Goal: Task Accomplishment & Management: Use online tool/utility

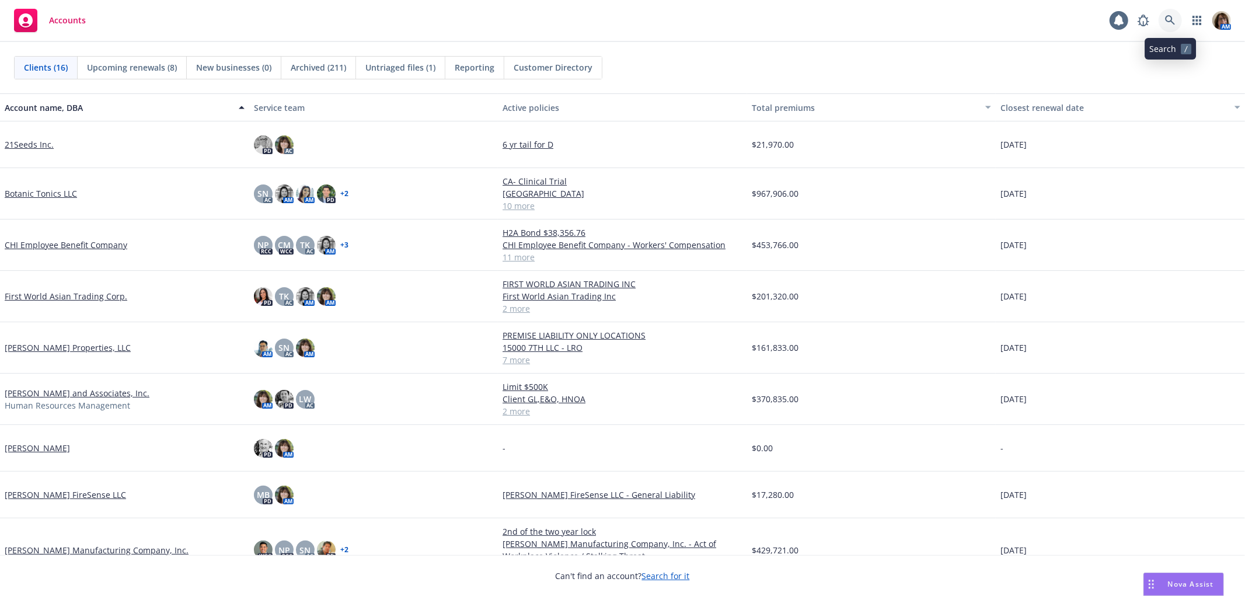
click at [1165, 18] on icon at bounding box center [1170, 20] width 11 height 11
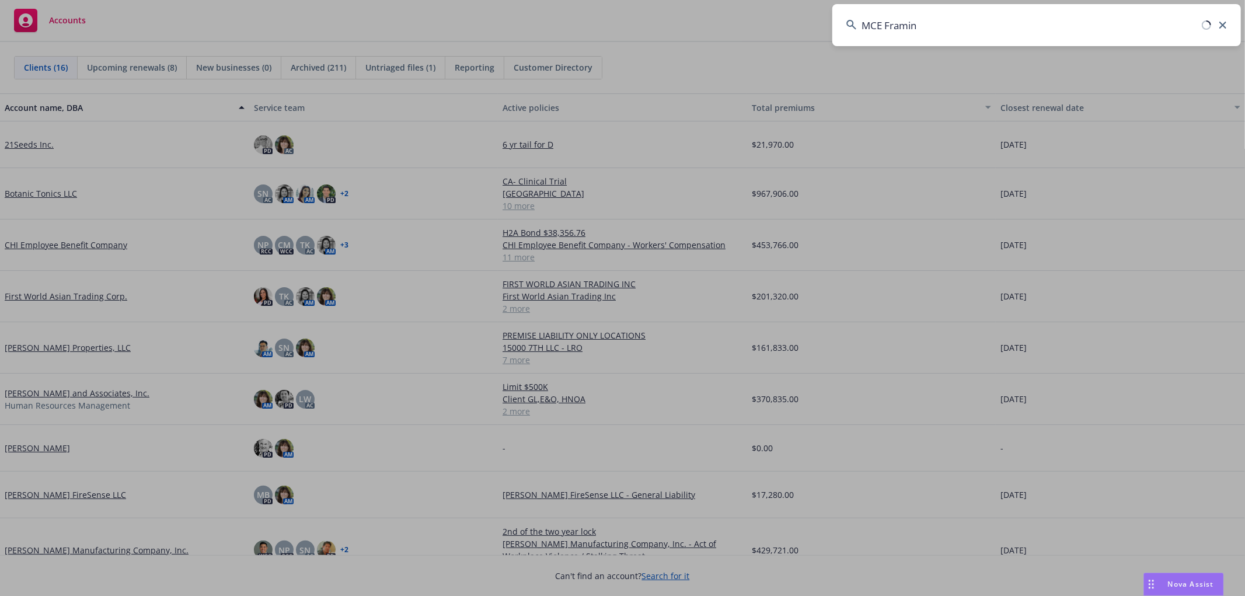
type input "MCE Framing"
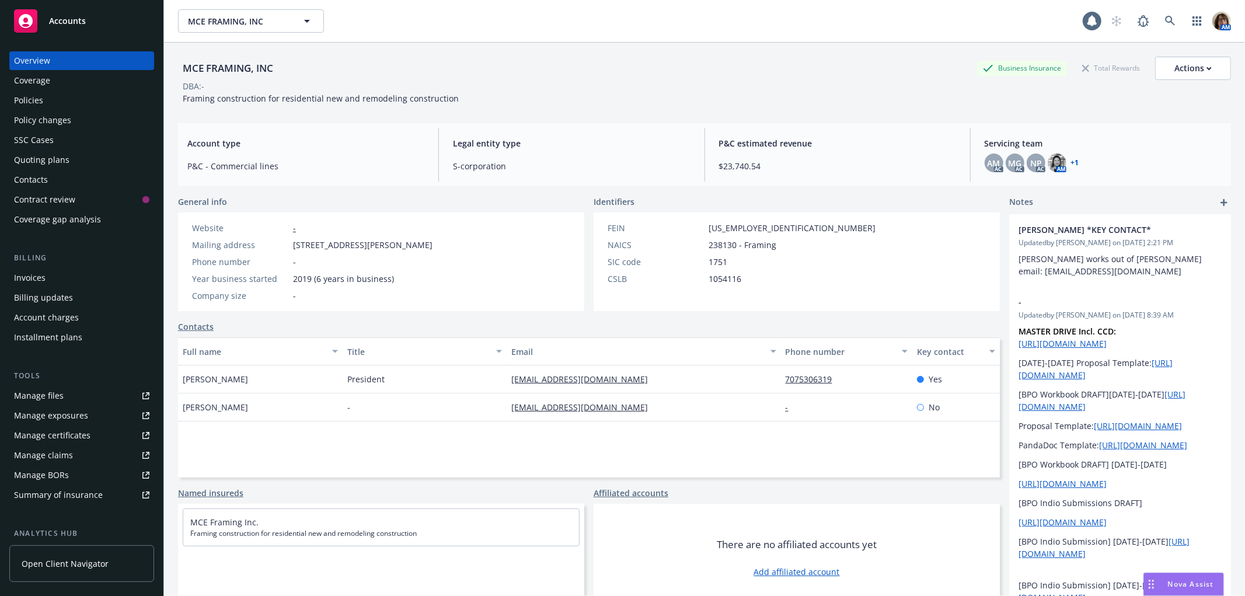
click at [41, 156] on div "Quoting plans" at bounding box center [41, 160] width 55 height 19
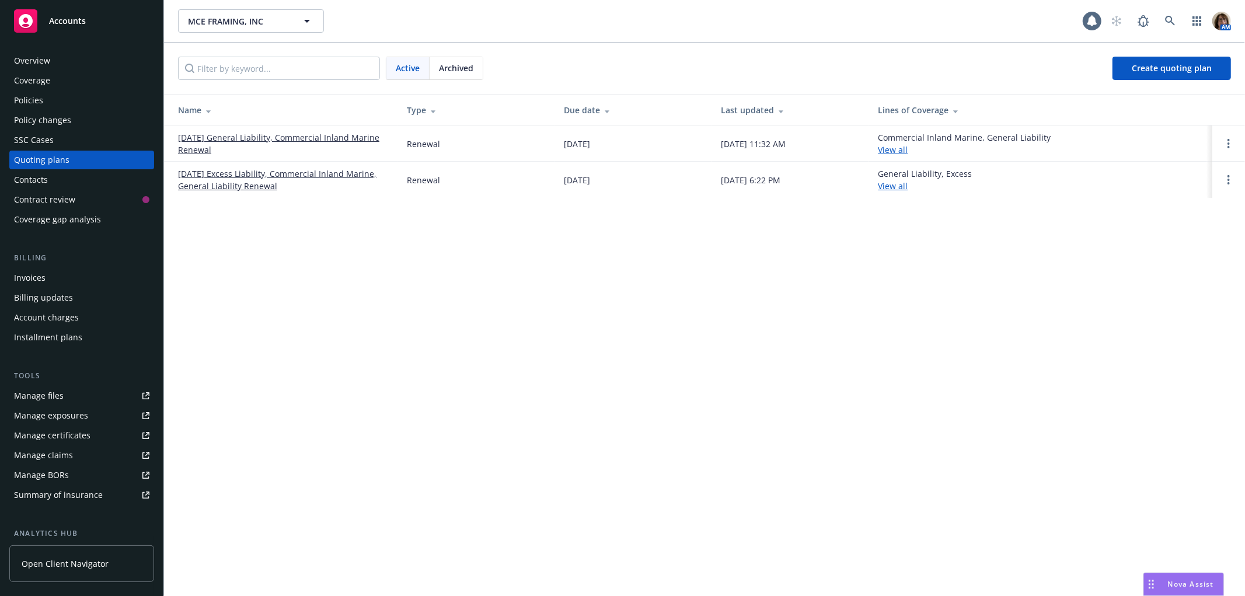
click at [233, 135] on link "[DATE] General Liability, Commercial Inland Marine Renewal" at bounding box center [283, 143] width 210 height 25
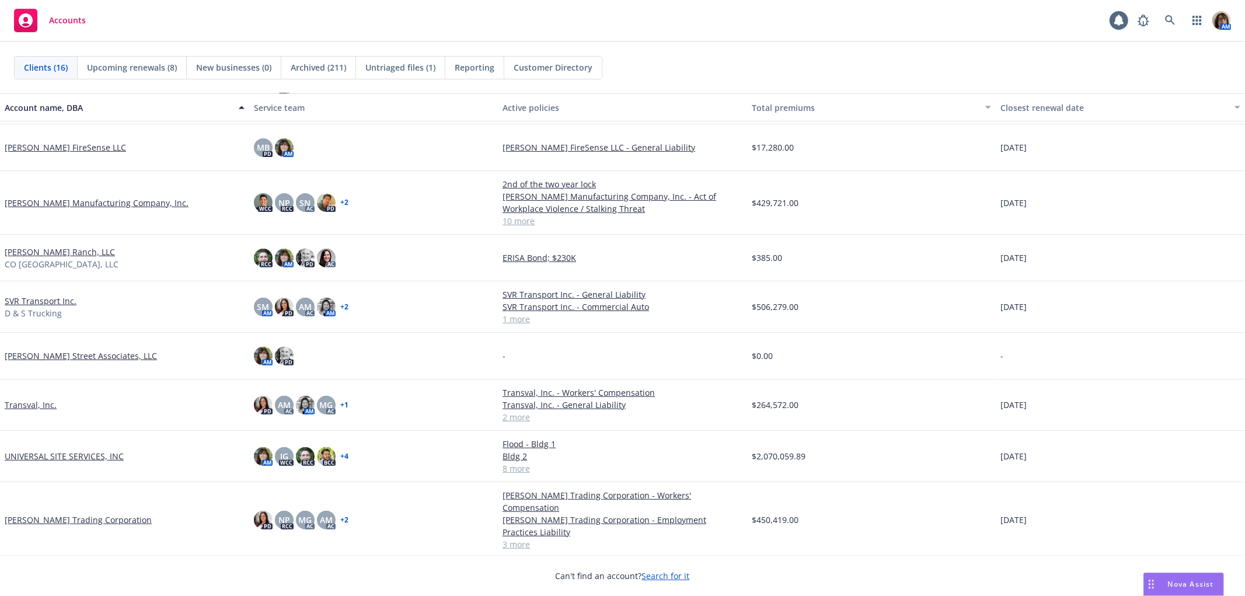
scroll to position [362, 0]
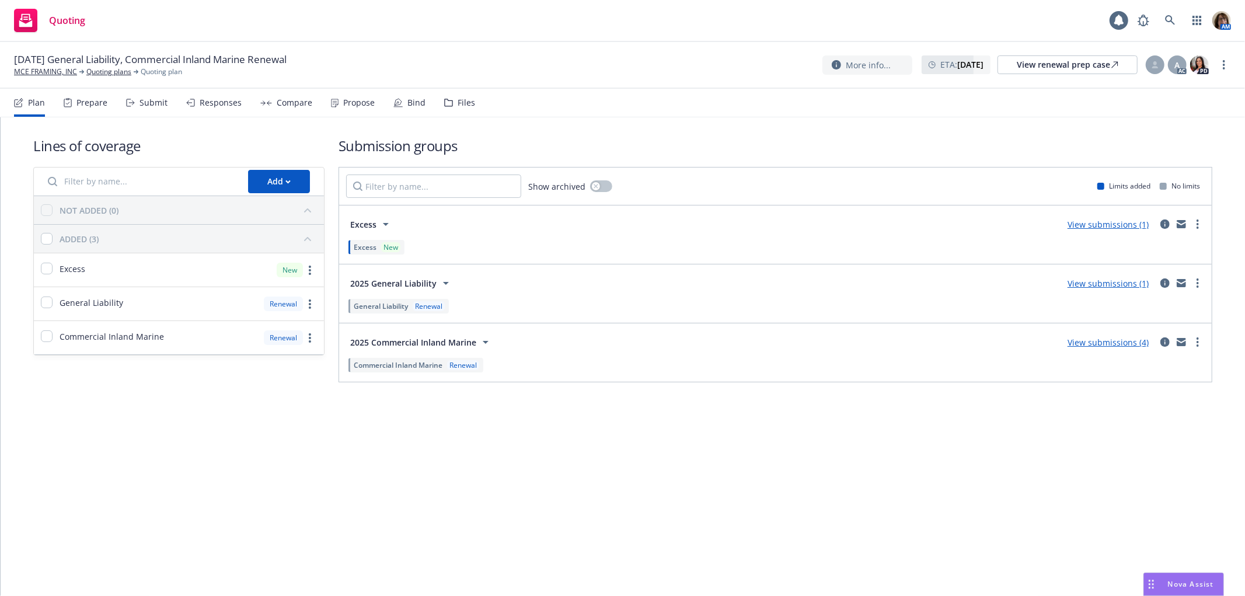
click at [143, 102] on div "Submit" at bounding box center [153, 102] width 28 height 9
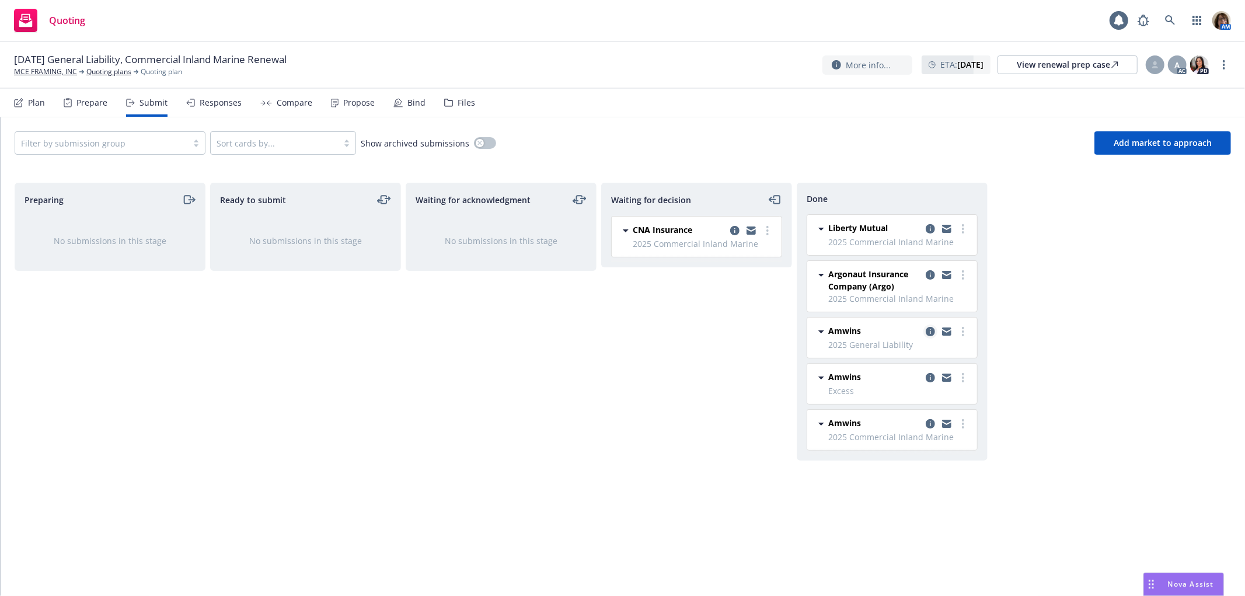
click at [931, 331] on icon "copy logging email" at bounding box center [929, 331] width 9 height 9
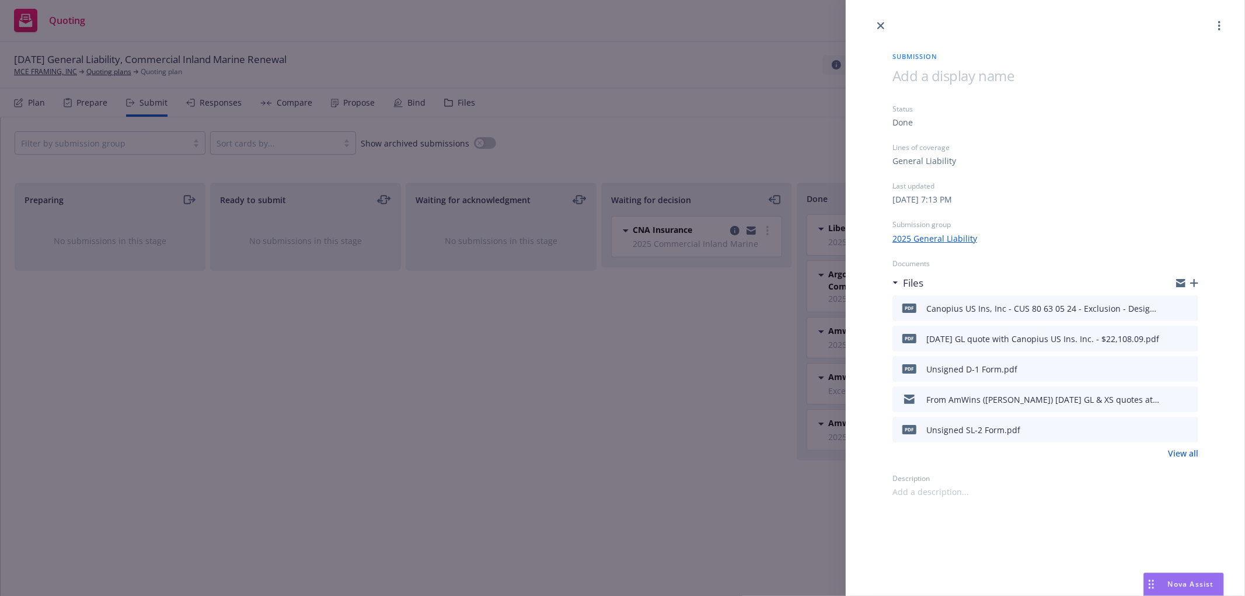
click at [1179, 450] on link "View all" at bounding box center [1183, 453] width 30 height 12
click at [885, 22] on link "close" at bounding box center [881, 26] width 14 height 14
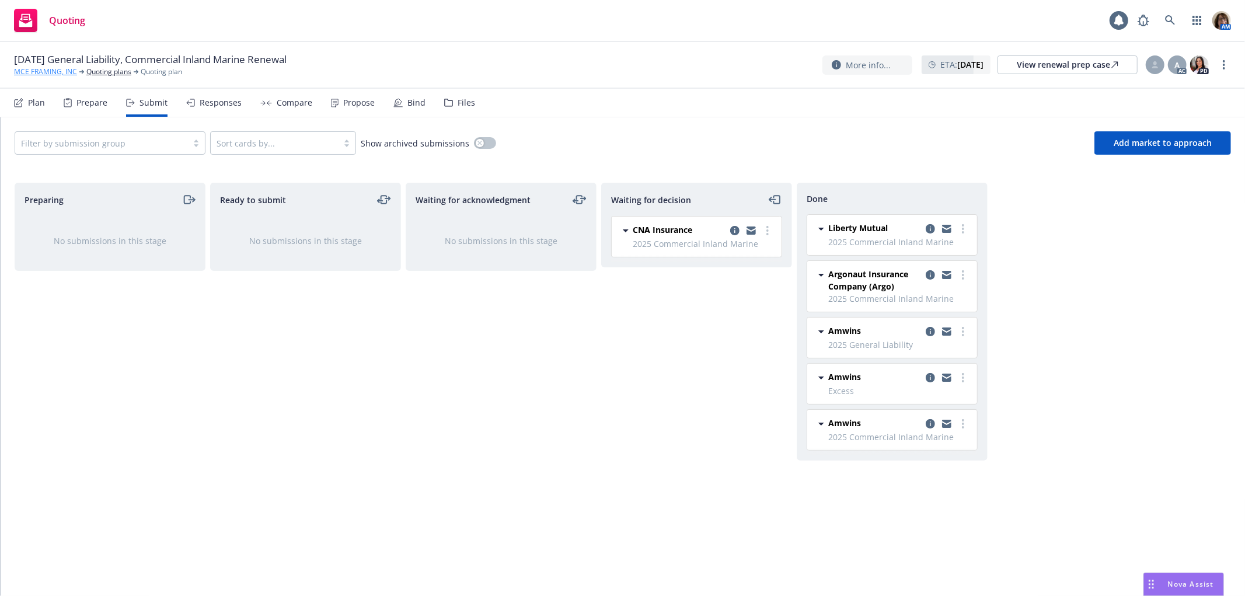
click at [47, 72] on link "MCE FRAMING, INC" at bounding box center [45, 72] width 63 height 11
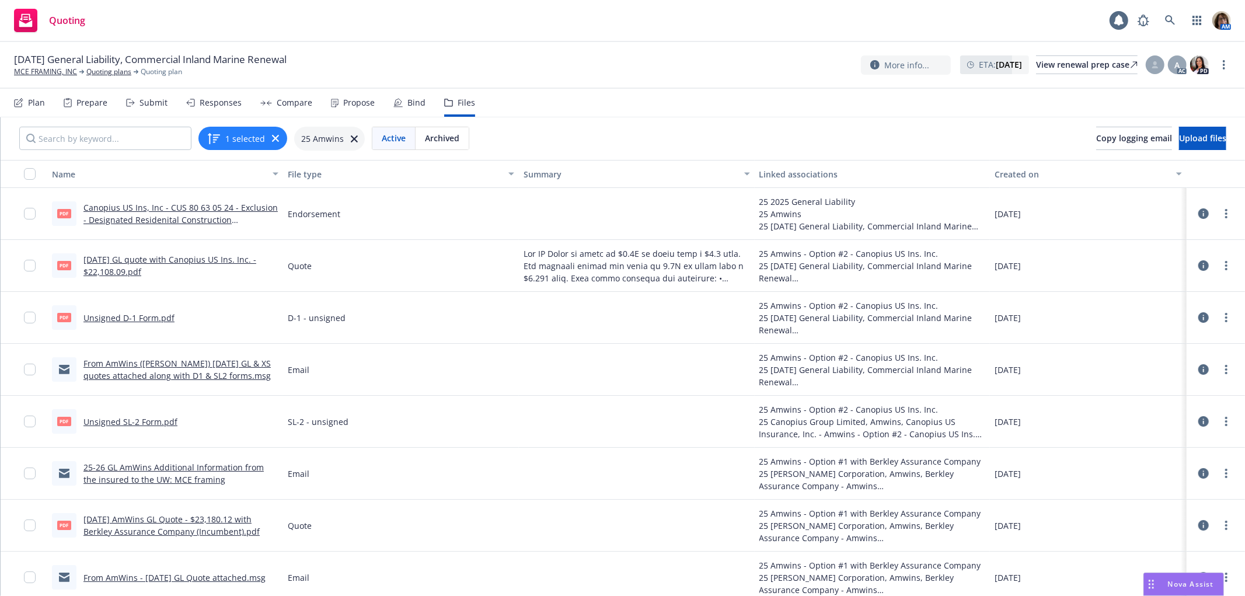
click at [33, 106] on div "Plan" at bounding box center [36, 102] width 17 height 9
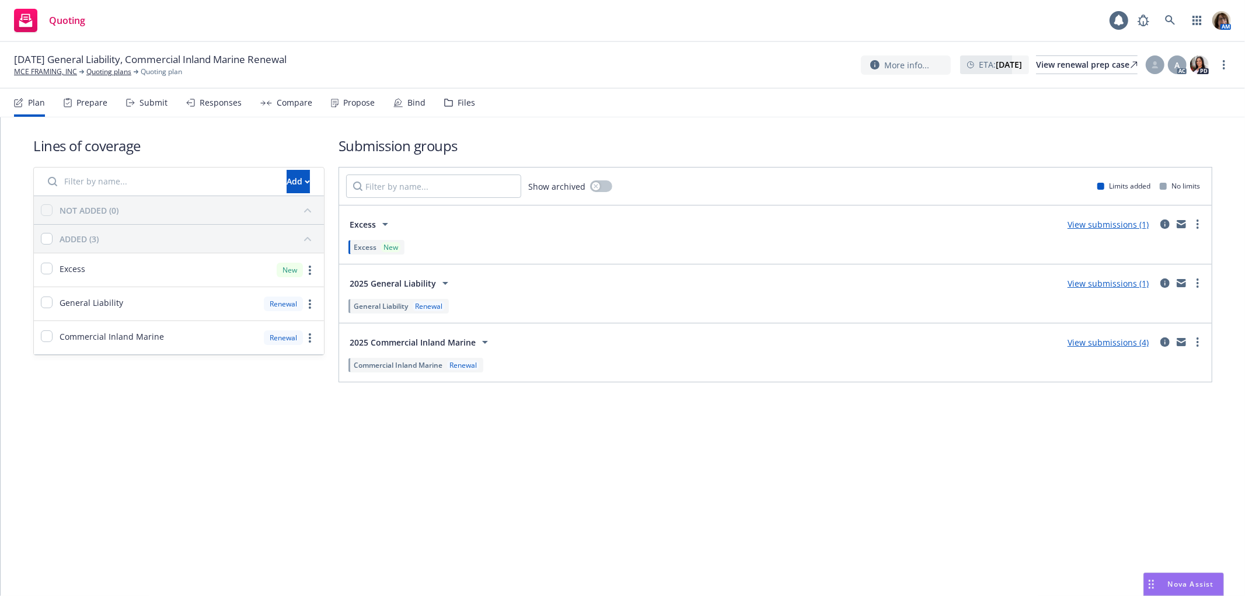
click at [462, 106] on div "Files" at bounding box center [466, 102] width 18 height 9
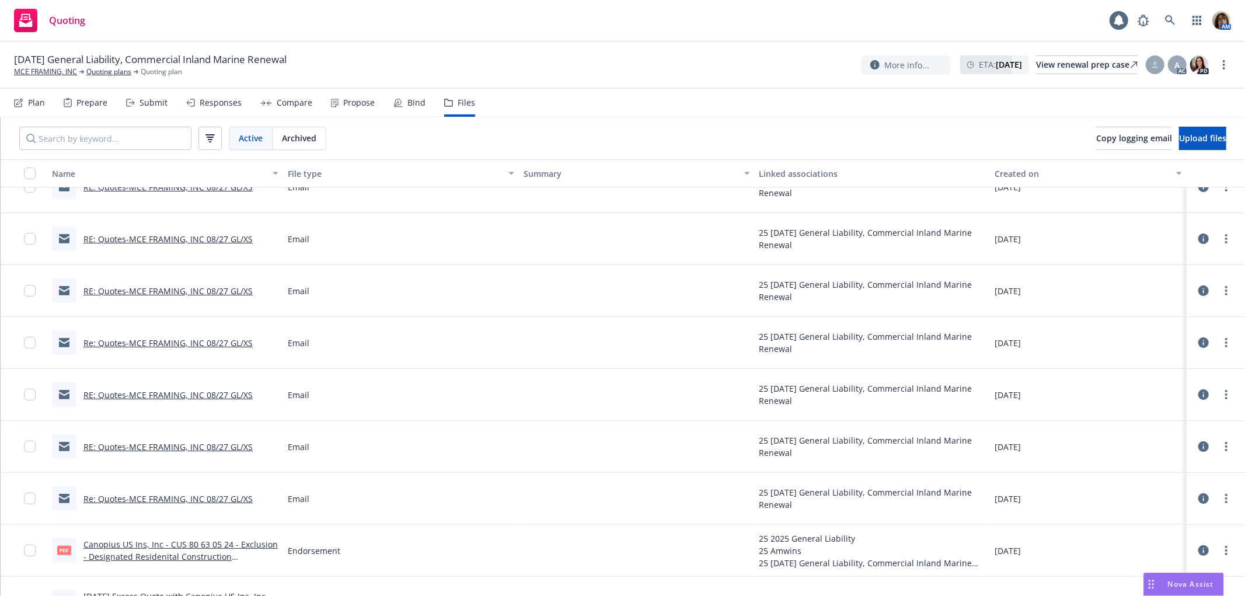
scroll to position [194, 0]
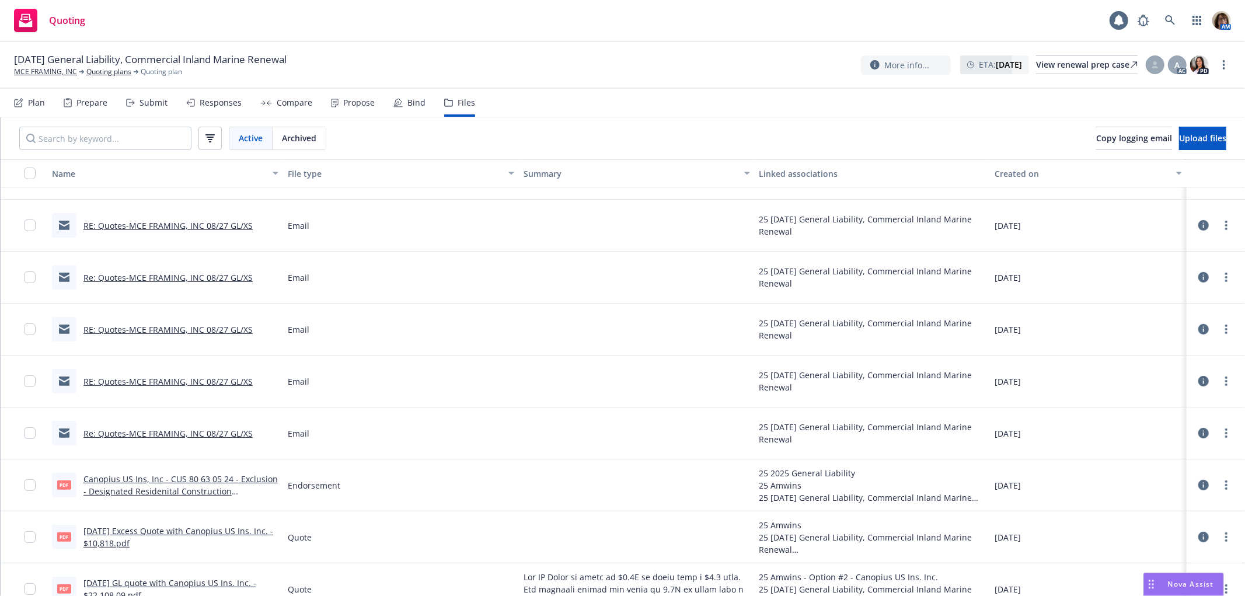
click at [158, 431] on link "Re: Quotes-MCE FRAMING, INC 08/27 GL/XS" at bounding box center [167, 433] width 169 height 11
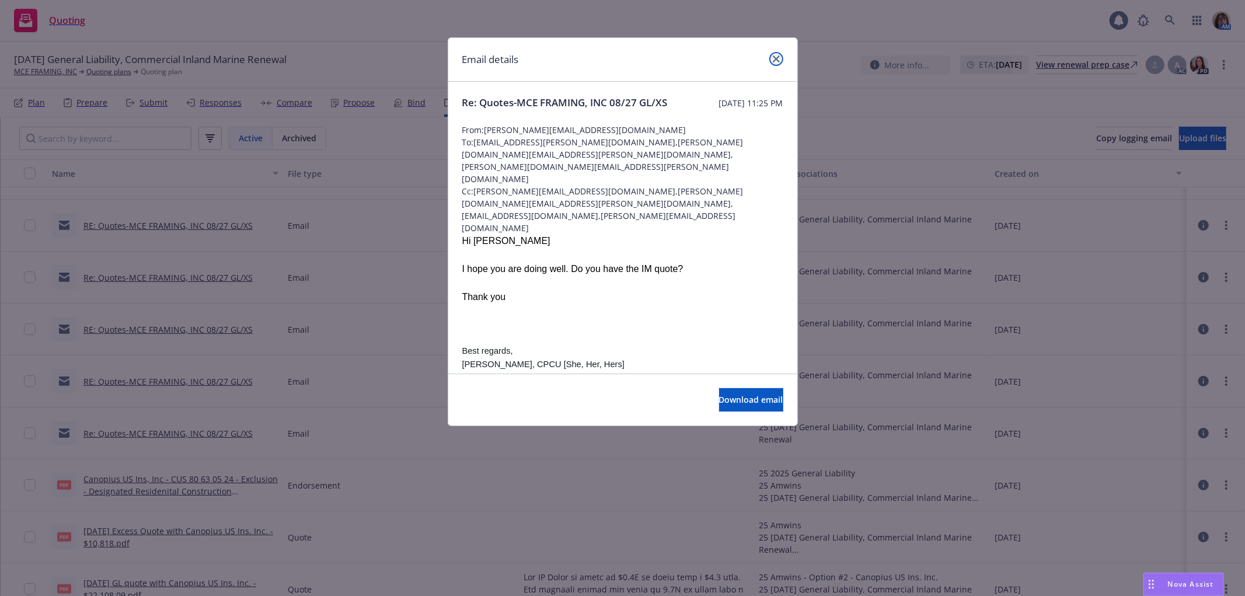
click at [776, 57] on icon "close" at bounding box center [776, 58] width 7 height 7
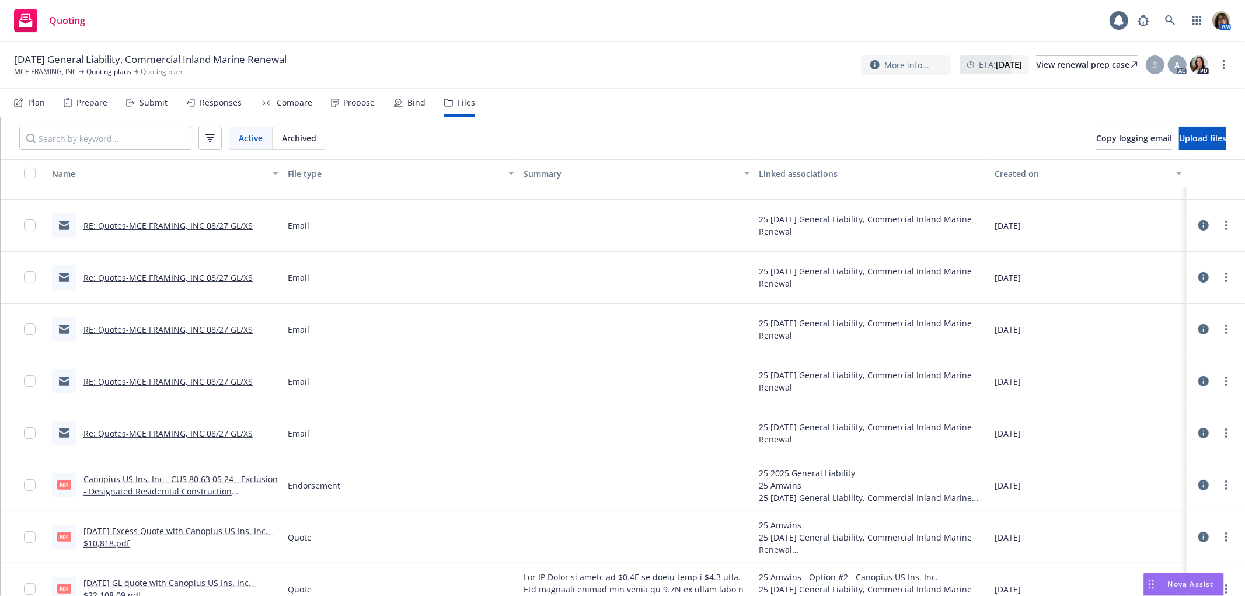
click at [151, 376] on link "RE: Quotes-MCE FRAMING, INC 08/27 GL/XS" at bounding box center [167, 381] width 169 height 11
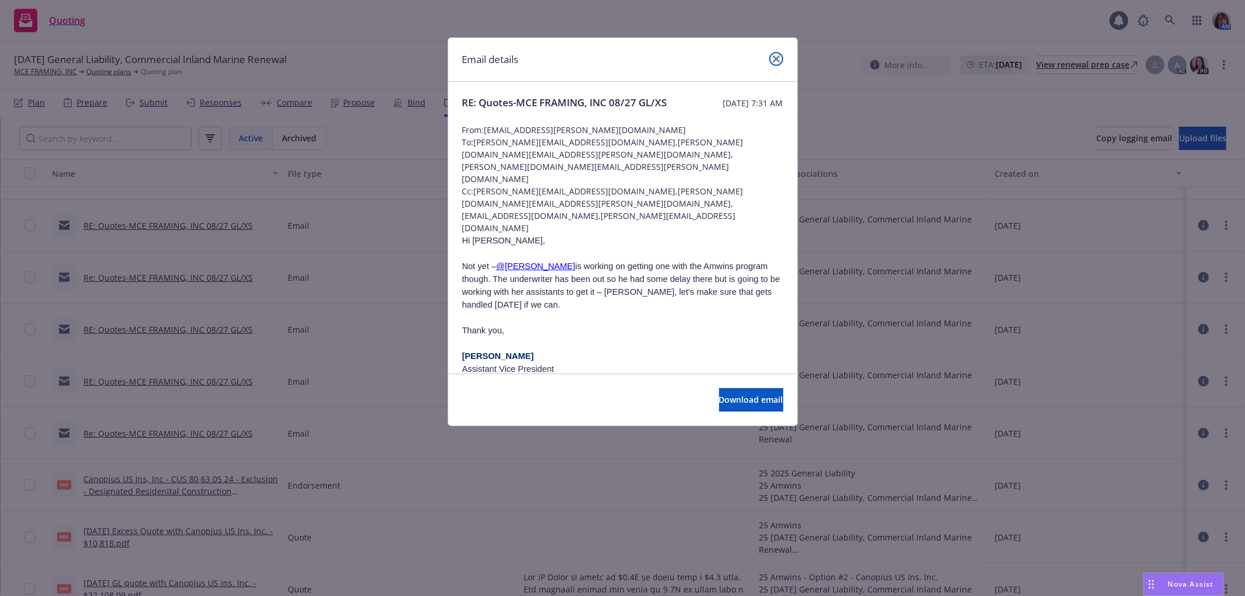
click at [777, 59] on icon "close" at bounding box center [776, 58] width 7 height 7
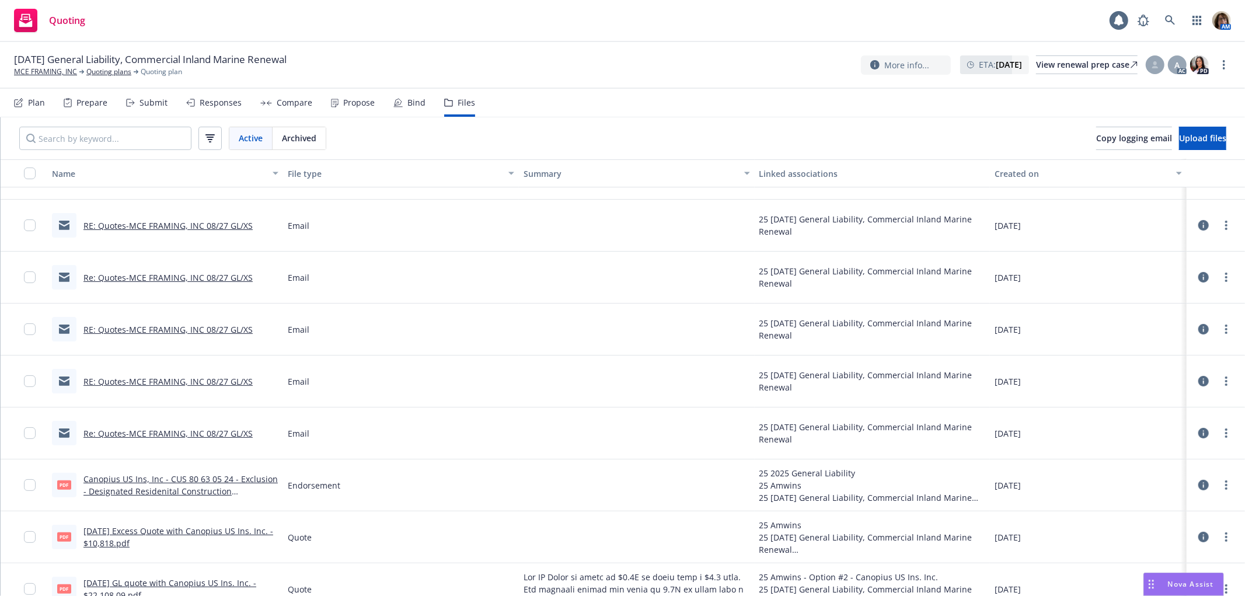
click at [152, 328] on link "RE: Quotes-MCE FRAMING, INC 08/27 GL/XS" at bounding box center [167, 329] width 169 height 11
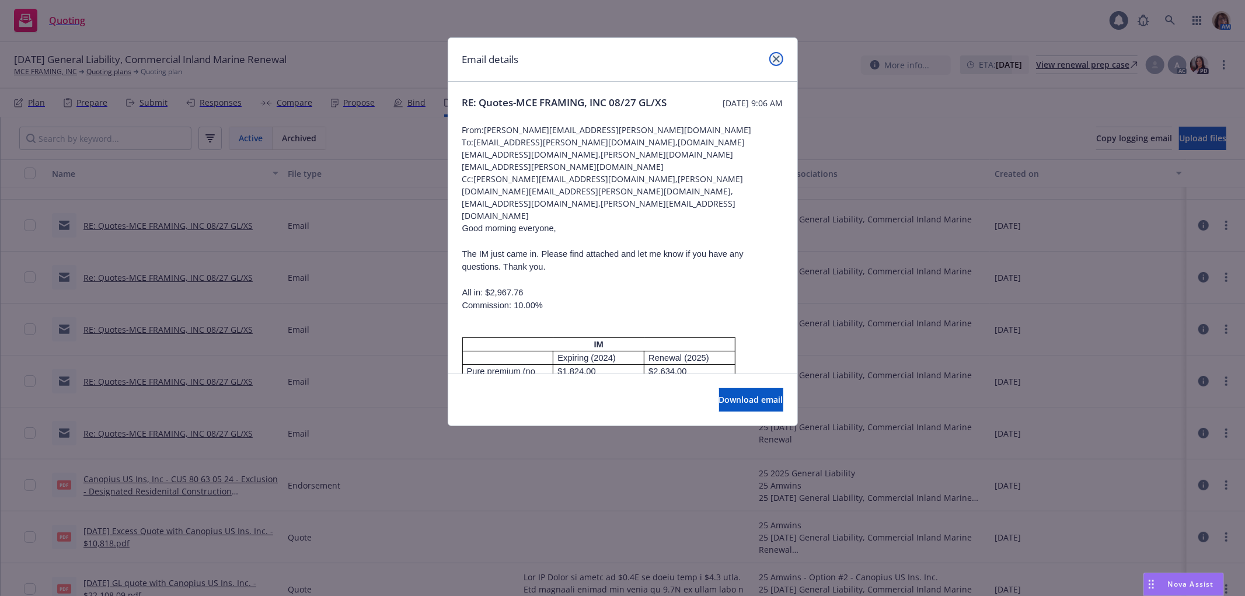
click at [773, 55] on icon "close" at bounding box center [776, 58] width 7 height 7
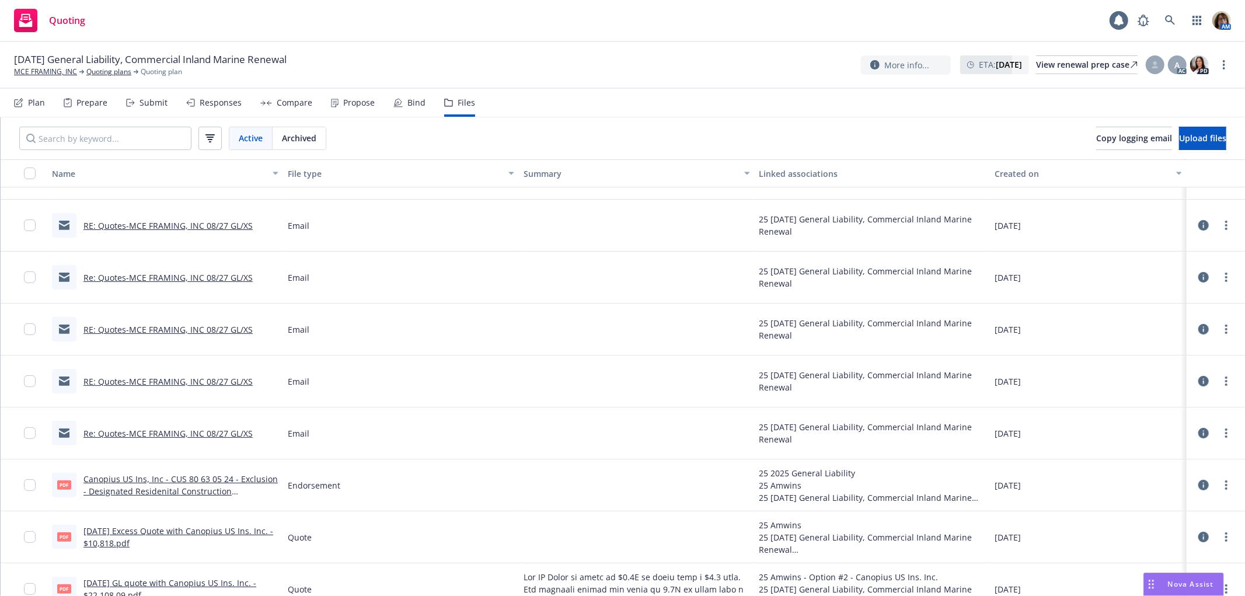
click at [135, 329] on link "RE: Quotes-MCE FRAMING, INC 08/27 GL/XS" at bounding box center [167, 329] width 169 height 11
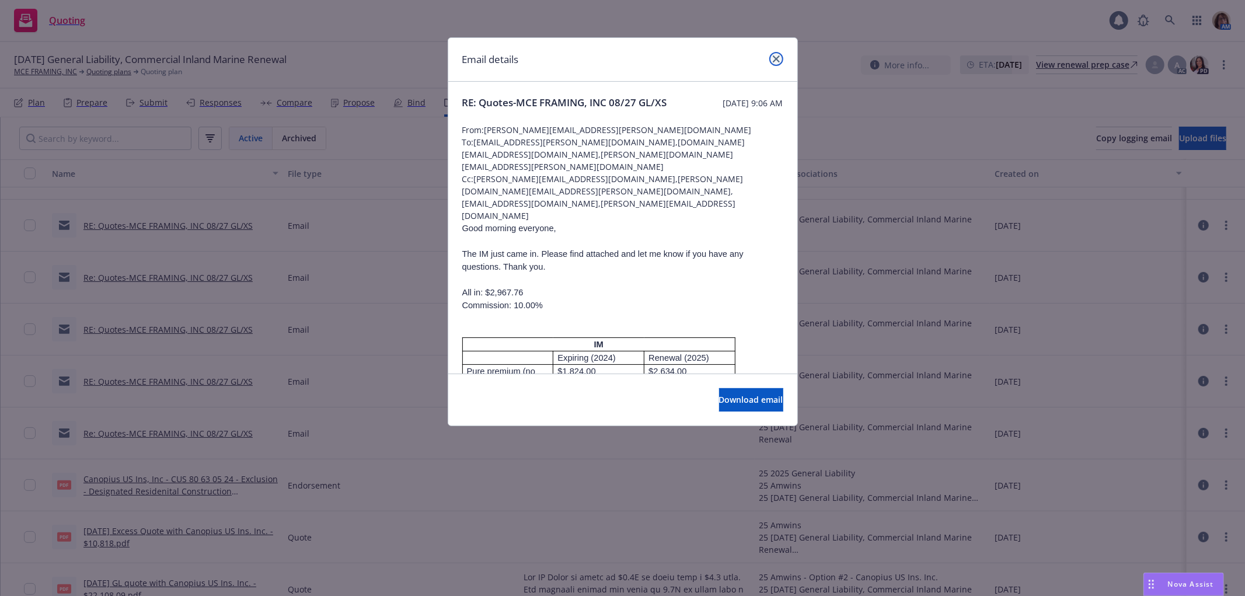
click at [775, 54] on link "close" at bounding box center [776, 59] width 14 height 14
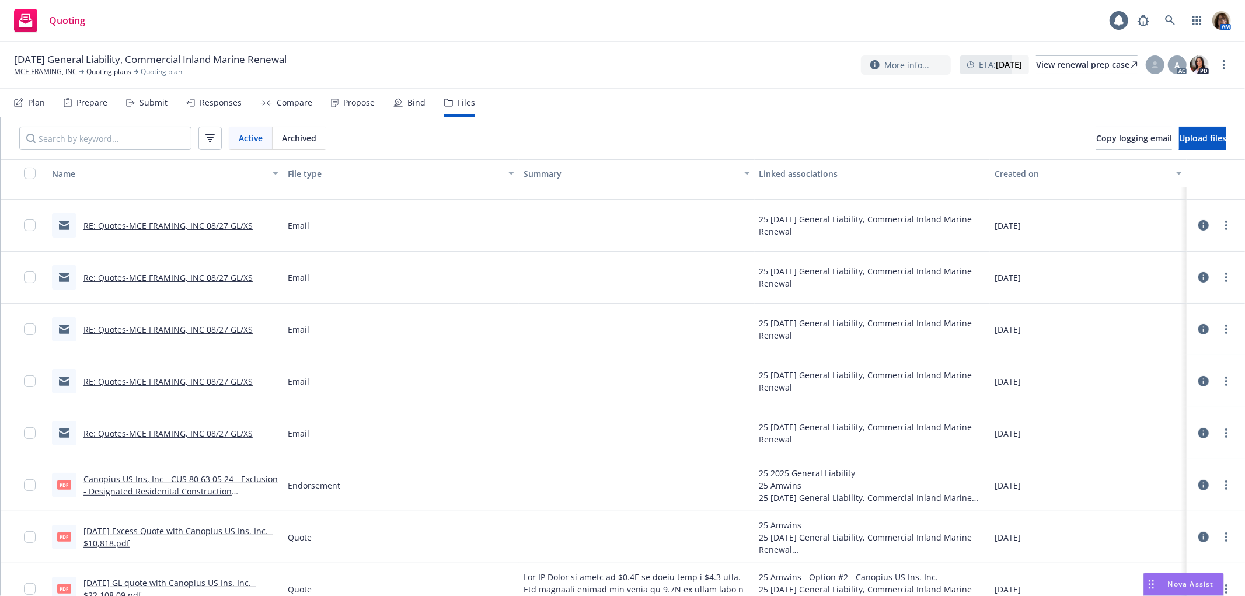
click at [1198, 329] on icon at bounding box center [1203, 329] width 11 height 11
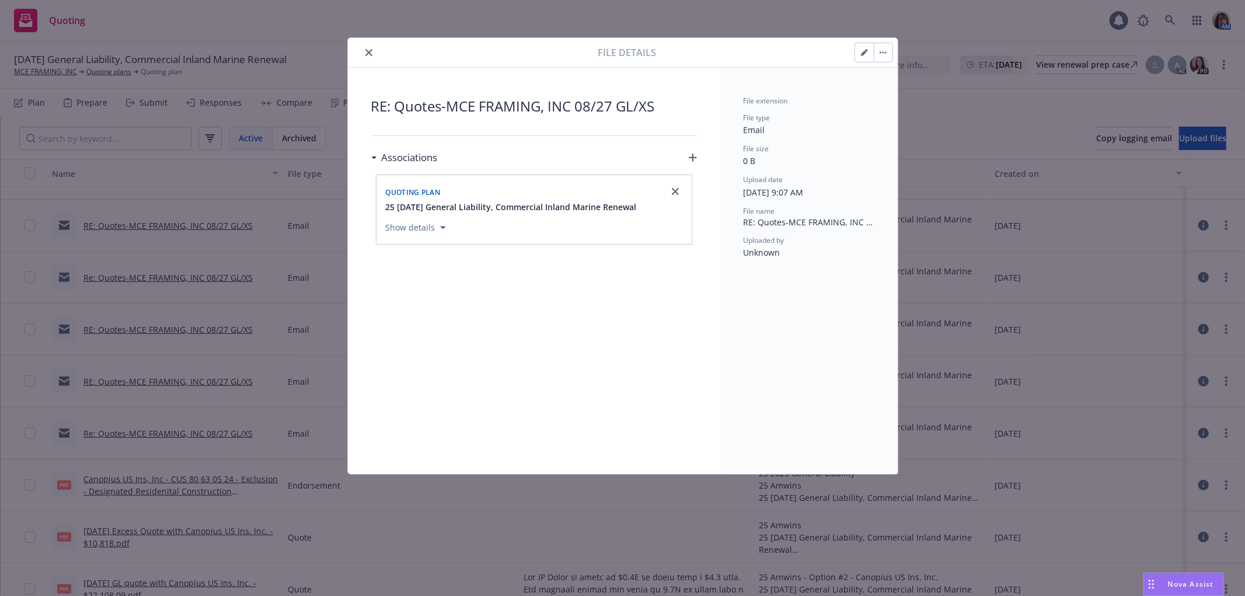
click at [867, 50] on icon "button" at bounding box center [866, 50] width 3 height 3
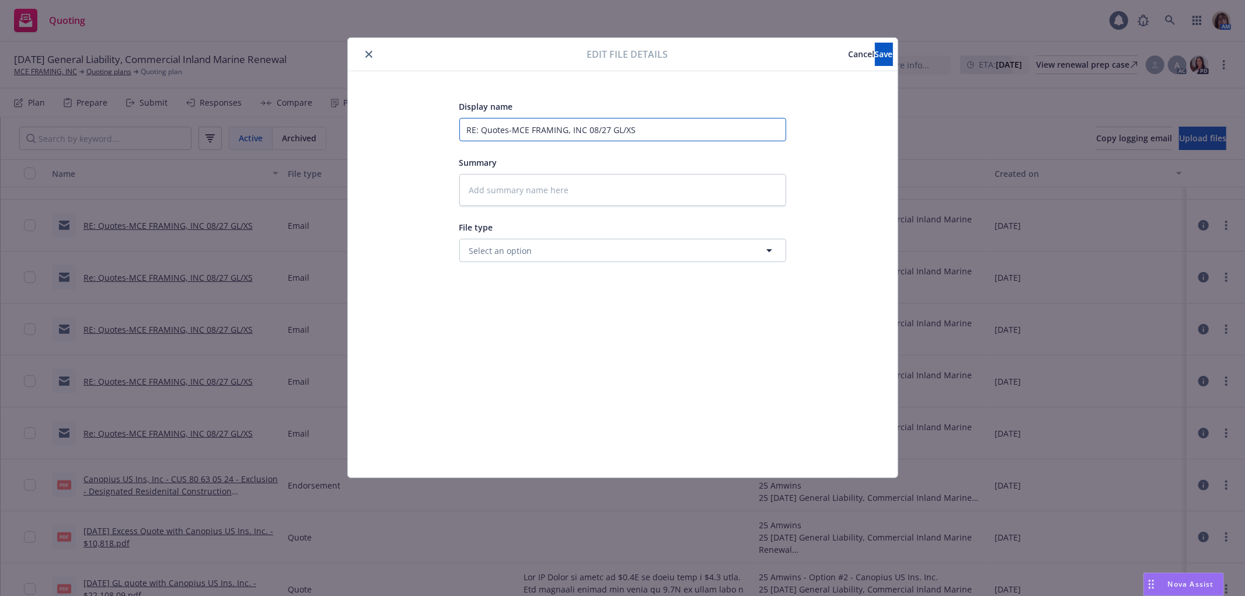
drag, startPoint x: 480, startPoint y: 130, endPoint x: 424, endPoint y: 127, distance: 56.1
click at [424, 127] on div "Display name RE: Quotes-MCE FRAMING, INC 08/27 GL/XS Summary File type Select a…" at bounding box center [622, 274] width 503 height 350
type textarea "x"
type input "IQuotes-MCE FRAMING, INC 08/27 GL/XS"
type textarea "x"
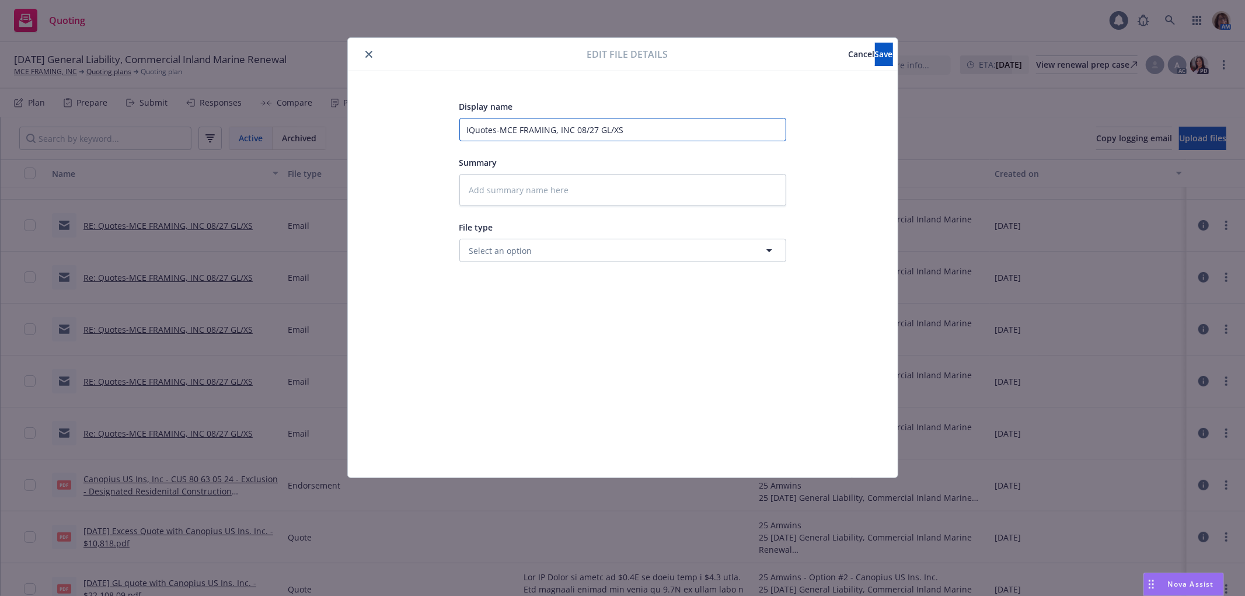
type input "IMQuotes-MCE FRAMING, INC 08/27 GL/XS"
type textarea "x"
type input "IM Quotes-MCE FRAMING, INC 08/27 GL/XS"
type textarea "x"
type input "IM RQuotes-MCE FRAMING, INC 08/27 GL/XS"
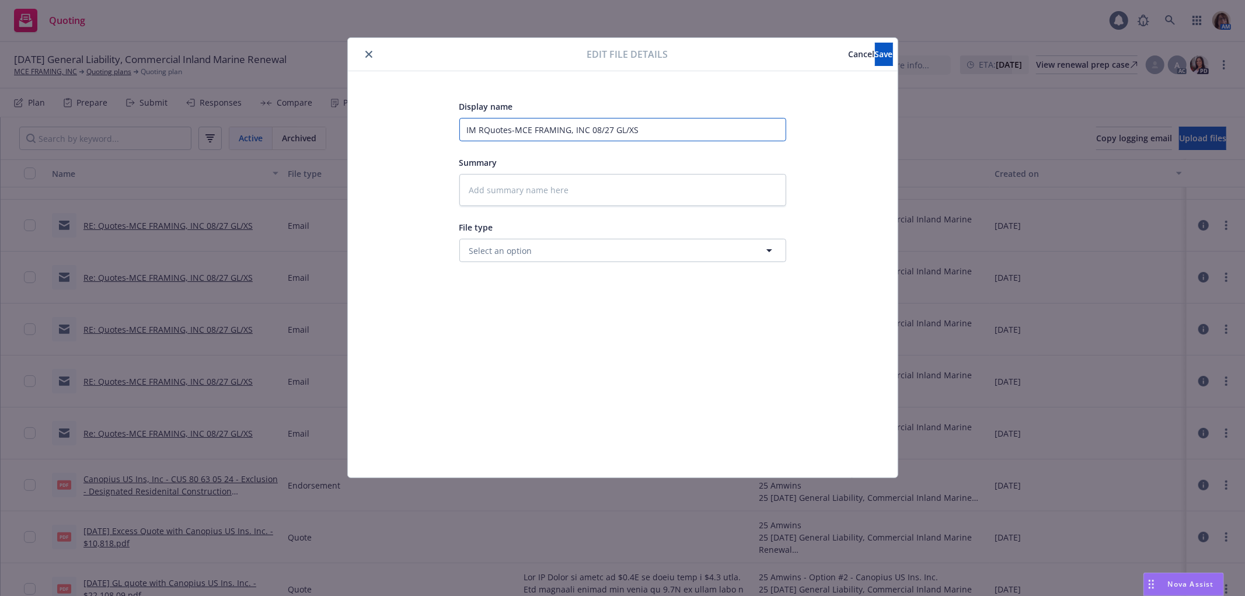
type textarea "x"
type input "IM ReQuotes-MCE FRAMING, INC 08/27 GL/XS"
type textarea "x"
type input "IM RenQuotes-MCE FRAMING, INC 08/27 GL/XS"
type textarea "x"
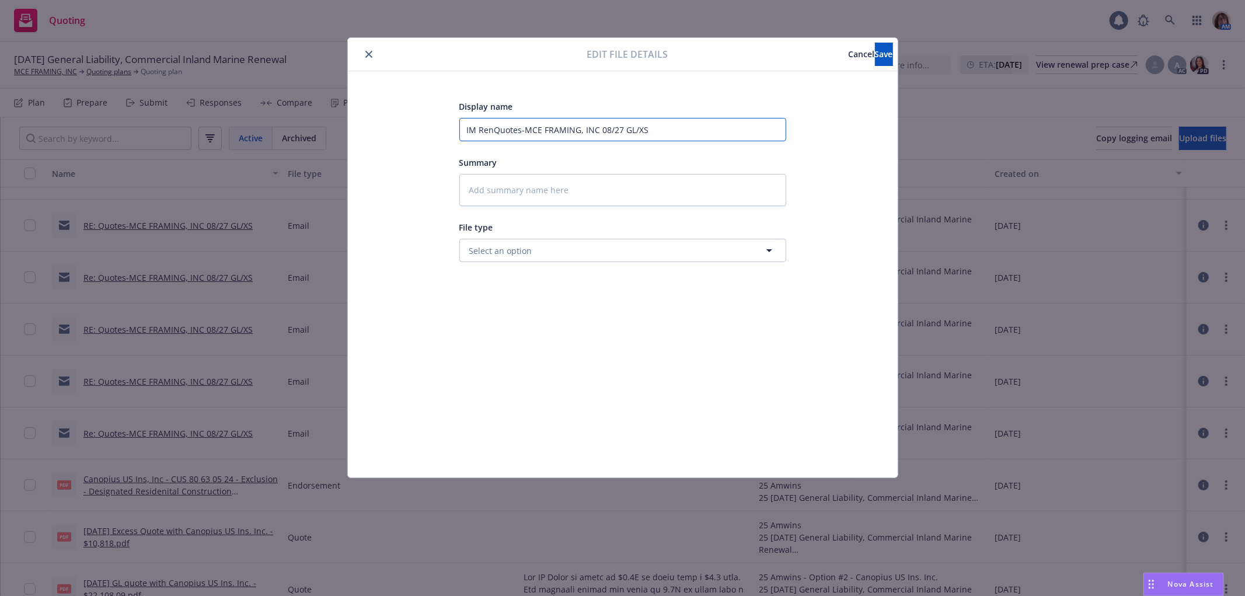
type input "IM ReneQuotes-MCE FRAMING, INC 08/27 GL/XS"
type textarea "x"
type input "IM ReneaQuotes-MCE FRAMING, INC 08/27 GL/XS"
type textarea "x"
type input "IM ReneakQuotes-MCE FRAMING, INC 08/27 GL/XS"
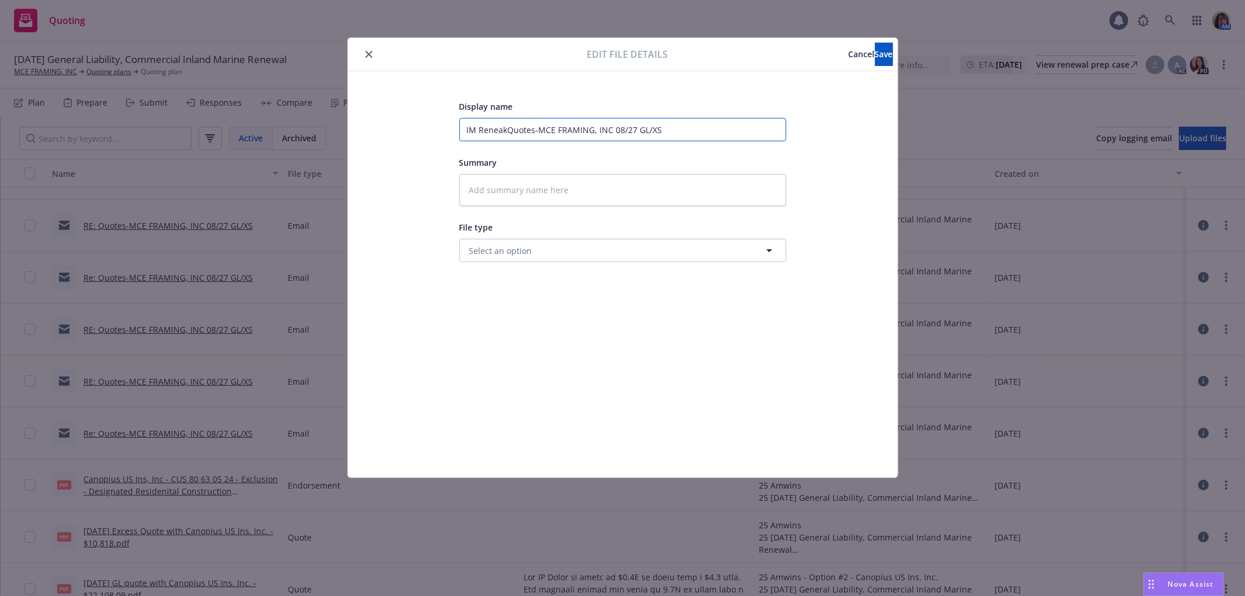
type textarea "x"
type input "IM Reneak Quotes-MCE FRAMING, INC 08/27 GL/XS"
type textarea "x"
type input "IM ReneakQuotes-MCE FRAMING, INC 08/27 GL/XS"
type textarea "x"
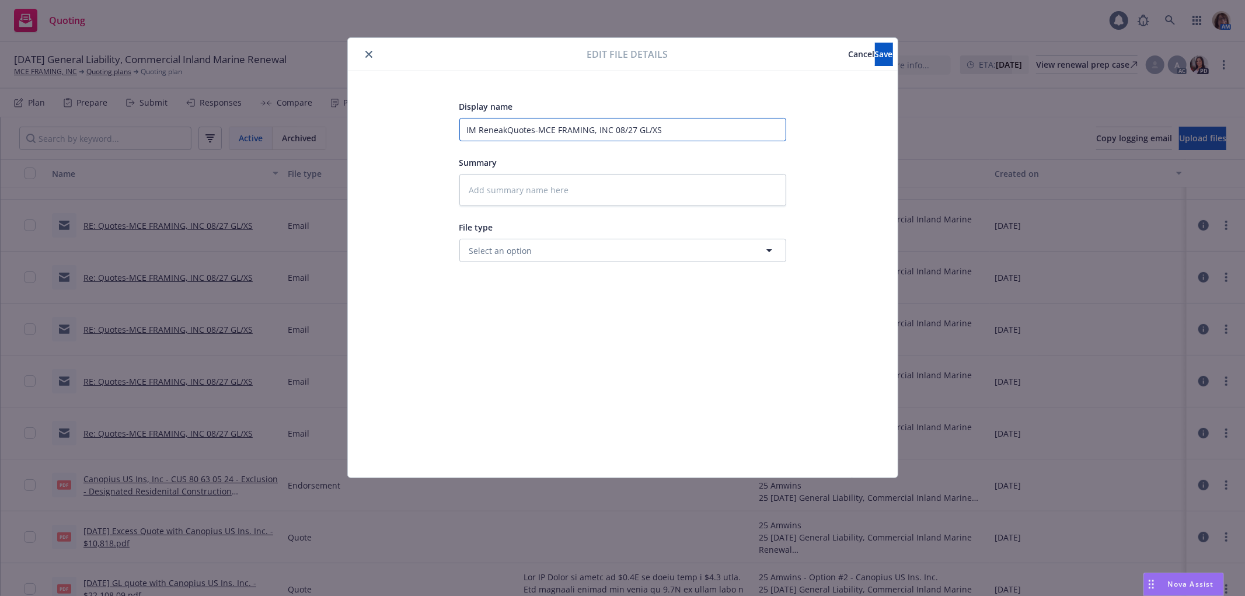
type input "IM ReneaQuotes-MCE FRAMING, INC 08/27 GL/XS"
type textarea "x"
type input "IM ReneQuotes-MCE FRAMING, INC 08/27 GL/XS"
type textarea "x"
type input "IM RenewQuotes-MCE FRAMING, INC 08/27 GL/XS"
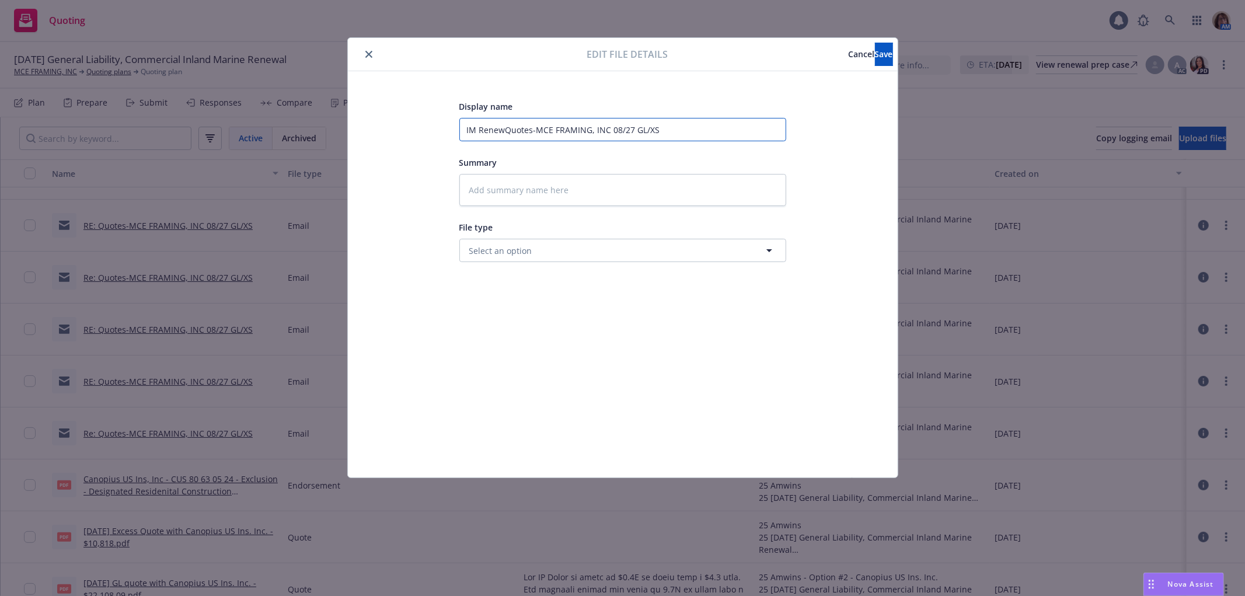
type textarea "x"
type input "IM RenewlQuotes-MCE FRAMING, INC 08/27 GL/XS"
type textarea "x"
type input "IM RenewlaQuotes-MCE FRAMING, INC 08/27 GL/XS"
type textarea "x"
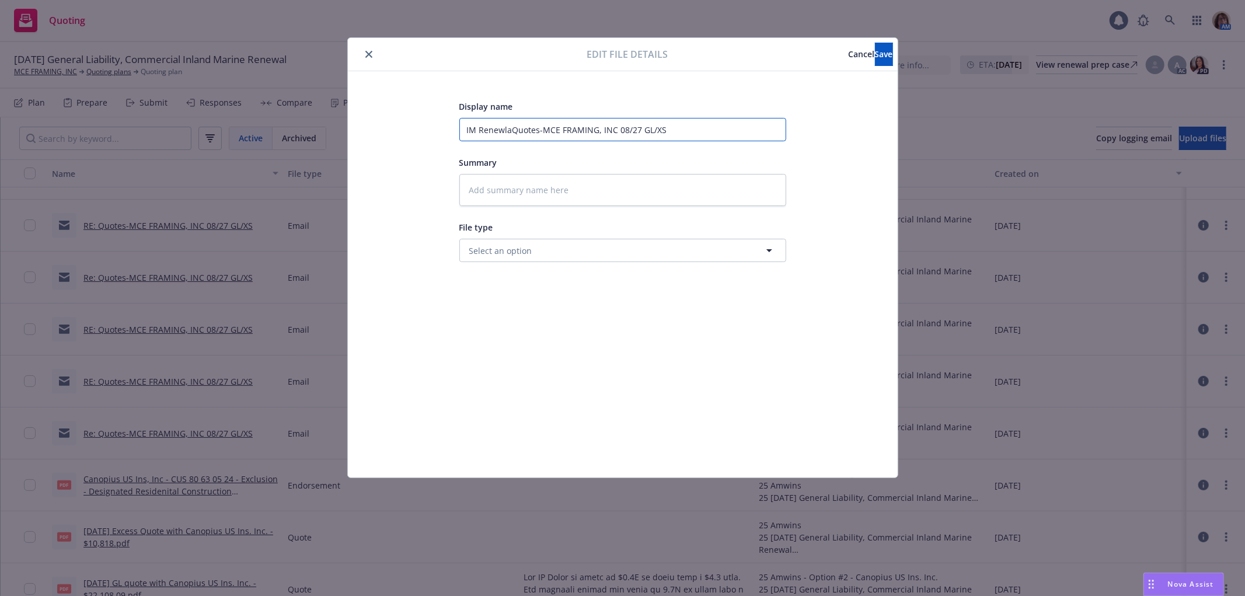
type input "IM RenewlQuotes-MCE FRAMING, INC 08/27 GL/XS"
type textarea "x"
type input "IM RenewQuotes-MCE FRAMING, INC 08/27 GL/XS"
type textarea "x"
type input "IM RenewaQuotes-MCE FRAMING, INC 08/27 GL/XS"
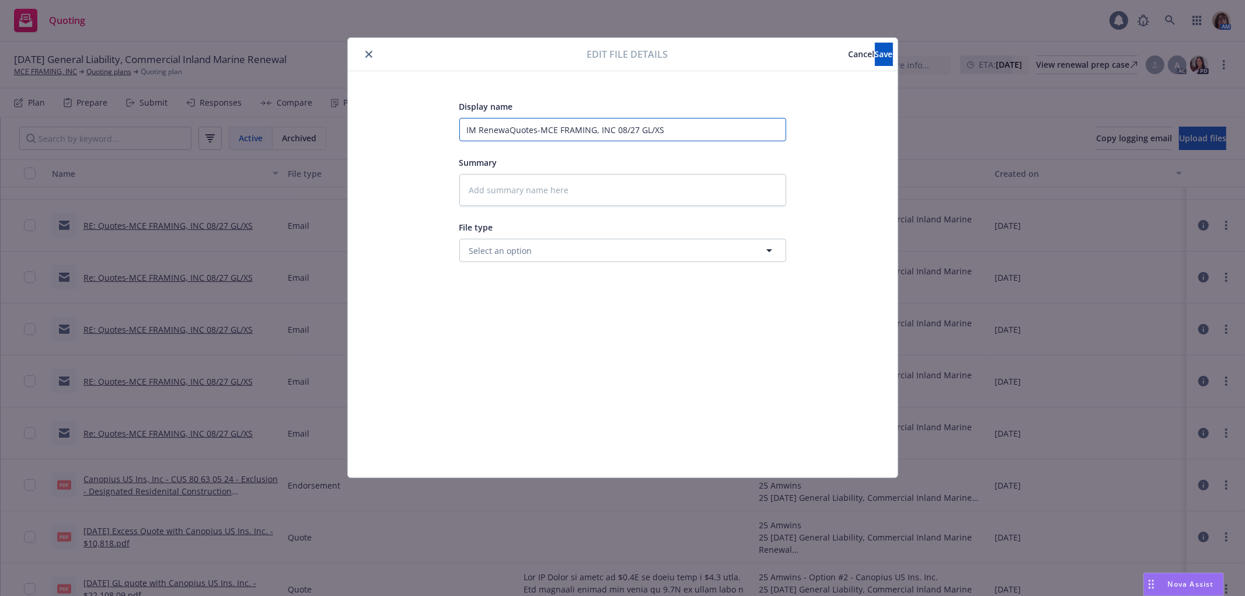
type textarea "x"
type input "IM RenewasQuotes-MCE FRAMING, INC 08/27 GL/XS"
type textarea "x"
type input "IM Renewas Quotes-MCE FRAMING, INC 08/27 GL/XS"
click at [543, 130] on input "IM Renewas Quotes-MCE FRAMING, INC 08/27 GL/XS" at bounding box center [622, 129] width 327 height 23
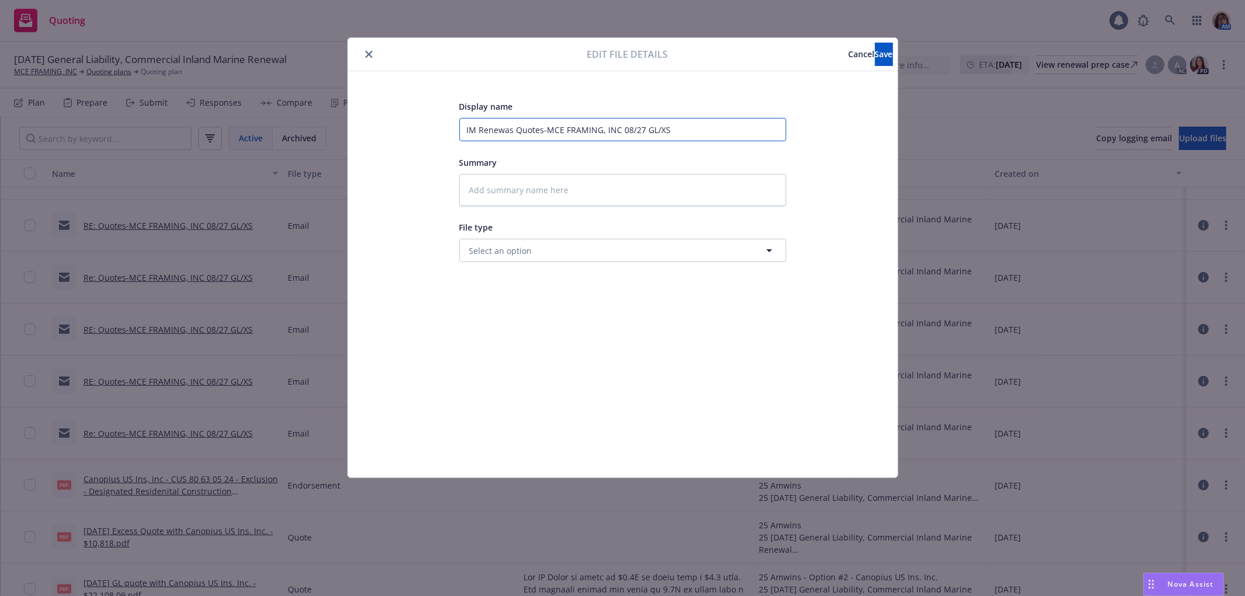
type textarea "x"
type input "IM Renewas Quote-MCE FRAMING, INC 08/27 GL/XS"
type textarea "x"
type input "IM Renewas Quote -MCE FRAMING, INC 08/27 GL/XS"
type textarea "x"
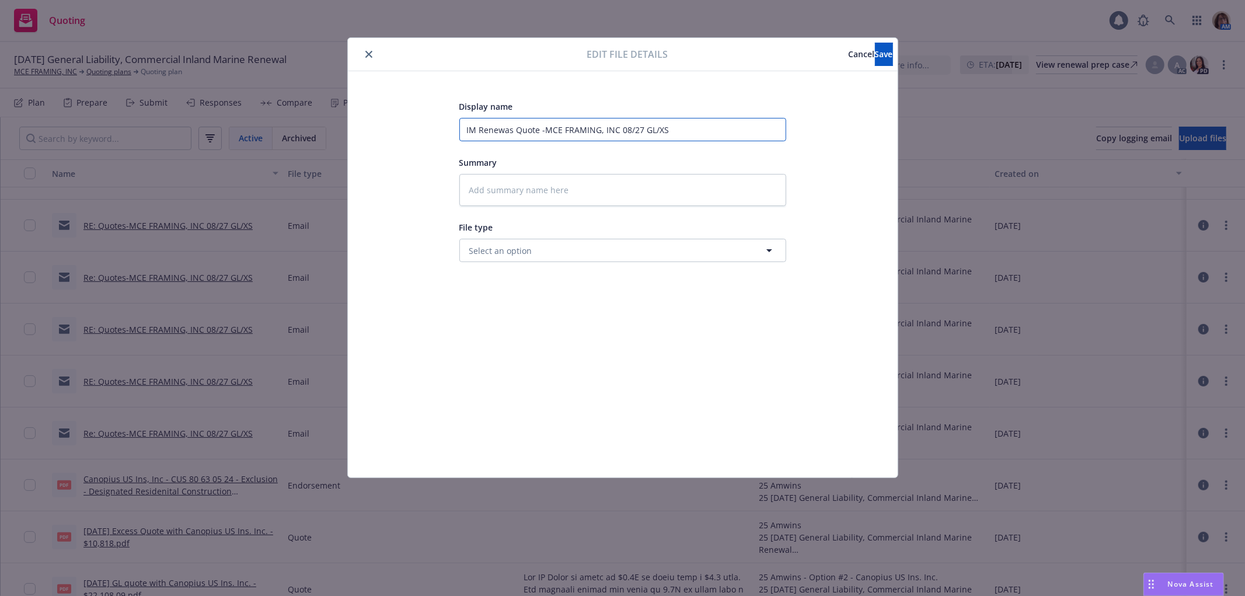
type input "IM Renewas Quote a-MCE FRAMING, INC 08/27 GL/XS"
type textarea "x"
type input "IM Renewas Quote at-MCE FRAMING, INC 08/27 GL/XS"
type textarea "x"
type input "IM Renewas Quote att-MCE FRAMING, INC 08/27 GL/XS"
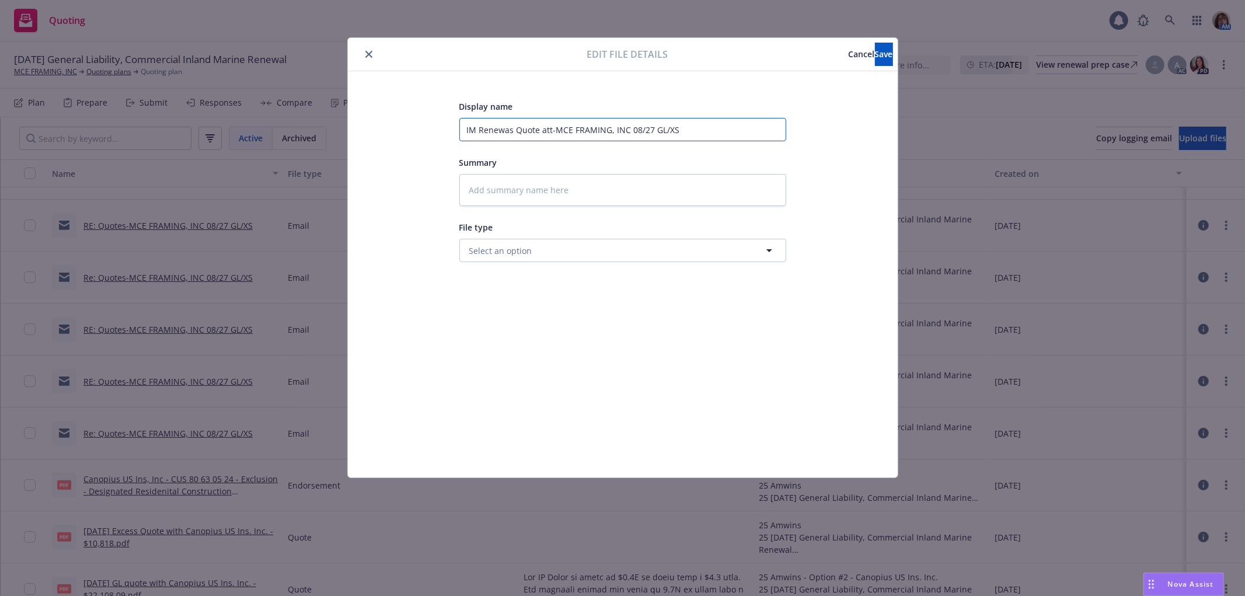
type textarea "x"
type input "IM Renewas Quote atta-MCE FRAMING, INC 08/27 GL/XS"
type textarea "x"
type input "IM Renewas Quote attac-MCE FRAMING, INC 08/27 GL/XS"
type textarea "x"
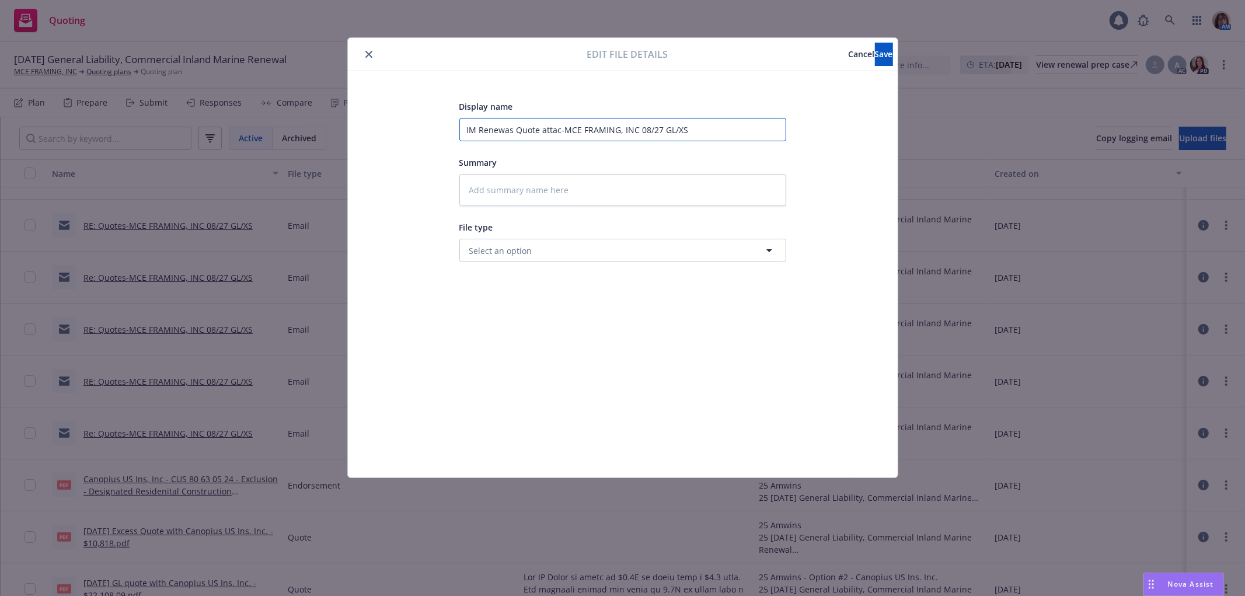
type input "IM Renewas Quote attach-MCE FRAMING, INC 08/27 GL/XS"
type textarea "x"
type input "IM Renewas Quote attache-MCE FRAMING, INC 08/27 GL/XS"
type textarea "x"
type input "IM Renewas Quote attached-MCE FRAMING, INC 08/27 GL/XS"
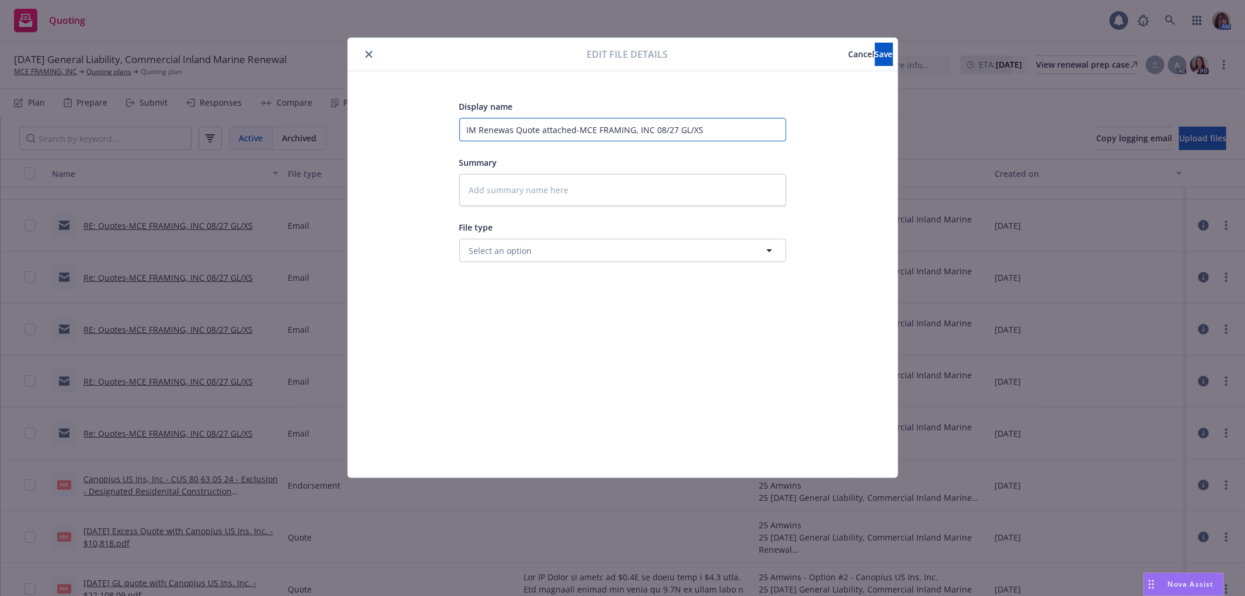
type textarea "x"
type input "IM Renewas Quote attached -MCE FRAMING, INC 08/27 GL/XS"
click at [875, 53] on span "Save" at bounding box center [884, 53] width 18 height 11
type textarea "x"
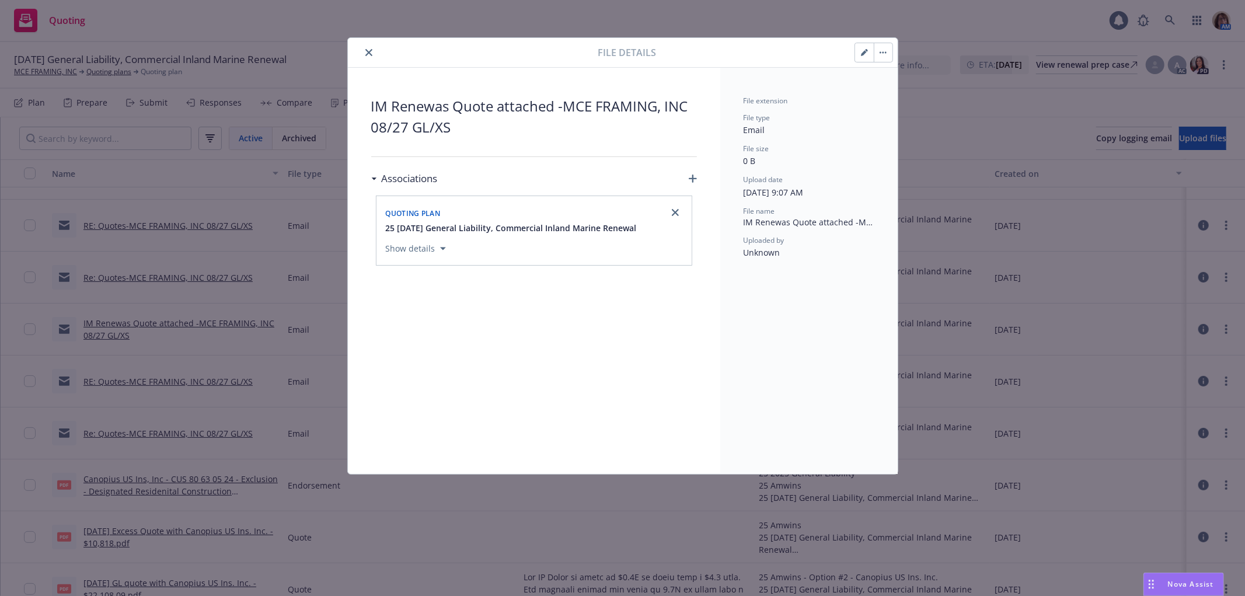
click at [690, 177] on icon "button" at bounding box center [693, 178] width 8 height 8
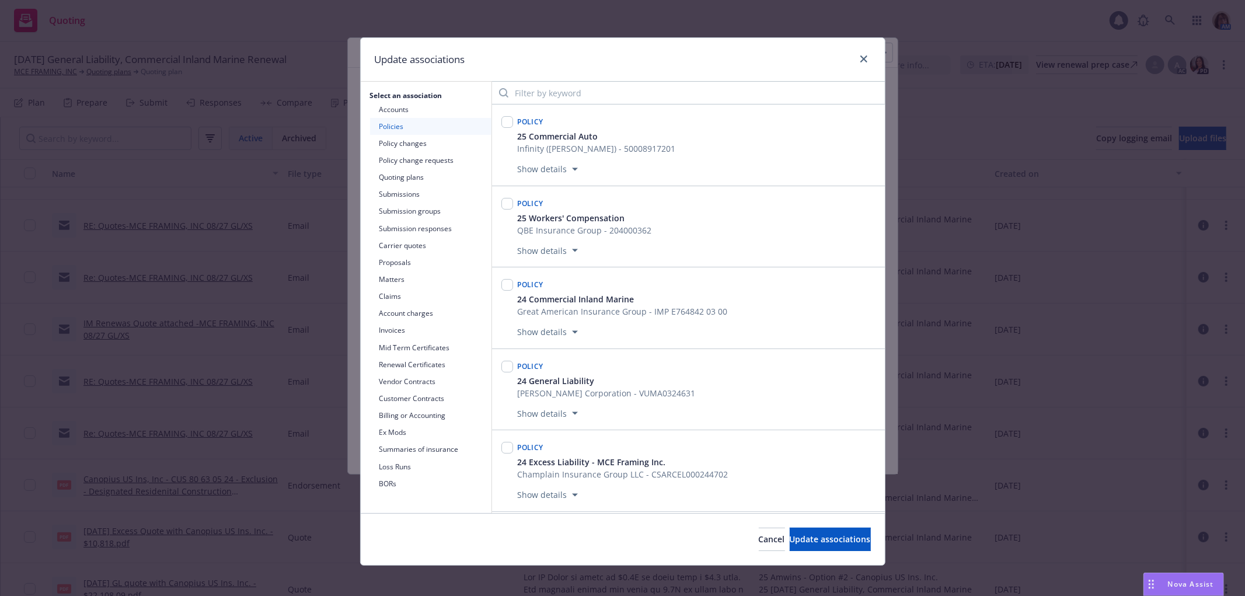
click at [395, 242] on button "Carrier quotes" at bounding box center [430, 245] width 121 height 17
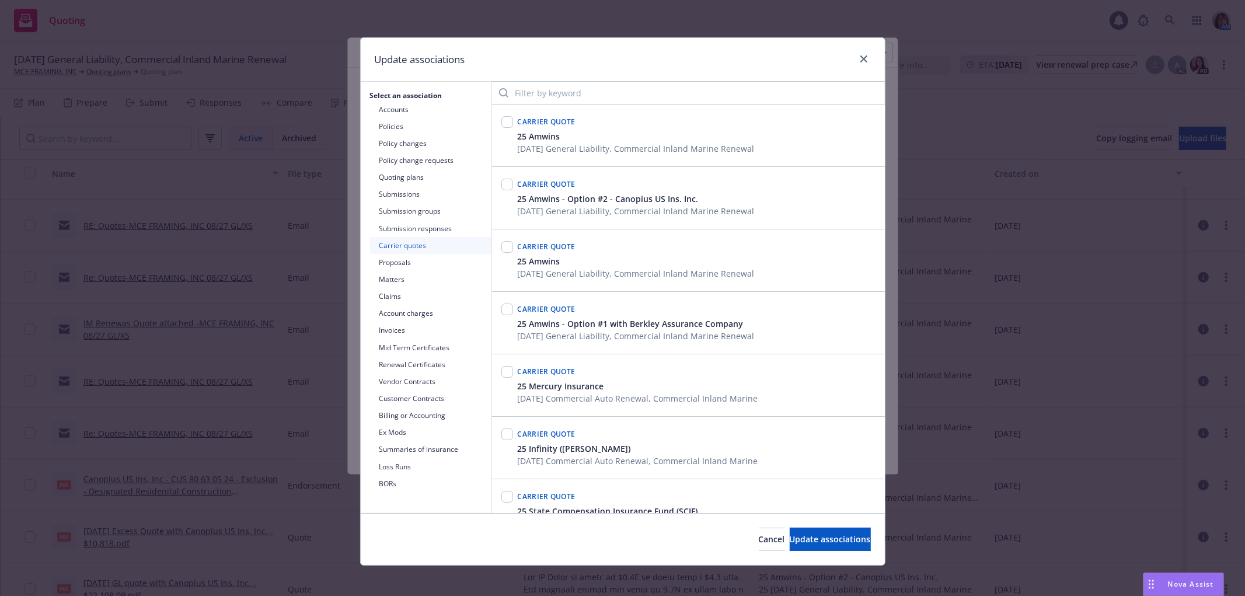
click at [399, 228] on button "Submission responses" at bounding box center [430, 228] width 121 height 17
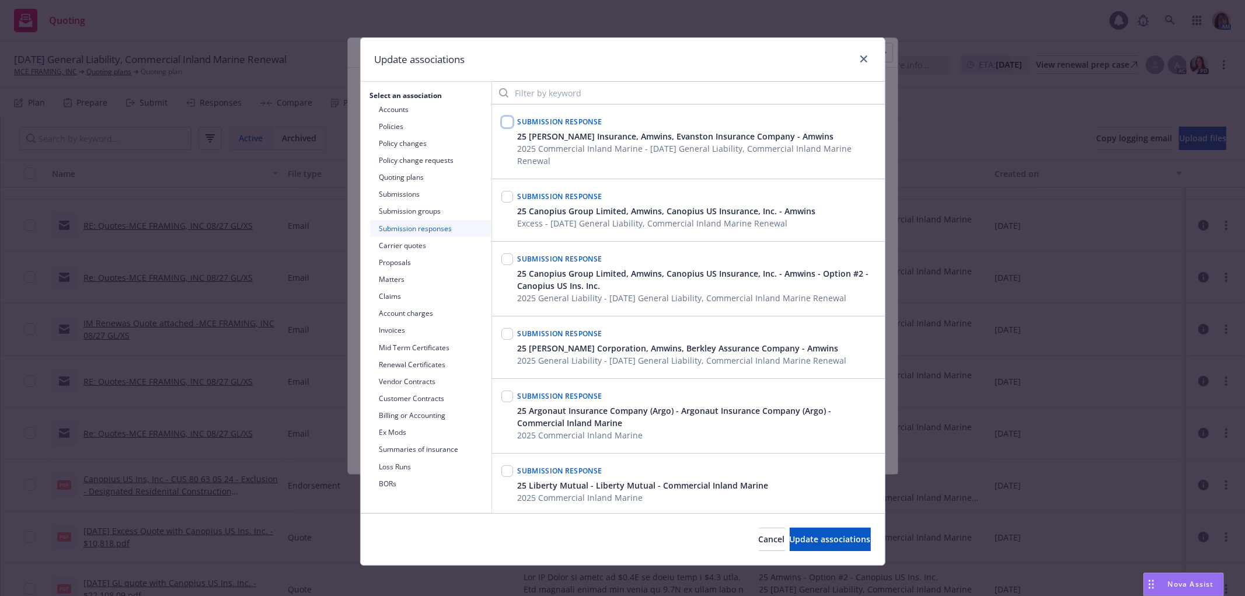
click at [501, 121] on input "checkbox" at bounding box center [507, 122] width 12 height 12
checkbox input "true"
click at [405, 246] on button "Carrier quotes" at bounding box center [430, 245] width 121 height 17
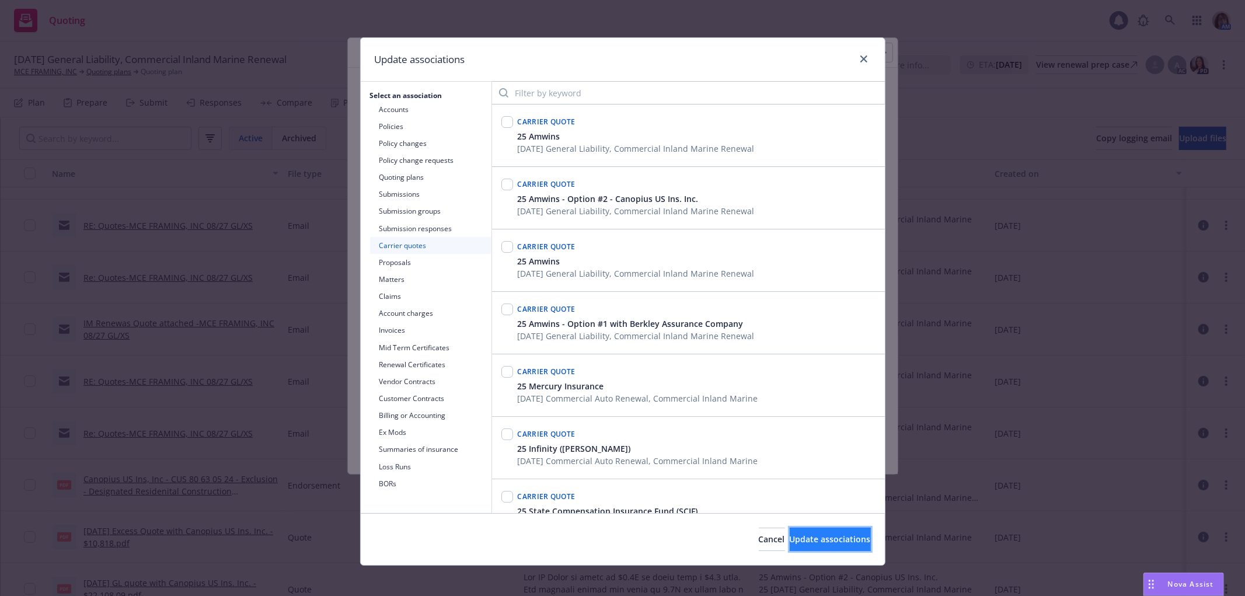
click at [809, 540] on span "Update associations" at bounding box center [830, 538] width 81 height 11
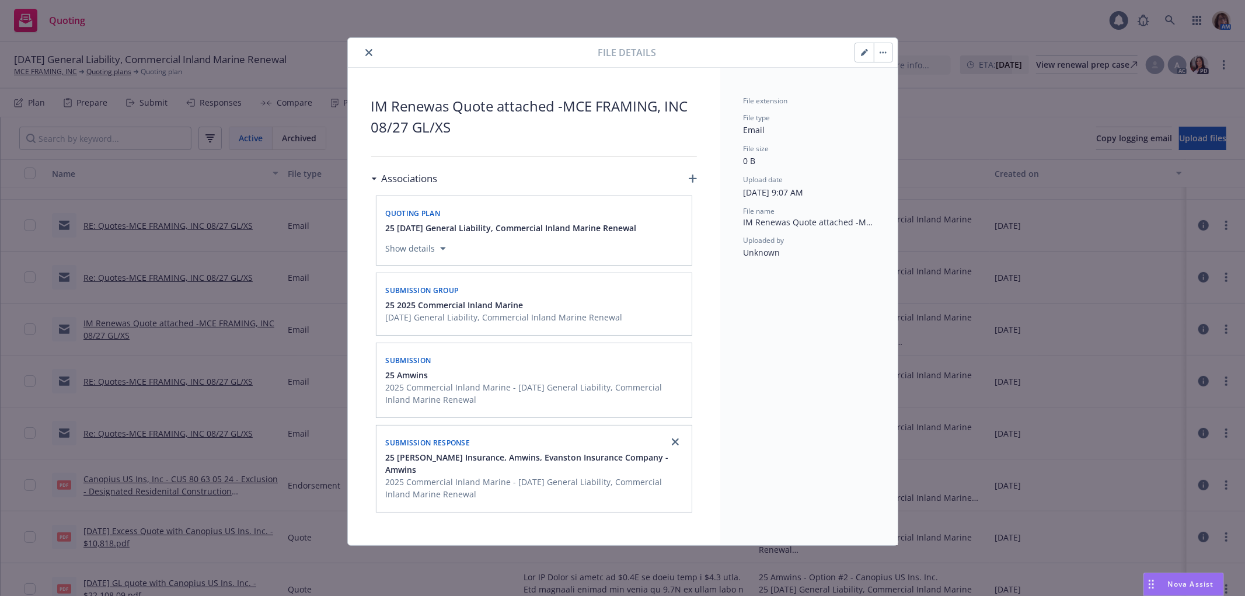
click at [371, 50] on icon "close" at bounding box center [368, 52] width 7 height 7
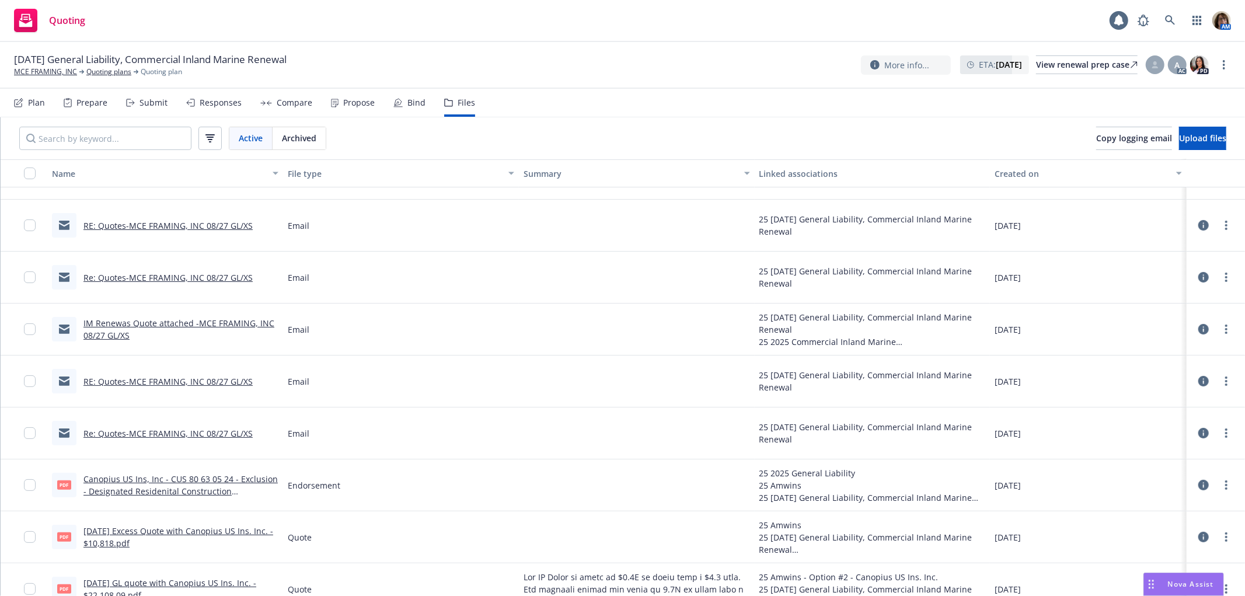
click at [128, 277] on link "Re: Quotes-MCE FRAMING, INC 08/27 GL/XS" at bounding box center [167, 277] width 169 height 11
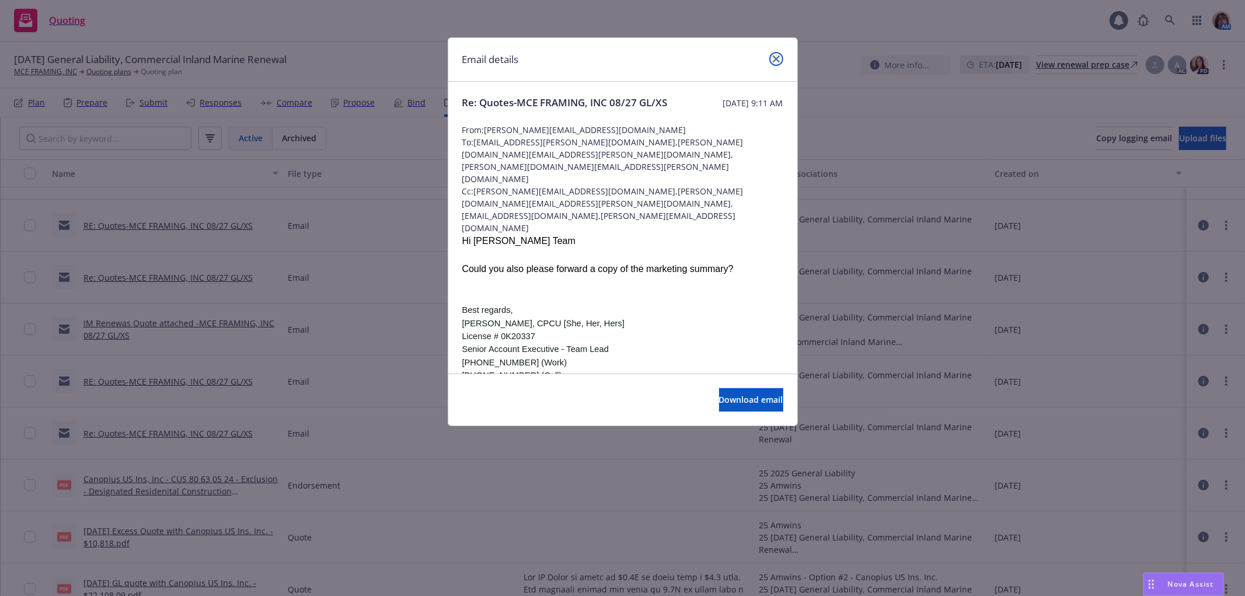
click at [778, 58] on icon "close" at bounding box center [776, 58] width 7 height 7
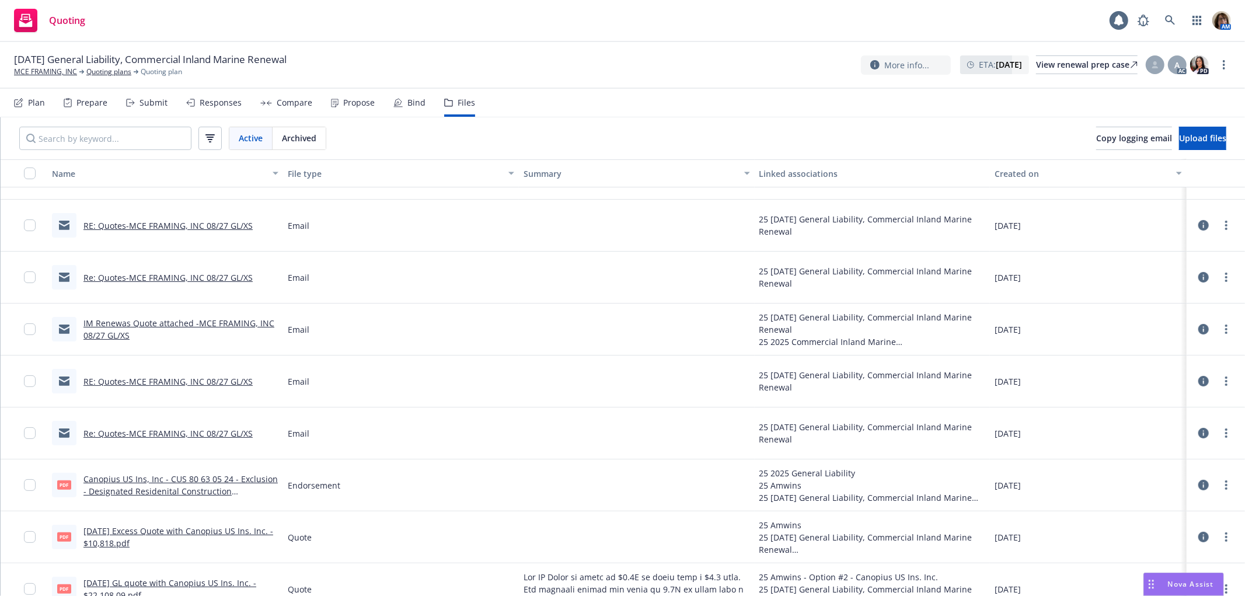
click at [1198, 277] on icon at bounding box center [1203, 277] width 11 height 11
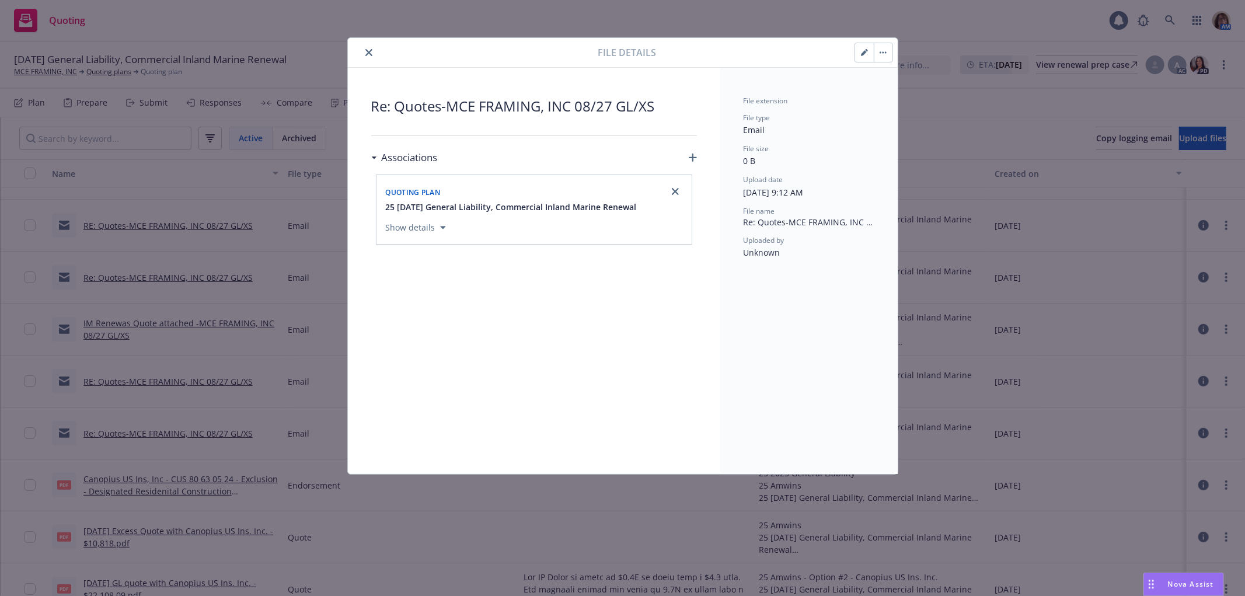
click at [861, 54] on icon "button" at bounding box center [864, 52] width 7 height 7
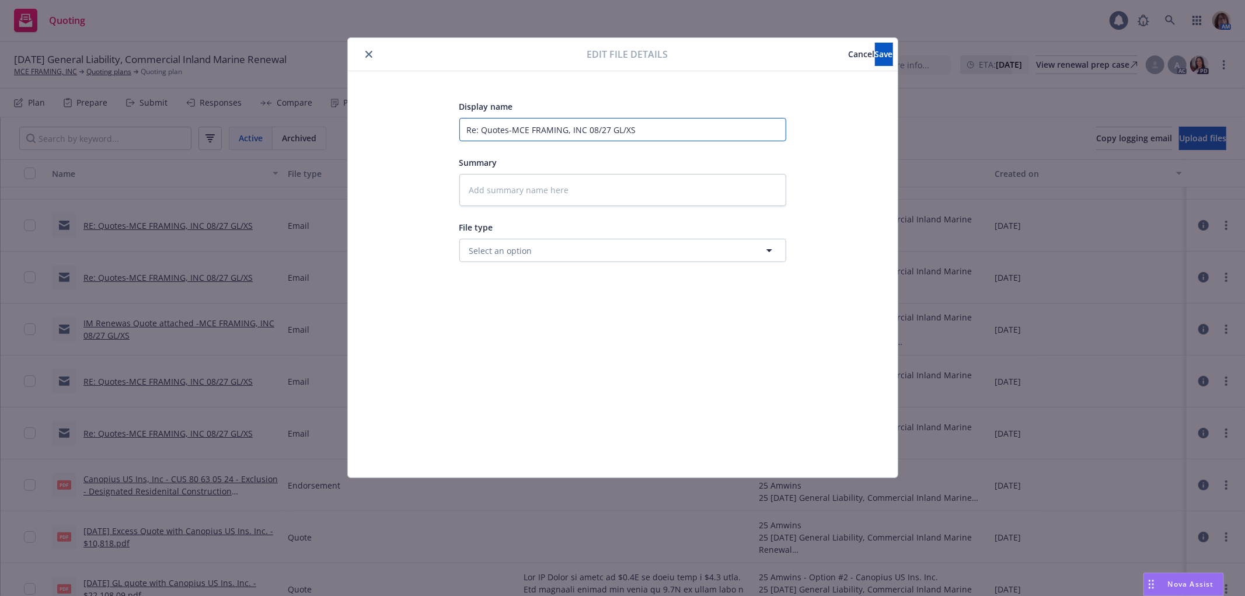
drag, startPoint x: 509, startPoint y: 127, endPoint x: 422, endPoint y: 127, distance: 86.4
click at [422, 127] on div "Display name Re: Quotes-MCE FRAMING, INC 08/27 GL/XS Summary File type Select a…" at bounding box center [622, 274] width 503 height 350
type textarea "x"
type input "T-MCE FRAMING, INC 08/27 GL/XS"
type textarea "x"
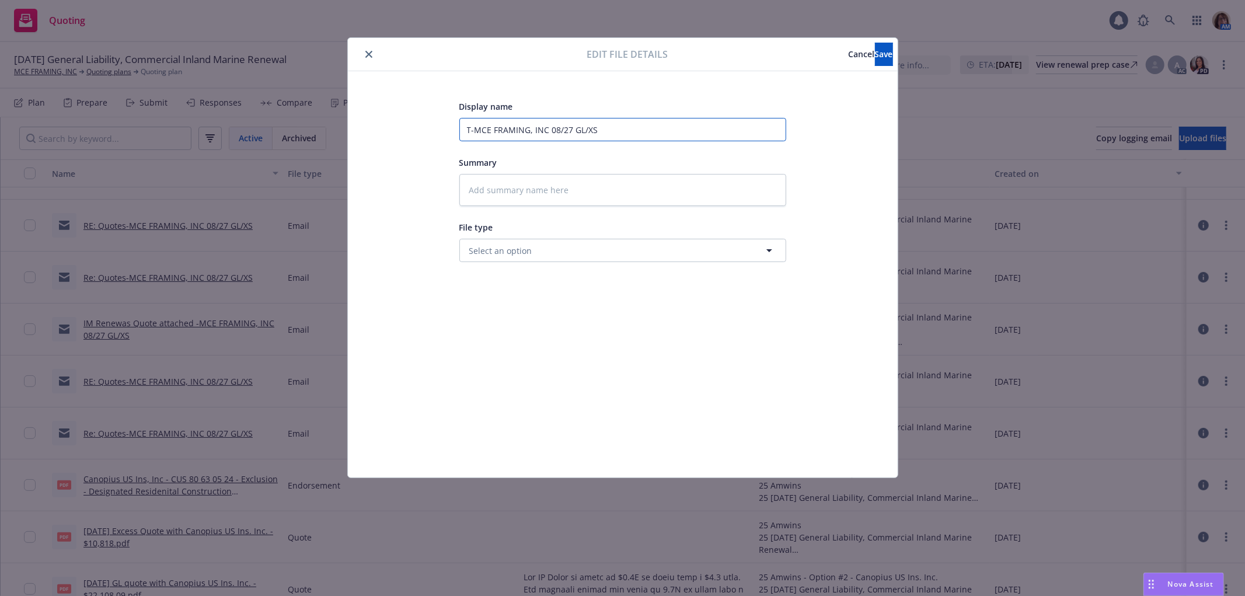
type input "To-MCE FRAMING, INC 08/27 GL/XS"
type textarea "x"
type input "To -MCE FRAMING, INC 08/27 GL/XS"
type textarea "x"
type input "To M-MCE FRAMING, INC 08/27 GL/XS"
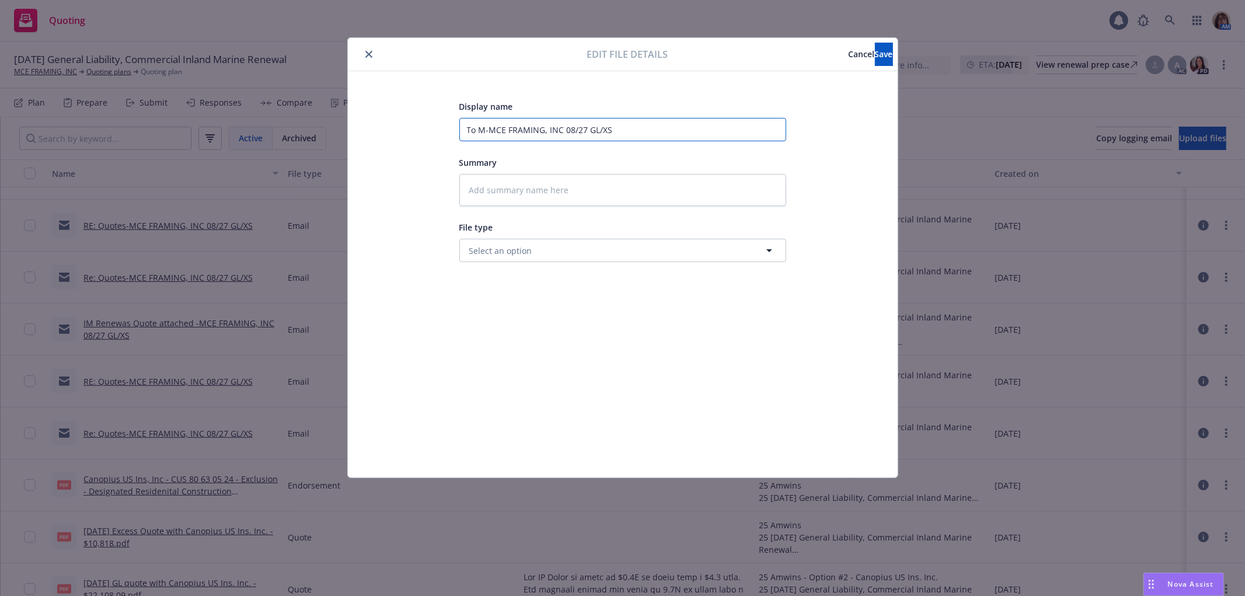
type textarea "x"
type input "To Ms-MCE FRAMING, INC 08/27 GL/XS"
type textarea "x"
type input "To MsW-MCE FRAMING, INC 08/27 GL/XS"
type textarea "x"
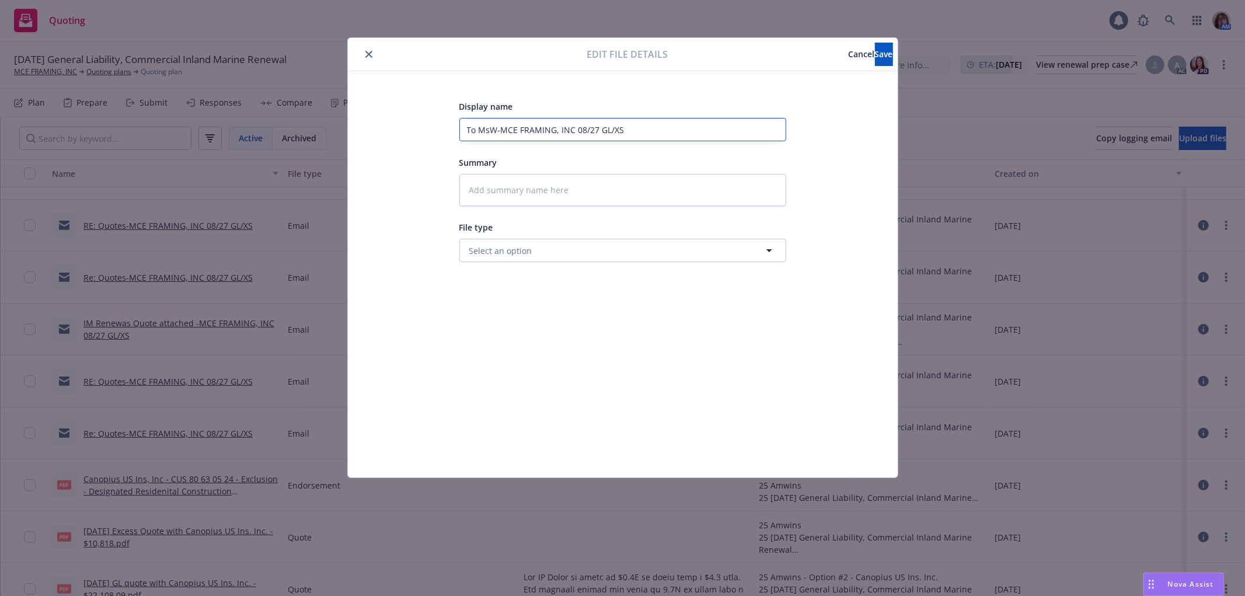
type input "To MsWi-MCE FRAMING, INC 08/27 GL/XS"
type textarea "x"
type input "To MsWin-MCE FRAMING, INC 08/27 GL/XS"
type textarea "x"
type input "To MsWins-MCE FRAMING, INC 08/27 GL/XS"
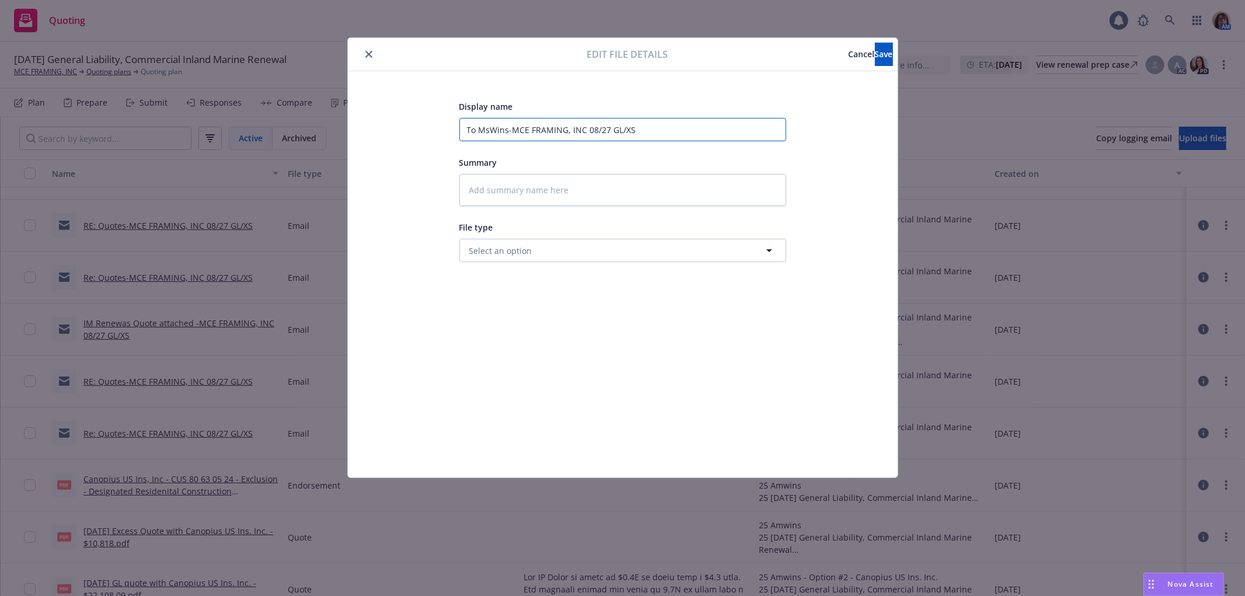
type textarea "x"
type input "To MsWin-MCE FRAMING, INC 08/27 GL/XS"
type textarea "x"
type input "To MsWi-MCE FRAMING, INC 08/27 GL/XS"
type textarea "x"
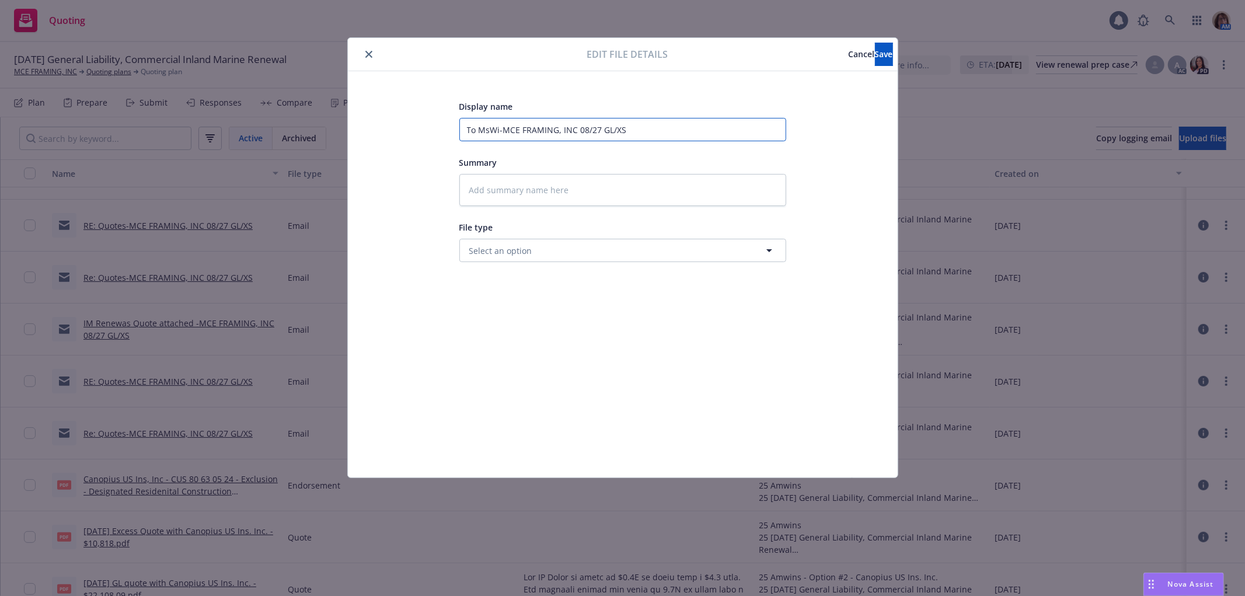
type input "To MsW-MCE FRAMING, INC 08/27 GL/XS"
type textarea "x"
type input "To Ms-MCE FRAMING, INC 08/27 GL/XS"
type textarea "x"
type input "To M-MCE FRAMING, INC 08/27 GL/XS"
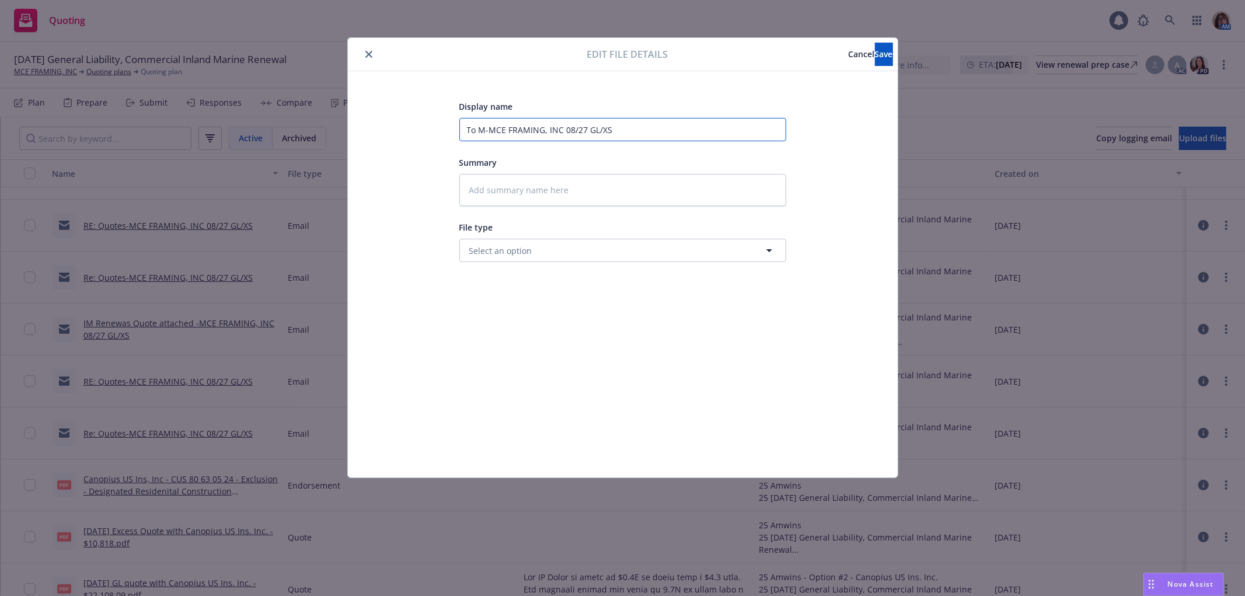
type textarea "x"
type input "To -MCE FRAMING, INC 08/27 GL/XS"
type textarea "x"
type input "To S-MCE FRAMING, INC 08/27 GL/XS"
type textarea "x"
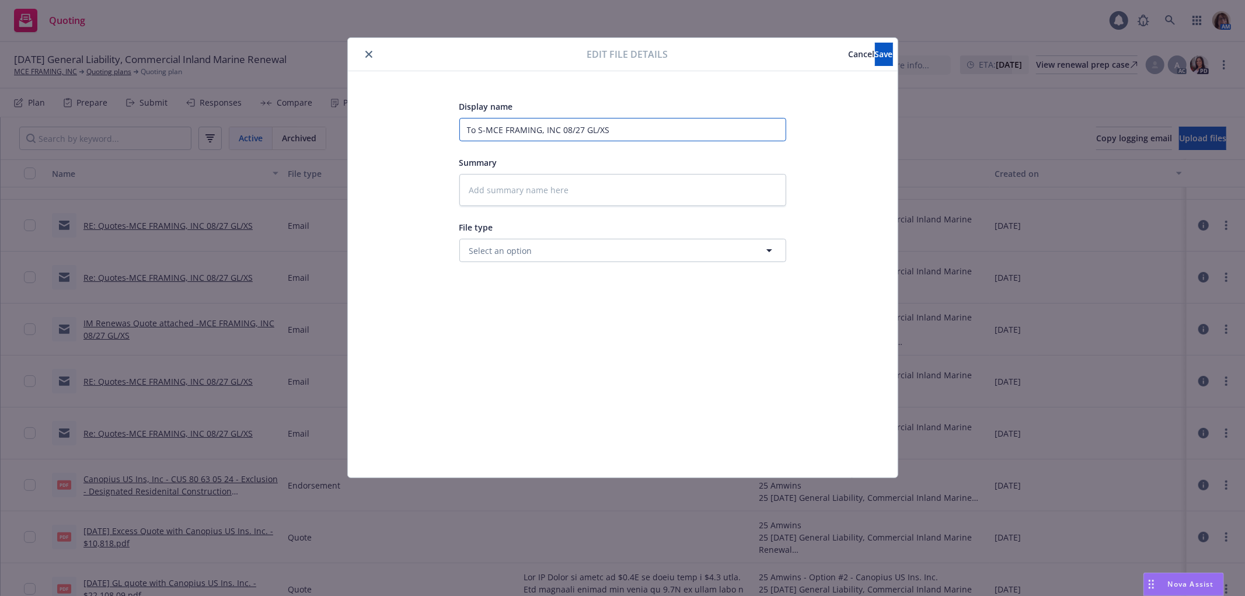
type input "To -MCE FRAMING, INC 08/27 GL/XS"
type textarea "x"
type input "To A-MCE FRAMING, INC 08/27 GL/XS"
type textarea "x"
type input "To Am-MCE FRAMING, INC 08/27 GL/XS"
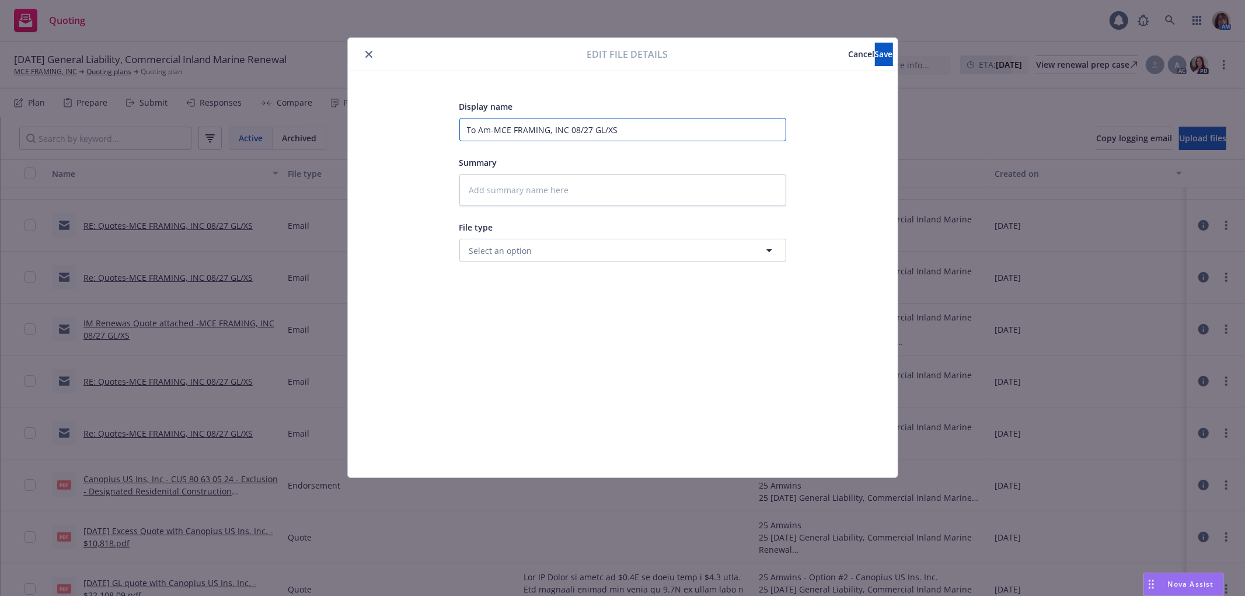
type textarea "x"
type input "To AmW-MCE FRAMING, INC 08/27 GL/XS"
type textarea "x"
type input "To AmWi-MCE FRAMING, INC 08/27 GL/XS"
type textarea "x"
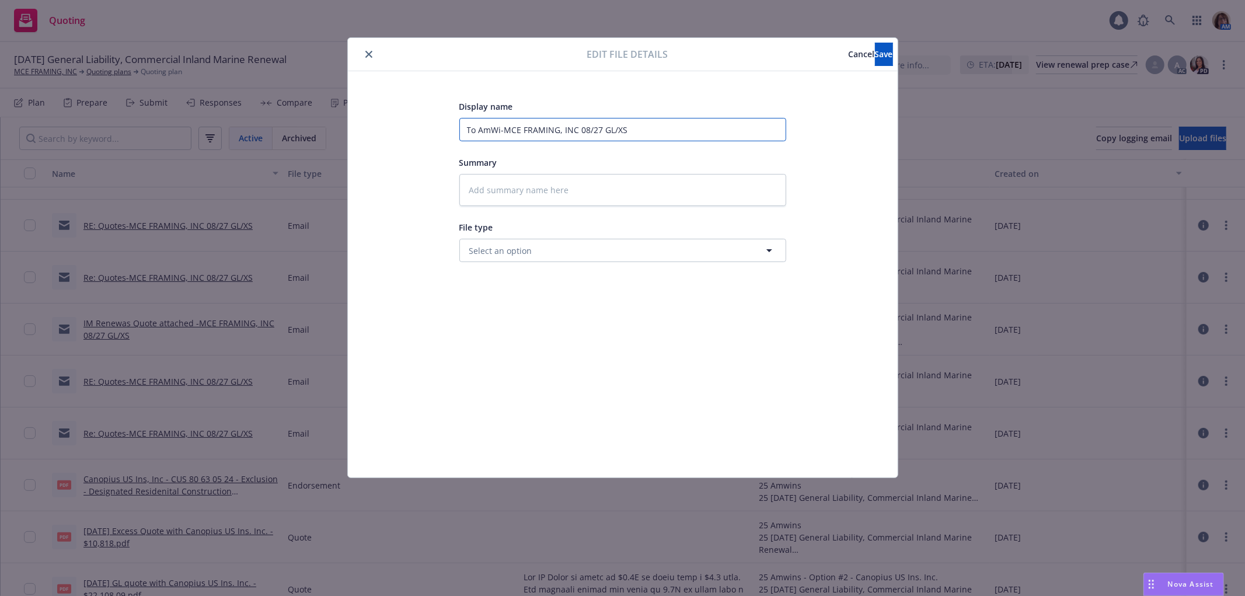
type input "To AmWin-MCE FRAMING, INC 08/27 GL/XS"
type textarea "x"
type input "To AmWins-MCE FRAMING, INC 08/27 GL/XS"
type textarea "x"
type input "To AmWins -MCE FRAMING, INC 08/27 GL/XS"
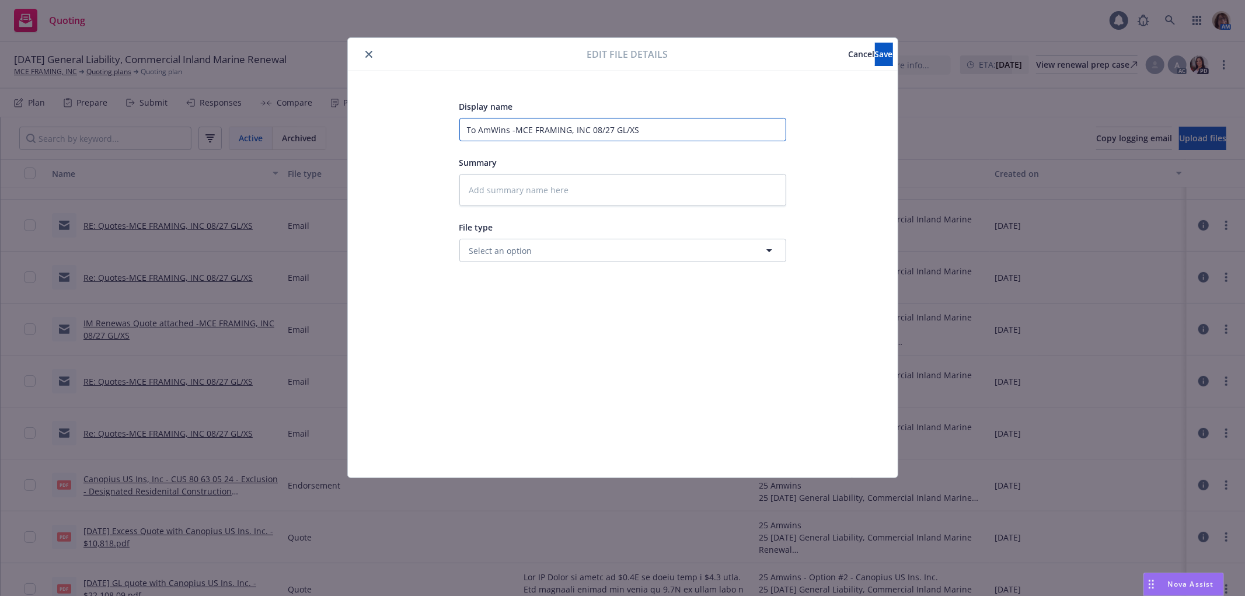
type textarea "x"
type input "To AmWins (-MCE FRAMING, INC 08/27 GL/XS"
type textarea "x"
type input "To AmWins (M-MCE FRAMING, INC 08/27 GL/XS"
type textarea "x"
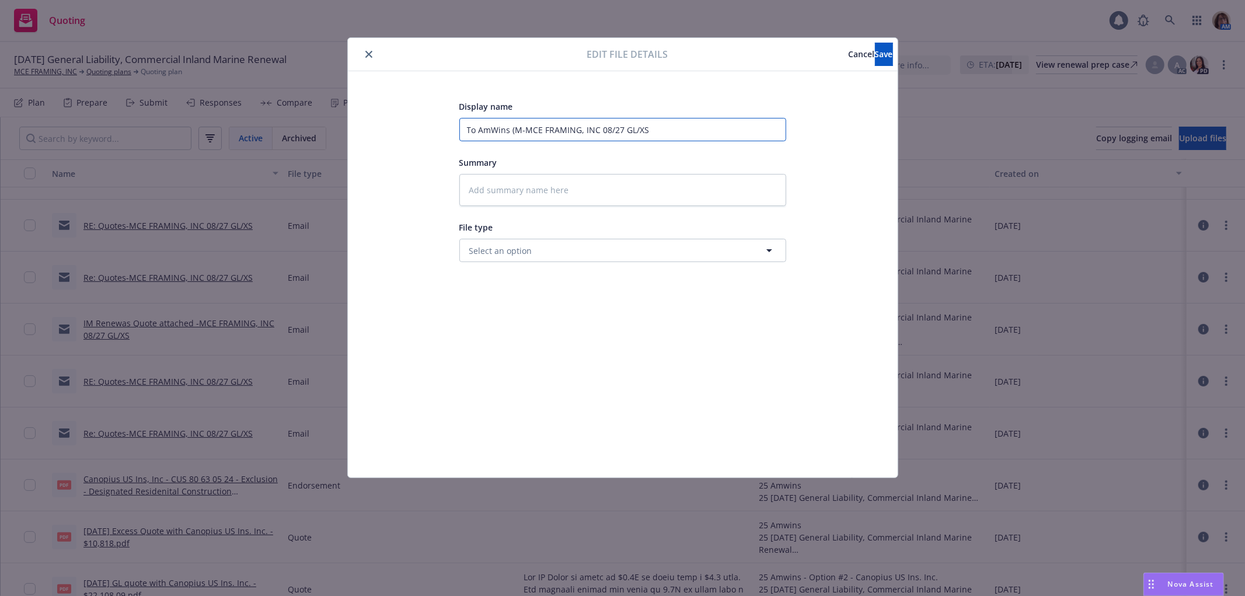
type input "To AmWins (Ma-MCE FRAMING, INC 08/27 GL/XS"
type textarea "x"
type input "To AmWins (Mat-MCE FRAMING, INC 08/27 GL/XS"
type textarea "x"
type input "To AmWins (Matt-MCE FRAMING, INC 08/27 GL/XS"
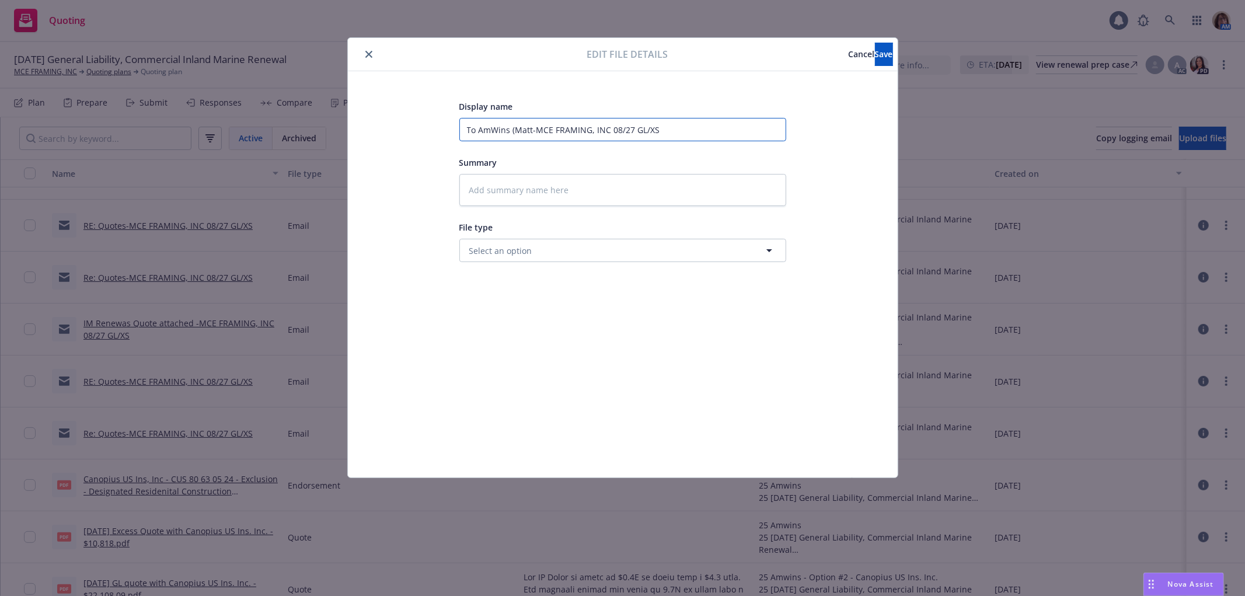
type textarea "x"
type input "To AmWins (Matt -MCE FRAMING, INC 08/27 GL/XS"
type textarea "x"
type input "To AmWins (Matt K-MCE FRAMING, INC 08/27 GL/XS"
type textarea "x"
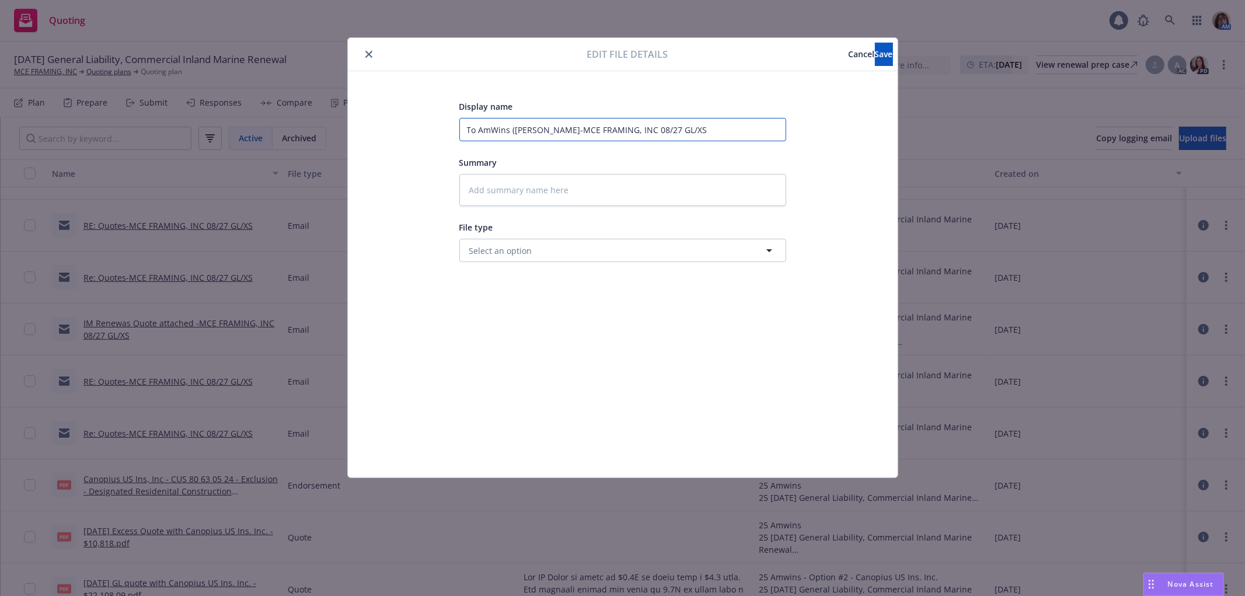
type input "To AmWins (Matt Ka-MCE FRAMING, INC 08/27 GL/XS"
type textarea "x"
type input "To AmWins (Matt Kay-MCE FRAMING, INC 08/27 GL/XS"
type textarea "x"
type input "To AmWins (Matt Kay)-MCE FRAMING, INC 08/27 GL/XS"
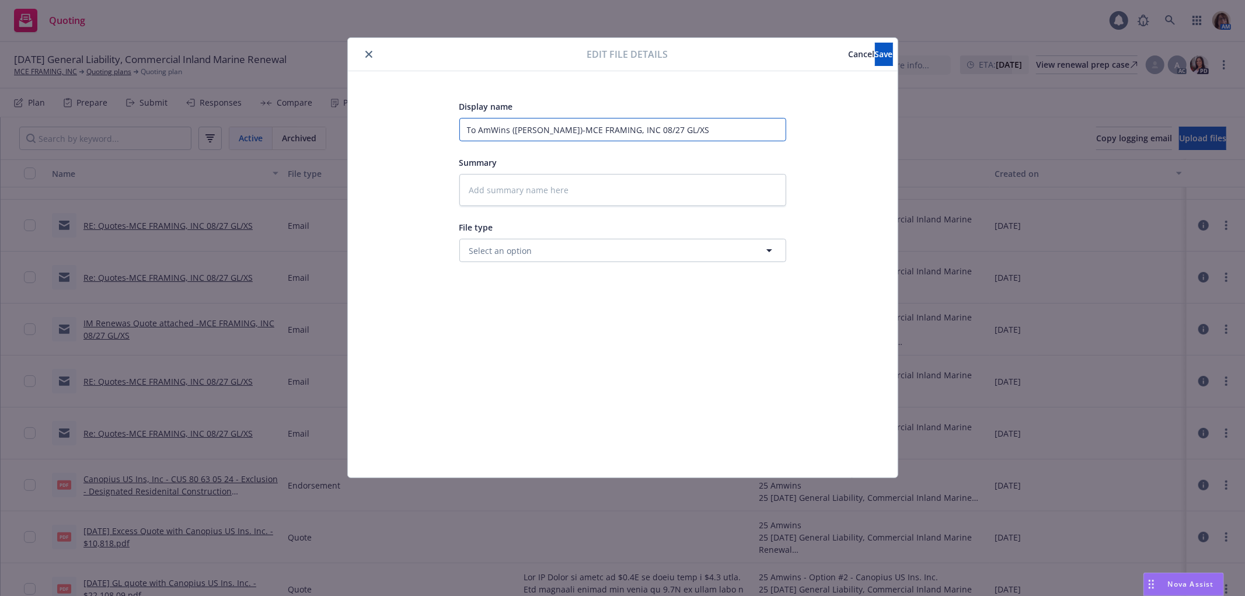
type textarea "x"
type input "To AmWins (Matt Kay) -MCE FRAMING, INC 08/27 GL/XS"
type textarea "x"
type input "To AmWins (Matt Kay) -MCE FRAMING, INC 08/27 GL/XS"
type textarea "x"
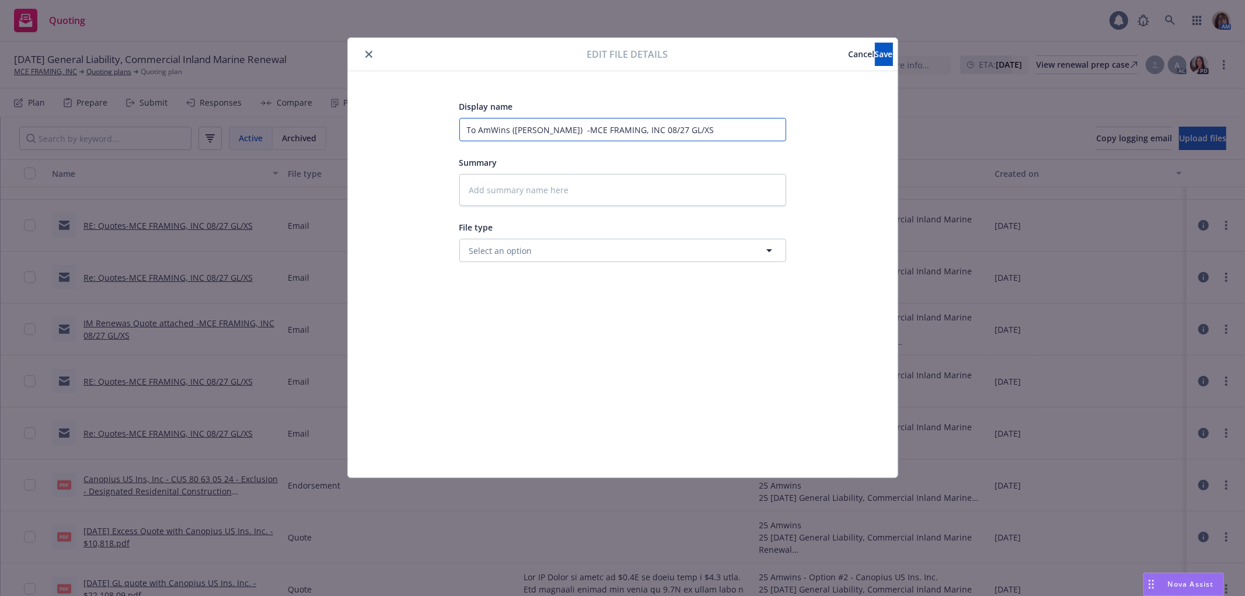
type input "To AmWins (Matt Kay) A-MCE FRAMING, INC 08/27 GL/XS"
type textarea "x"
type input "To AmWins (Matt Kay) As-MCE FRAMING, INC 08/27 GL/XS"
type textarea "x"
type input "To AmWins (Matt Kay) Ask-MCE FRAMING, INC 08/27 GL/XS"
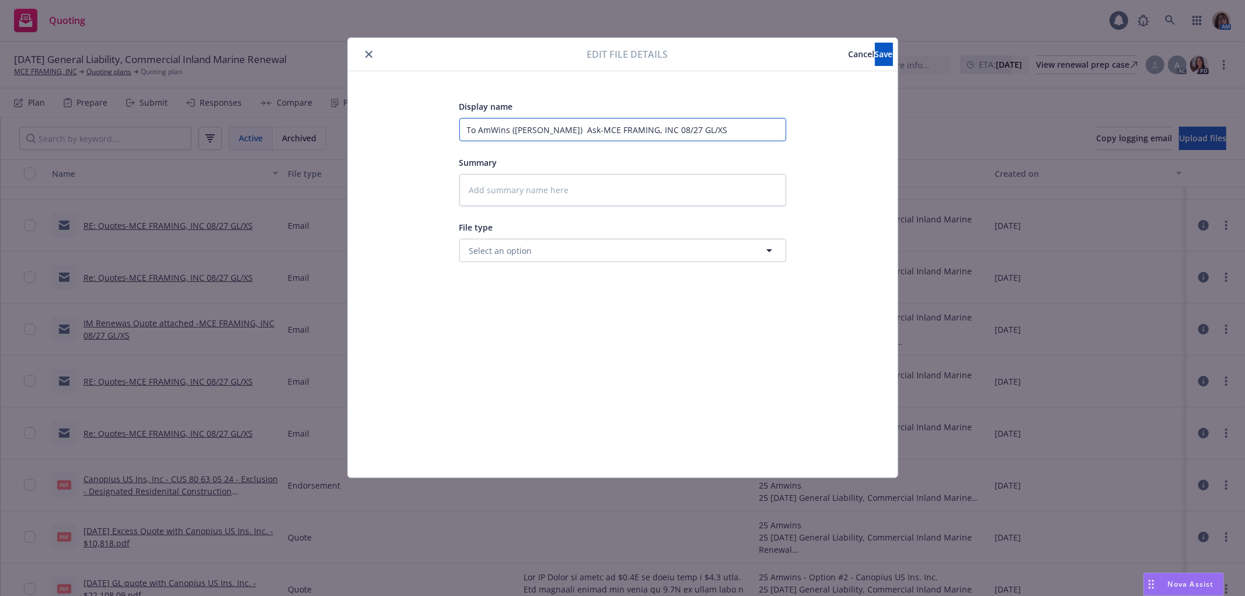
type textarea "x"
type input "To AmWins (Matt Kay) Aske-MCE FRAMING, INC 08/27 GL/XS"
type textarea "x"
type input "To AmWins (Matt Kay) Asked-MCE FRAMING, INC 08/27 GL/XS"
type textarea "x"
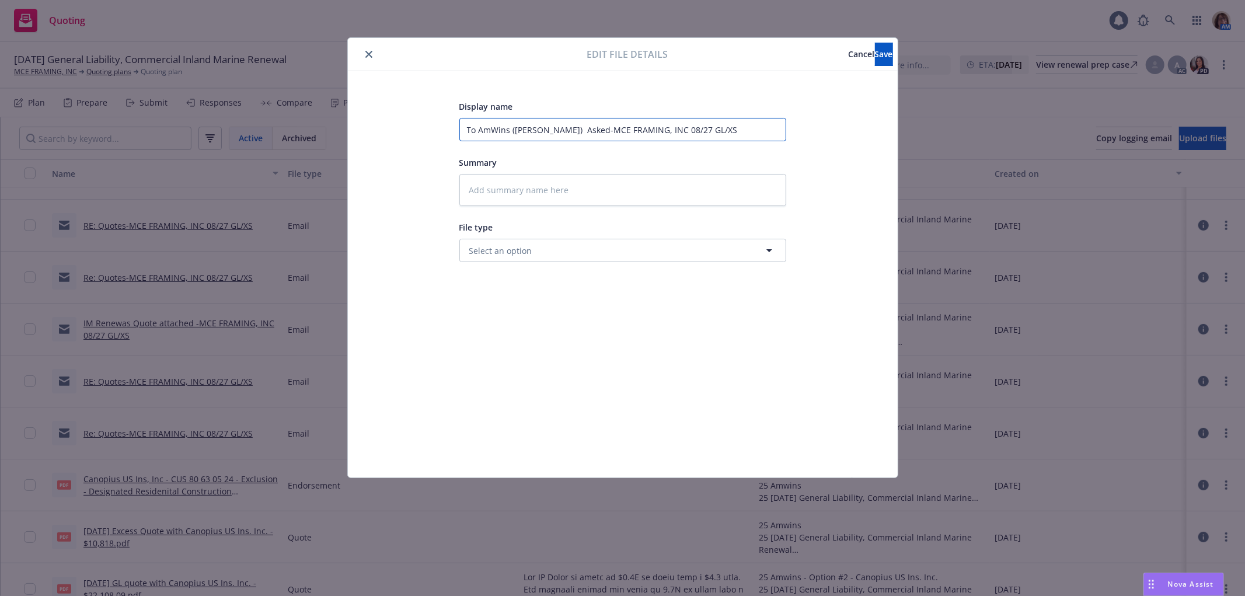
type input "To AmWins (Matt Kay) Asked -MCE FRAMING, INC 08/27 GL/XS"
type textarea "x"
type input "To AmWins (Matt Kay) Asked f-MCE FRAMING, INC 08/27 GL/XS"
type textarea "x"
type input "To AmWins (Matt Kay) Asked fo-MCE FRAMING, INC 08/27 GL/XS"
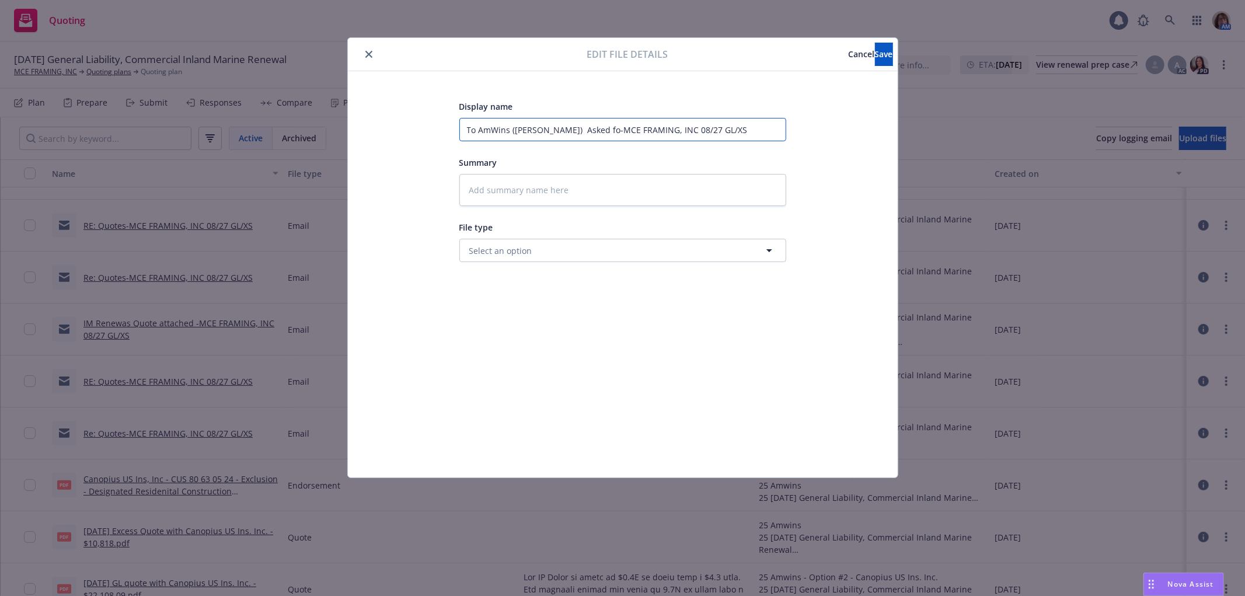
type textarea "x"
type input "To AmWins (Matt Kay) Asked for-MCE FRAMING, INC 08/27 GL/XS"
type textarea "x"
type input "To AmWins (Matt Kay) Asked for -MCE FRAMING, INC 08/27 GL/XS"
type textarea "x"
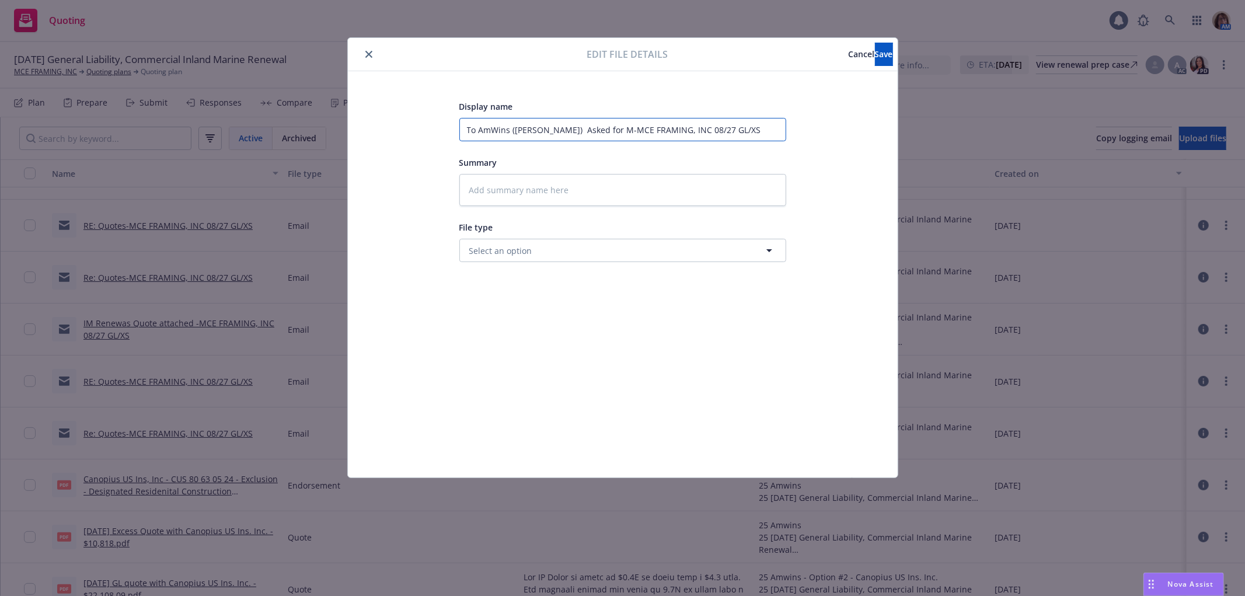
type input "To AmWins (Matt Kay) Asked for Ma-MCE FRAMING, INC 08/27 GL/XS"
type textarea "x"
type input "To AmWins (Matt Kay) Asked for Mar-MCE FRAMING, INC 08/27 GL/XS"
type textarea "x"
type input "To AmWins (Matt Kay) Asked for Mark-MCE FRAMING, INC 08/27 GL/XS"
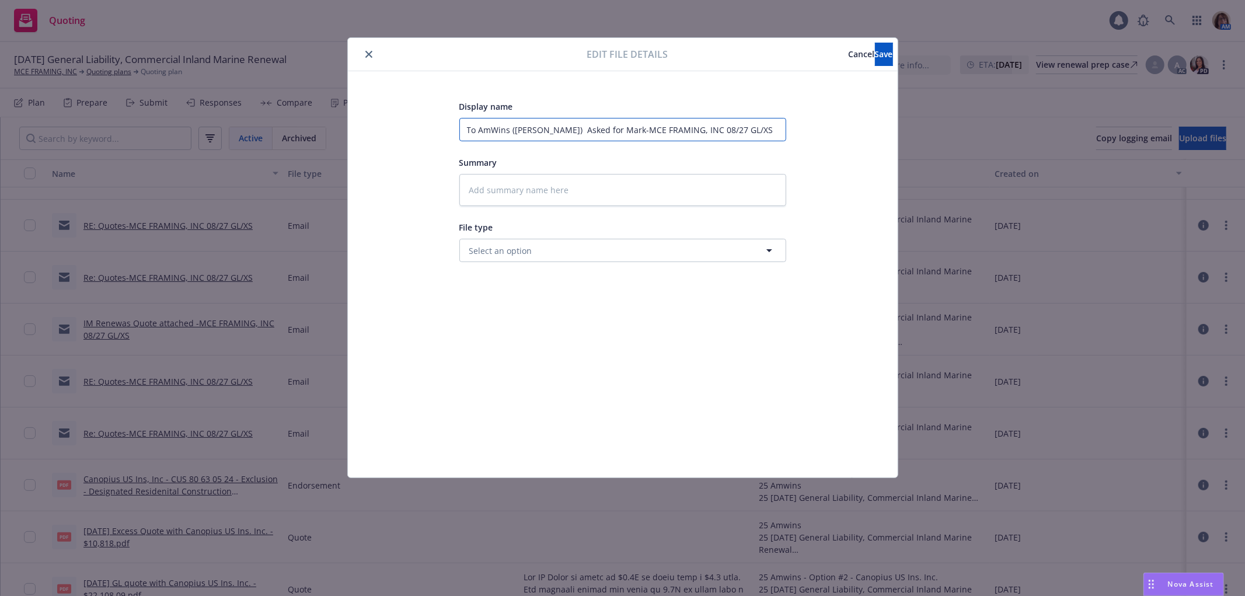
type textarea "x"
type input "To AmWins (Matt Kay) Asked for Market-MCE FRAMING, INC 08/27 GL/XS"
type textarea "x"
type input "To AmWins (Matt Kay) Asked for Market6-MCE FRAMING, INC 08/27 GL/XS"
type textarea "x"
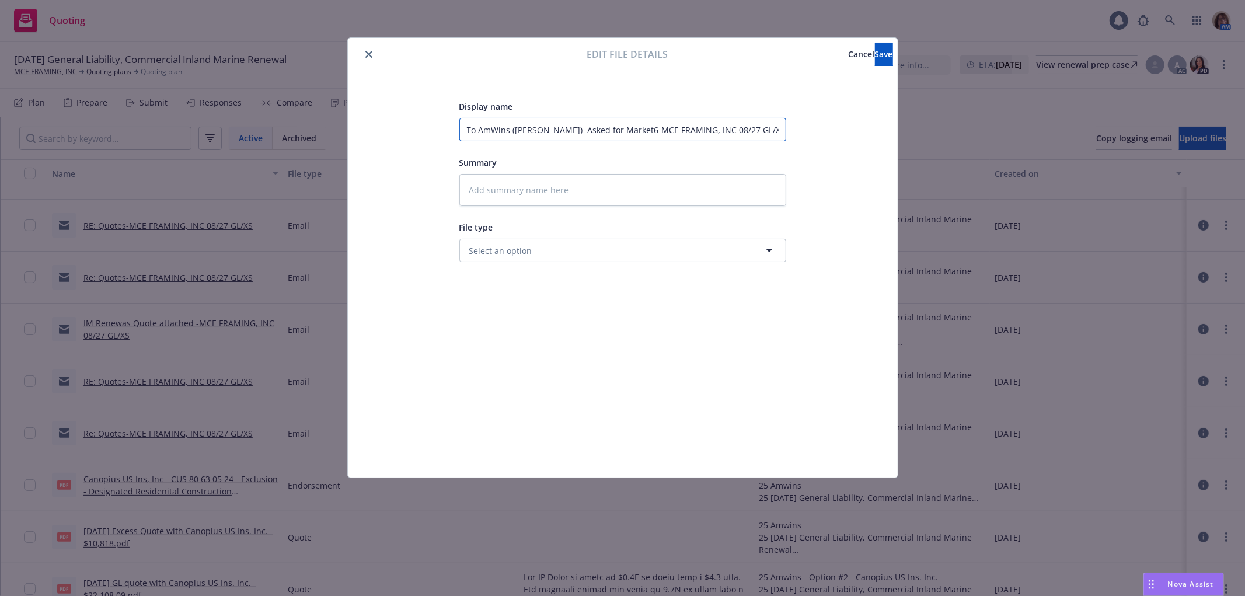
type input "To AmWins (Matt Kay) Asked for Market6i-MCE FRAMING, INC 08/27 GL/XS"
type textarea "x"
type input "To AmWins (Matt Kay) Asked for Market6in-MCE FRAMING, INC 08/27 GL/XS"
type textarea "x"
type input "To AmWins (Matt Kay) Asked for Market6ing-MCE FRAMING, INC 08/27 GL/XS"
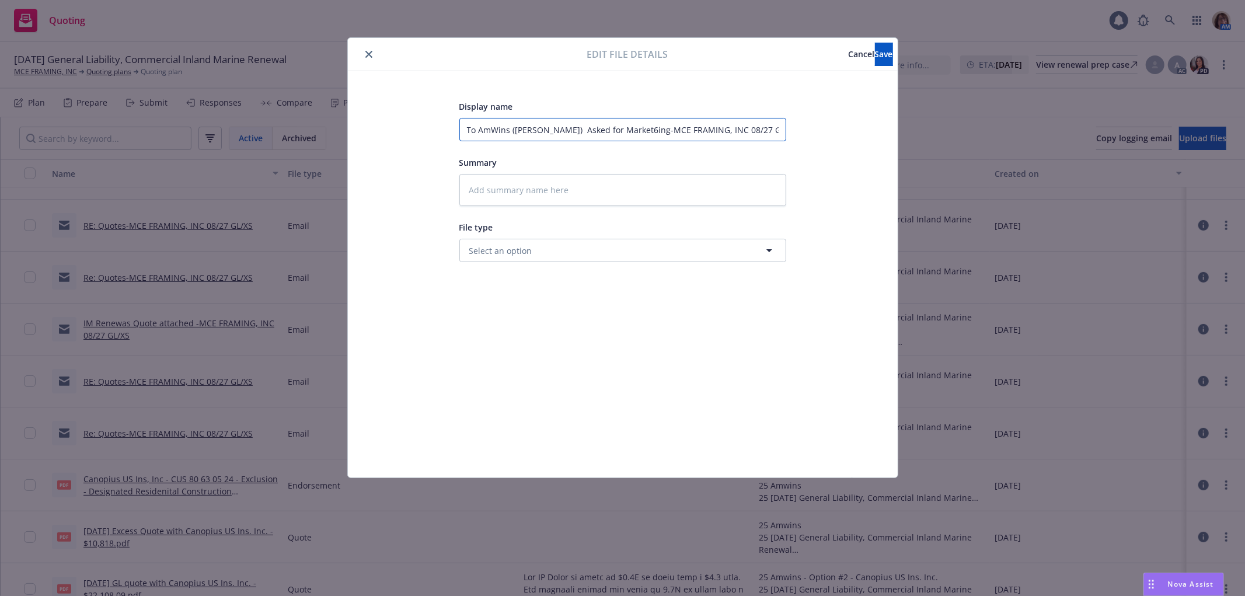
type textarea "x"
type input "To AmWins (Matt Kay) Asked for Market6in-MCE FRAMING, INC 08/27 GL/XS"
type textarea "x"
type input "To AmWins (Matt Kay) Asked for Market6i-MCE FRAMING, INC 08/27 GL/XS"
type textarea "x"
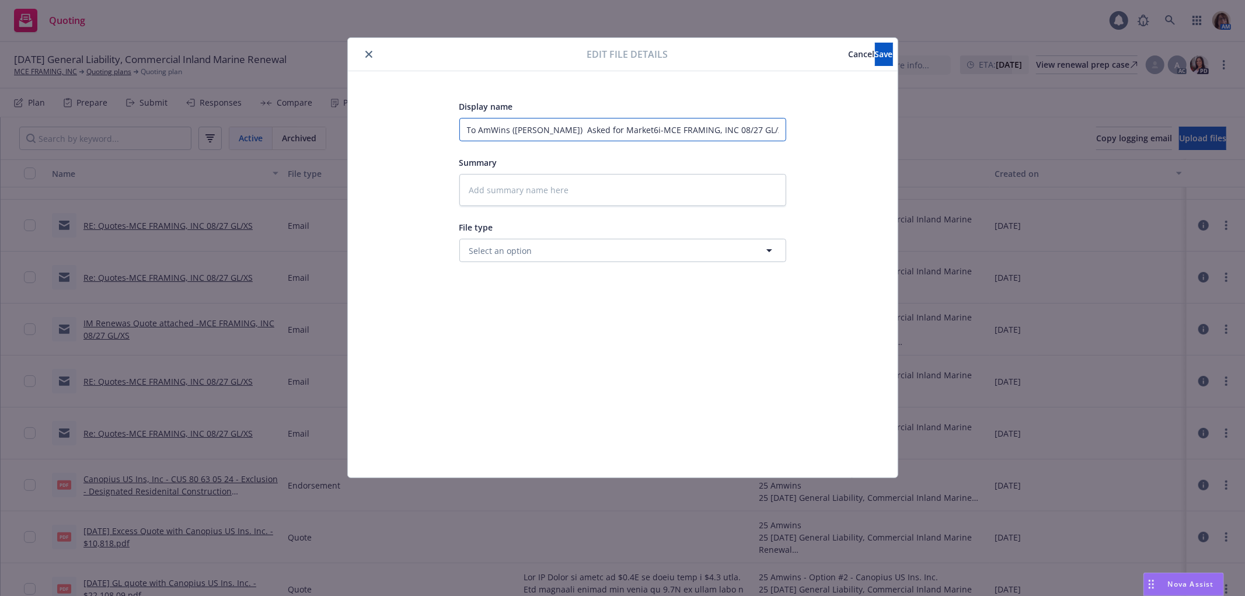
type input "To AmWins (Matt Kay) Asked for Market6-MCE FRAMING, INC 08/27 GL/XS"
type textarea "x"
type input "To AmWins (Matt Kay) Asked for Market-MCE FRAMING, INC 08/27 GL/XS"
type textarea "x"
type input "To AmWins (Matt Kay) Asked for Marketi-MCE FRAMING, INC 08/27 GL/XS"
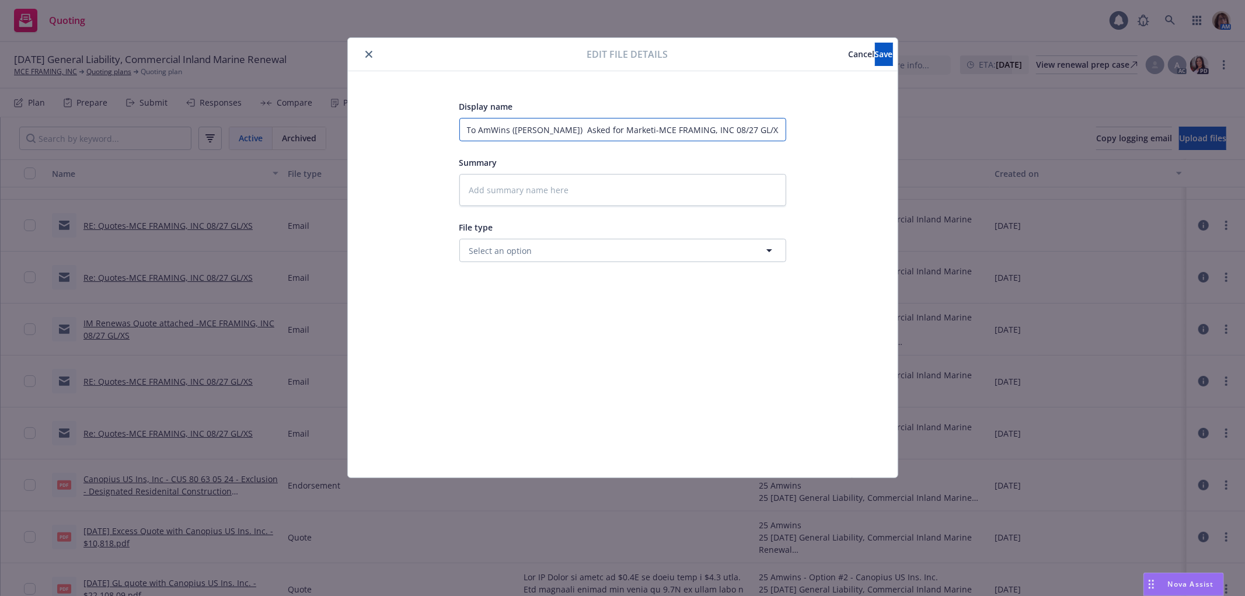
type textarea "x"
type input "To AmWins (Matt Kay) Asked for Marketin-MCE FRAMING, INC 08/27 GL/XS"
type textarea "x"
type input "To AmWins (Matt Kay) Asked for Marketing-MCE FRAMING, INC 08/27 GL/XS"
type textarea "x"
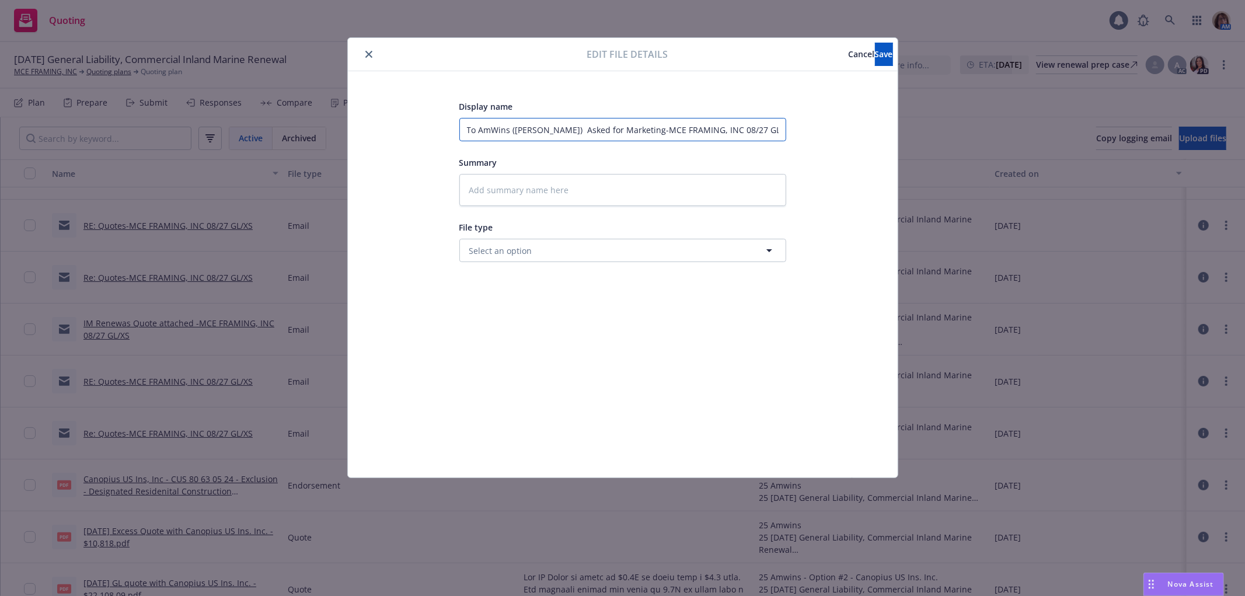
type input "To AmWins (Matt Kay) Asked for Marketing -MCE FRAMING, INC 08/27 GL/XS"
type textarea "x"
type input "To AmWins (Matt Kay) Asked for Marketing S-MCE FRAMING, INC 08/27 GL/XS"
type textarea "x"
type input "To AmWins (Matt Kay) Asked for Marketing Su-MCE FRAMING, INC 08/27 GL/XS"
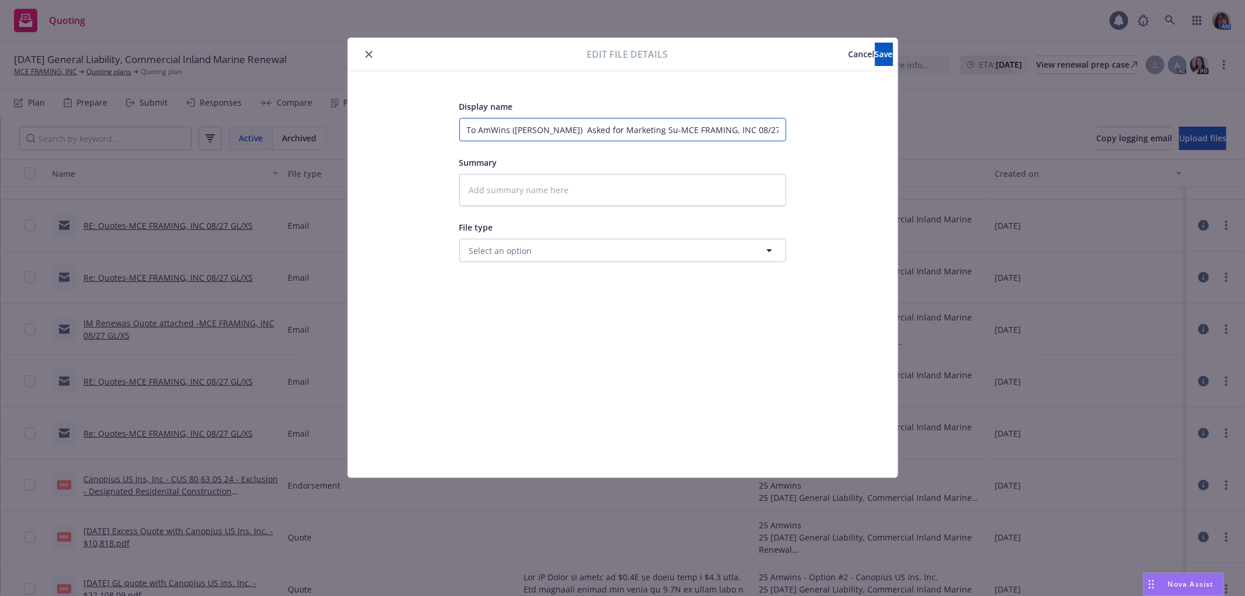
type textarea "x"
type input "To AmWins (Matt Kay) Asked for Marketing Sum-MCE FRAMING, INC 08/27 GL/XS"
type textarea "x"
type input "To AmWins (Matt Kay) Asked for Marketing Summ-MCE FRAMING, INC 08/27 GL/XS"
type textarea "x"
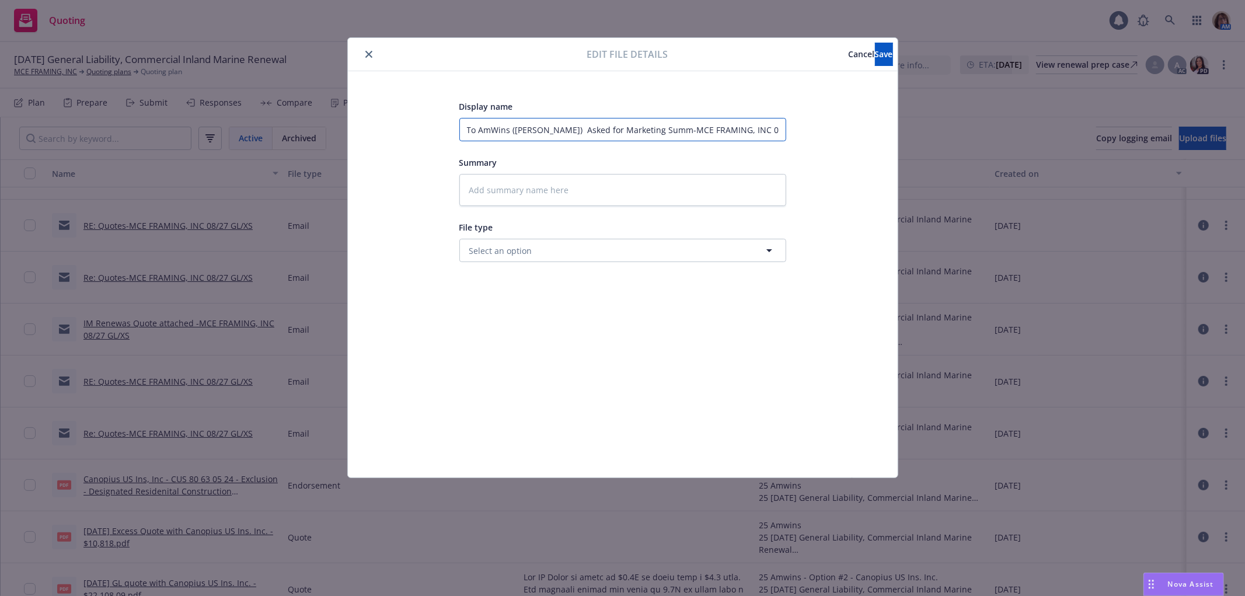
type input "To AmWins (Matt Kay) Asked for Marketing Summa-MCE FRAMING, INC 08/27 GL/XS"
click at [875, 55] on span "Save" at bounding box center [884, 53] width 18 height 11
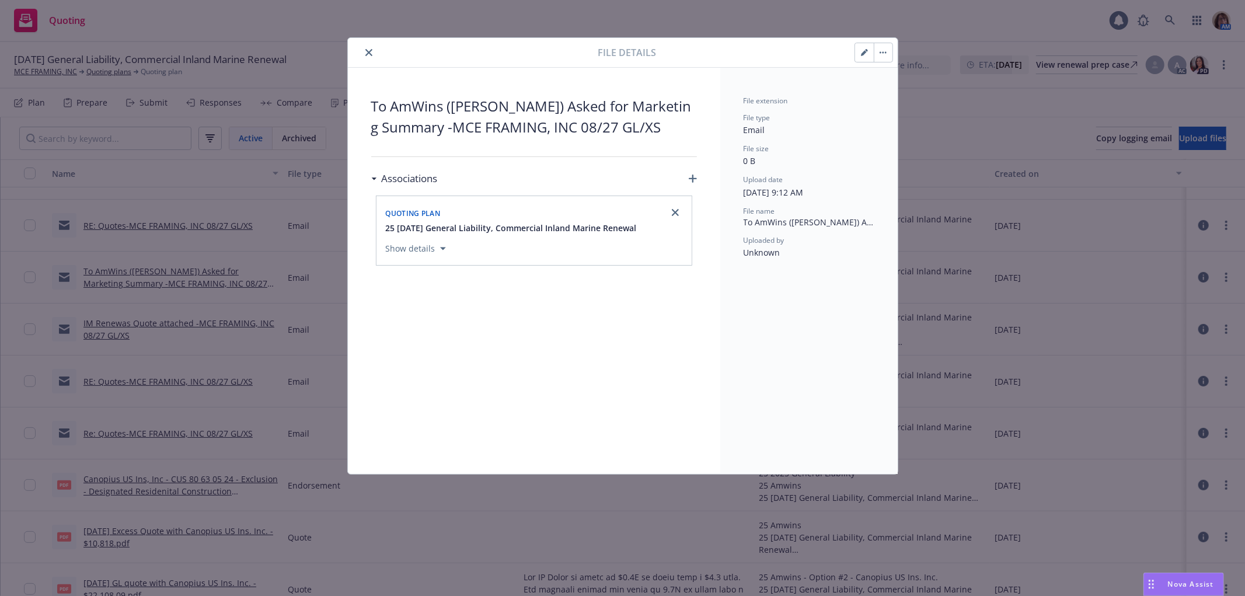
click at [366, 49] on icon "close" at bounding box center [368, 52] width 7 height 7
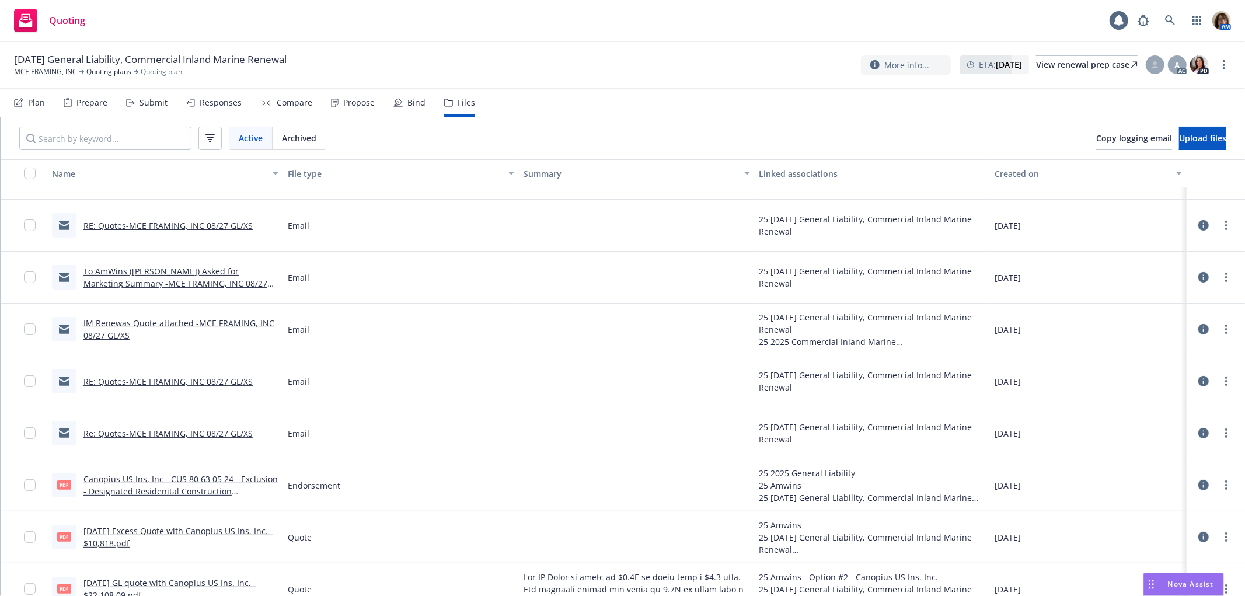
click at [142, 224] on link "RE: Quotes-MCE FRAMING, INC 08/27 GL/XS" at bounding box center [167, 225] width 169 height 11
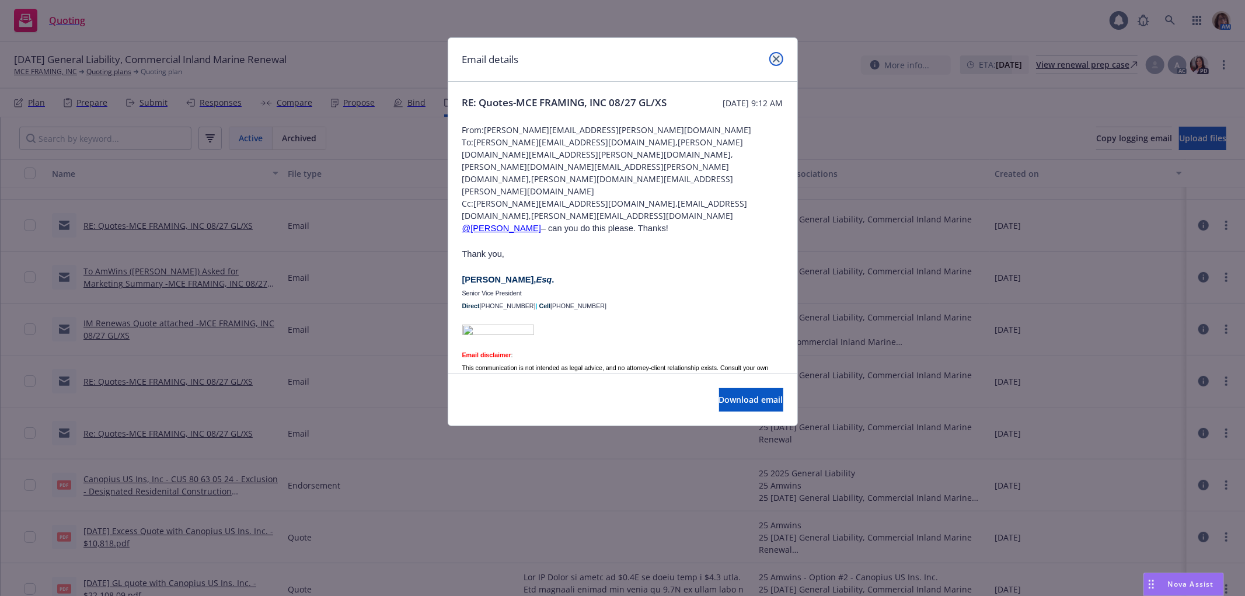
click at [778, 57] on icon "close" at bounding box center [776, 58] width 7 height 7
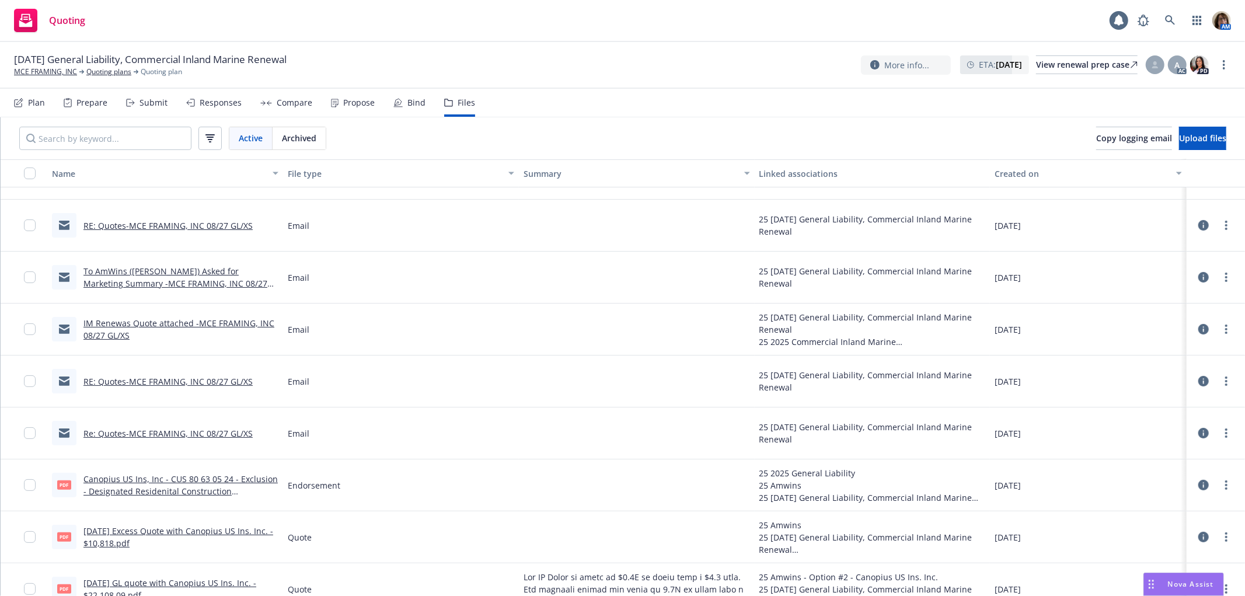
scroll to position [130, 0]
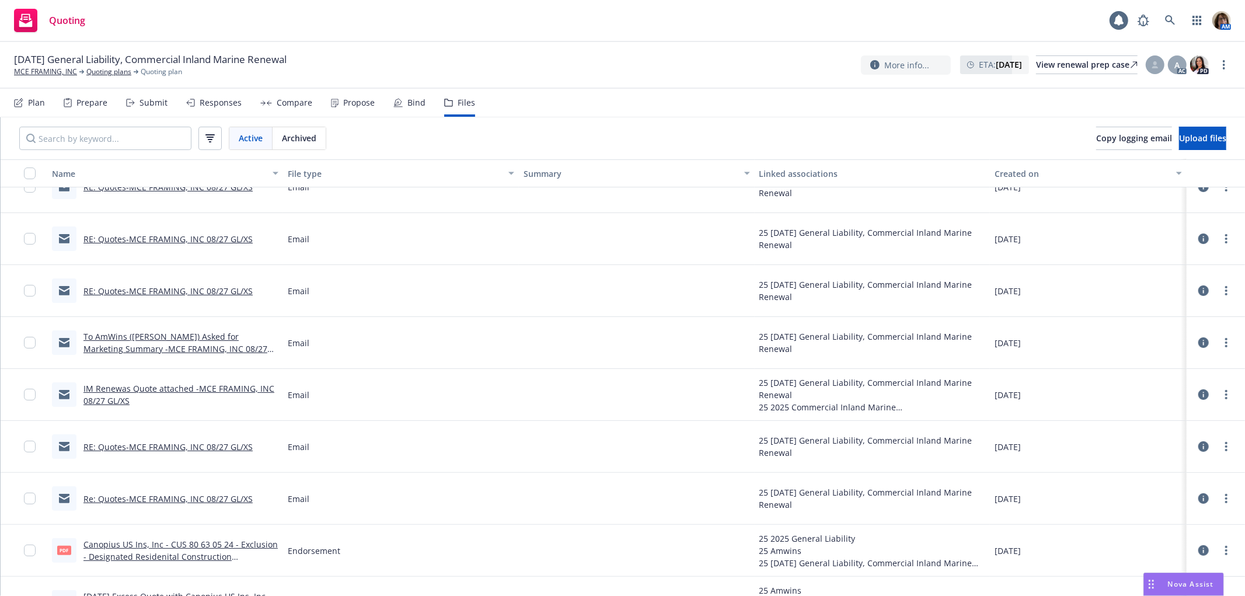
click at [144, 237] on link "RE: Quotes-MCE FRAMING, INC 08/27 GL/XS" at bounding box center [167, 238] width 169 height 11
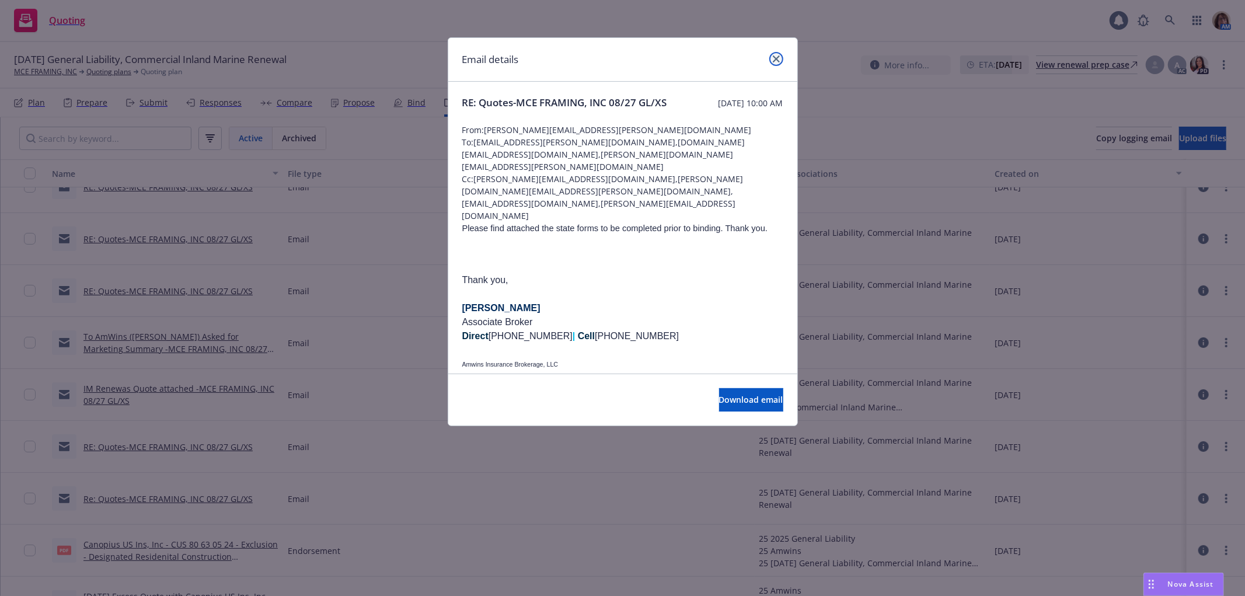
click at [775, 57] on icon "close" at bounding box center [776, 58] width 7 height 7
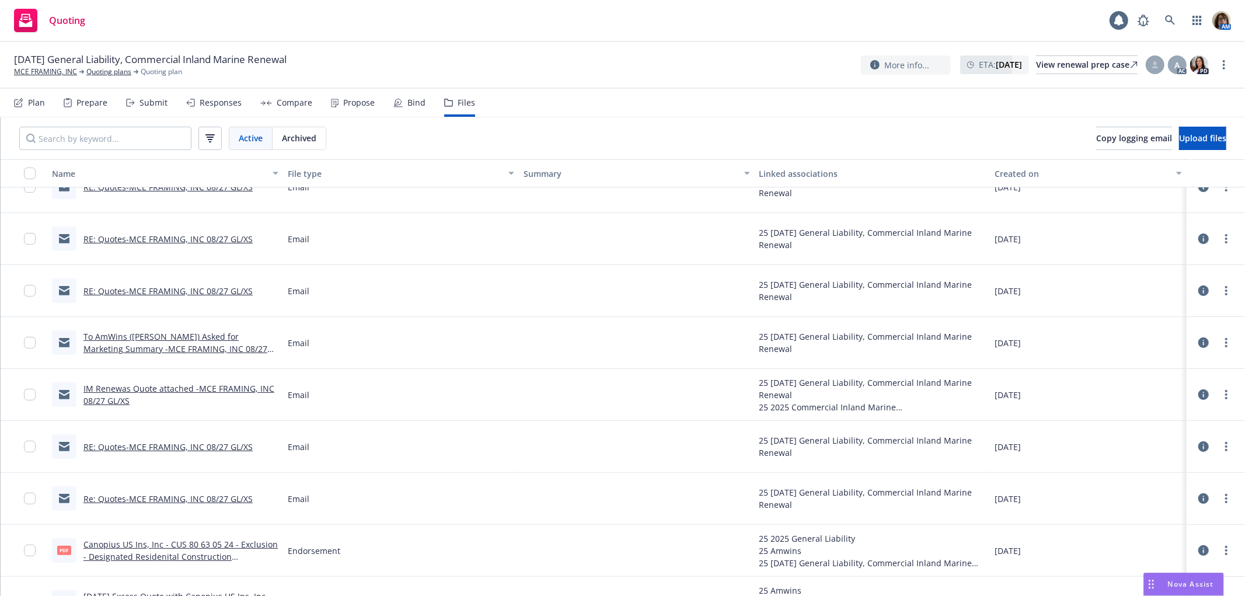
click at [1198, 237] on icon at bounding box center [1203, 238] width 11 height 11
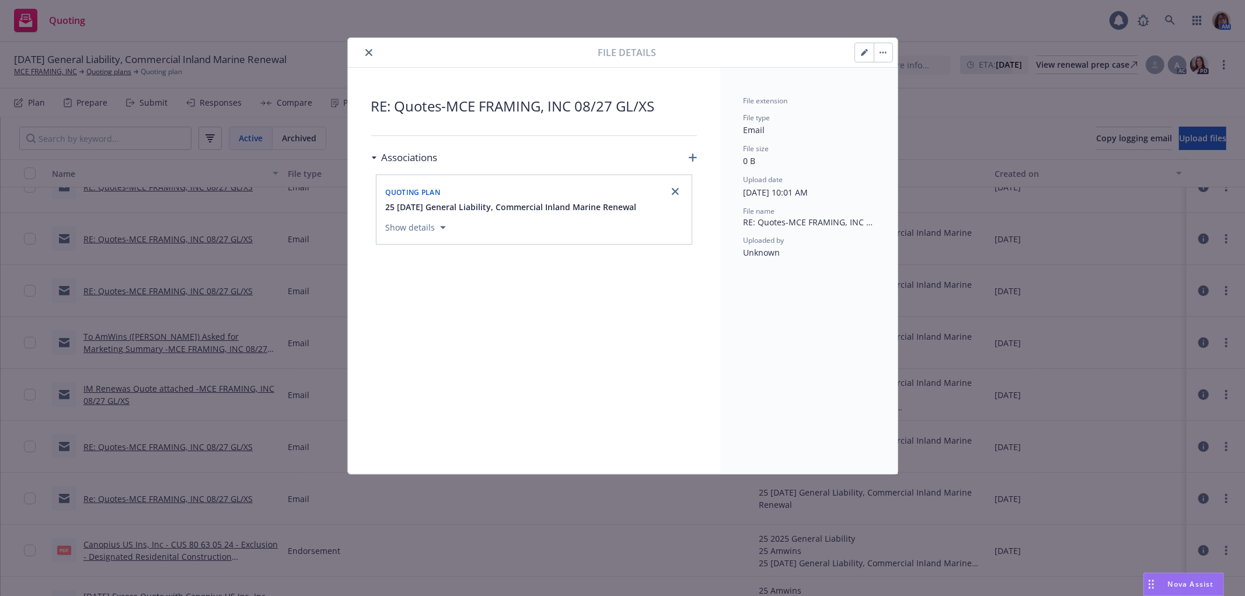
click at [861, 50] on icon "button" at bounding box center [864, 52] width 7 height 7
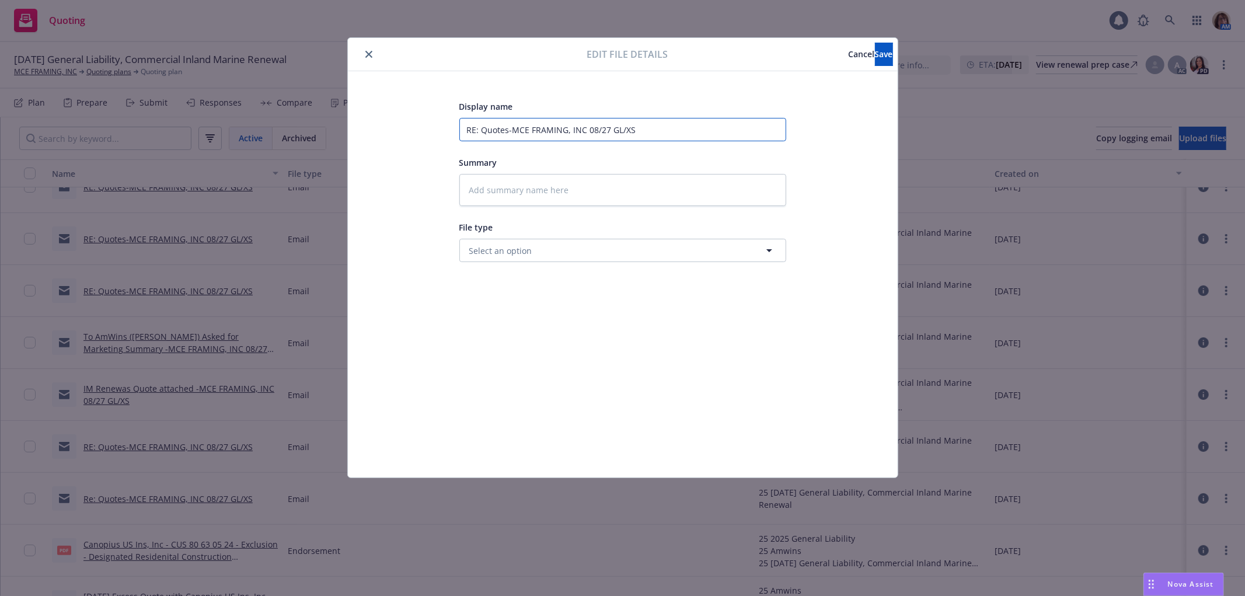
drag, startPoint x: 508, startPoint y: 128, endPoint x: 281, endPoint y: 145, distance: 227.6
click at [281, 145] on div "Edit file details Cancel Save Display name RE: Quotes-MCE FRAMING, INC 08/27 GL…" at bounding box center [622, 298] width 1245 height 596
click at [875, 54] on span "Save" at bounding box center [884, 53] width 18 height 11
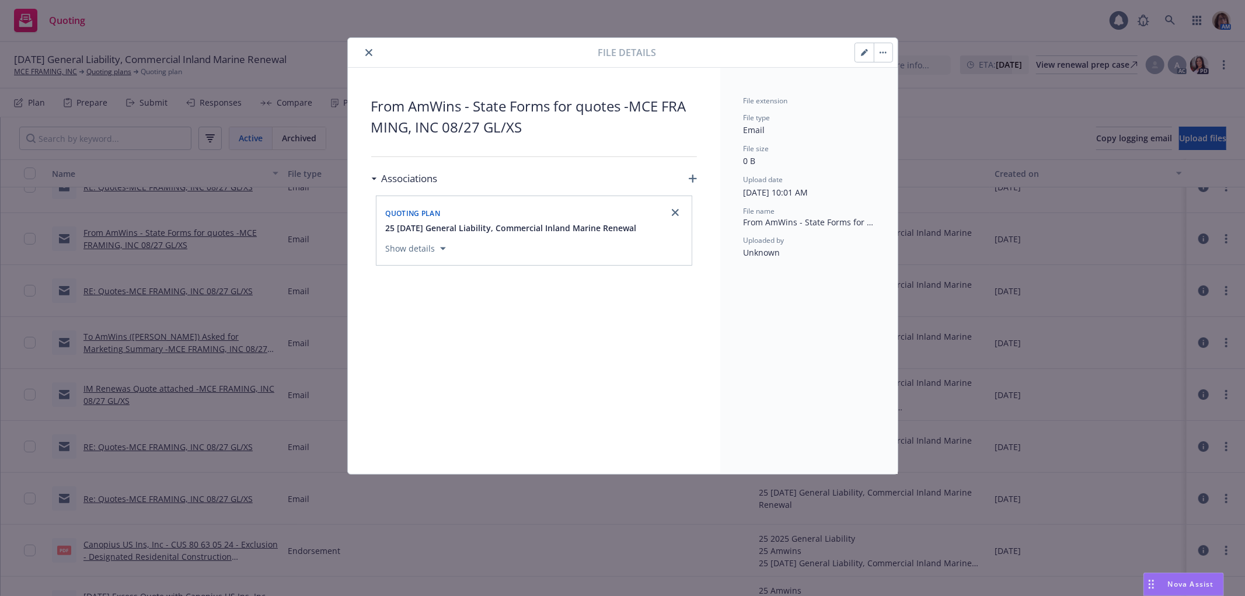
click at [369, 51] on icon "close" at bounding box center [368, 52] width 7 height 7
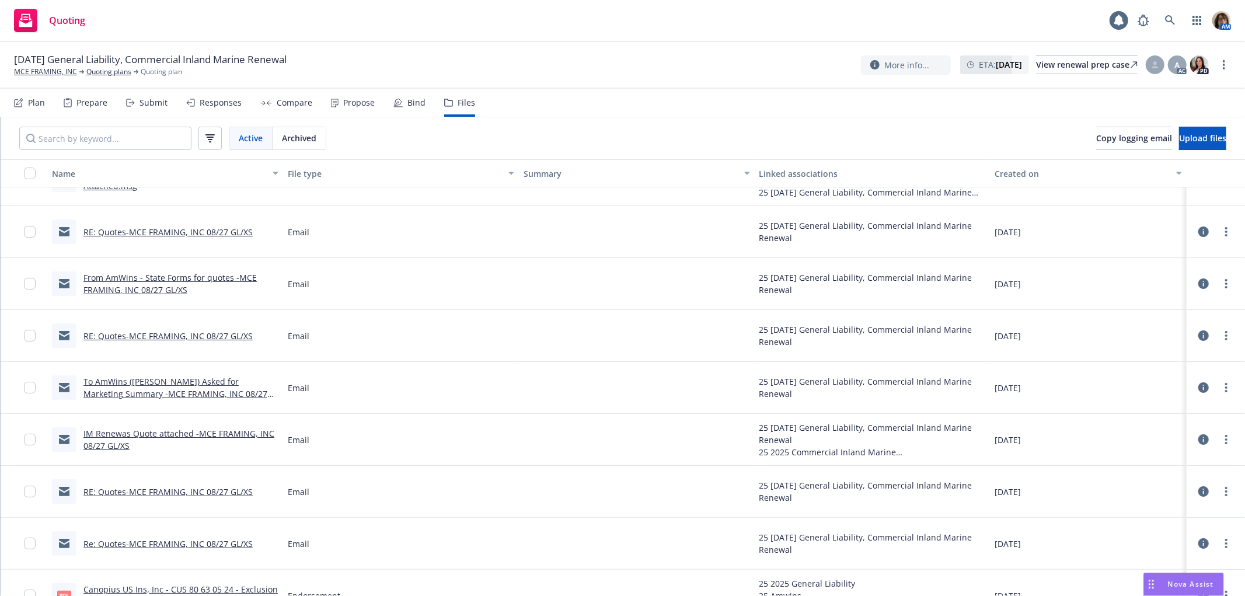
scroll to position [65, 0]
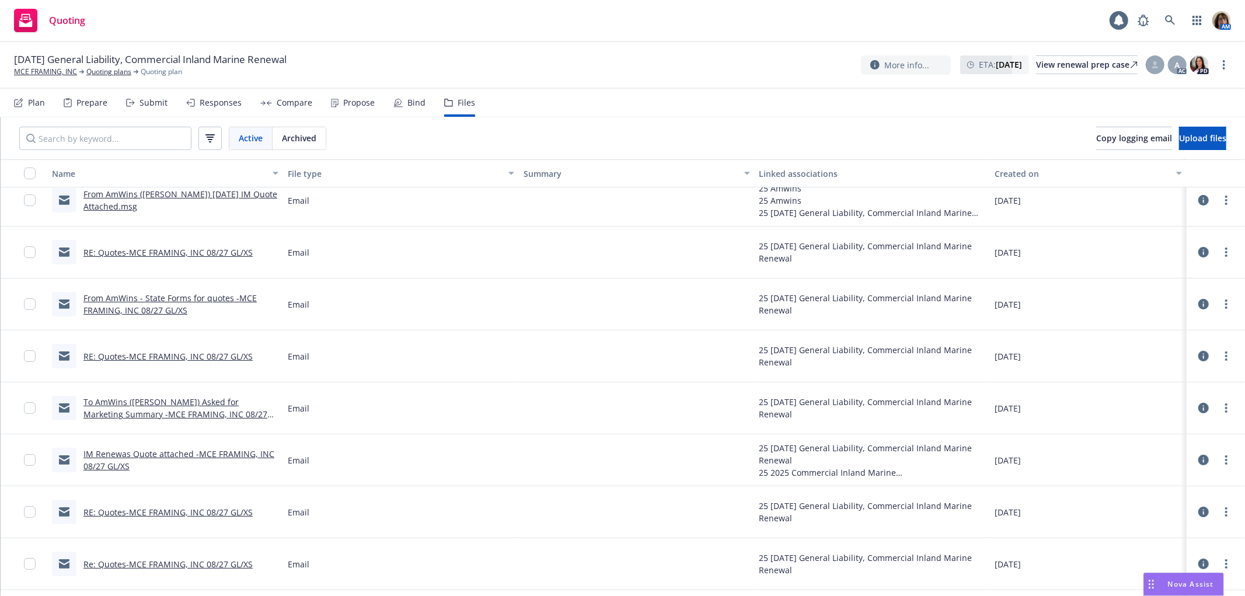
click at [197, 254] on link "RE: Quotes-MCE FRAMING, INC 08/27 GL/XS" at bounding box center [167, 252] width 169 height 11
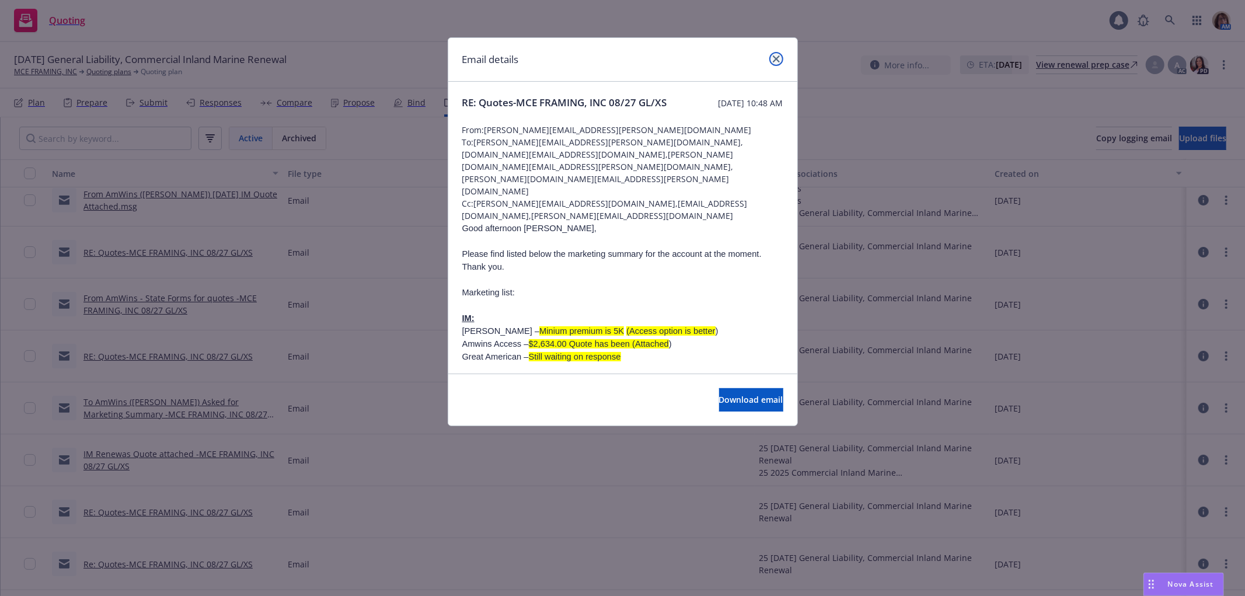
click at [779, 54] on link "close" at bounding box center [776, 59] width 14 height 14
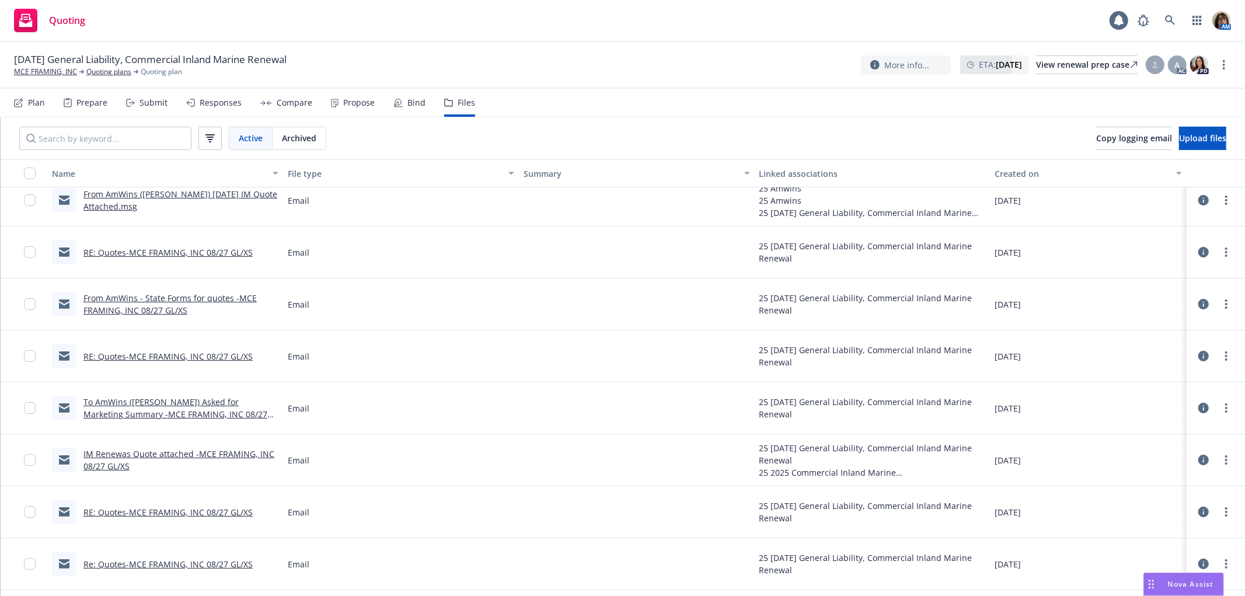
click at [190, 247] on link "RE: Quotes-MCE FRAMING, INC 08/27 GL/XS" at bounding box center [167, 252] width 169 height 11
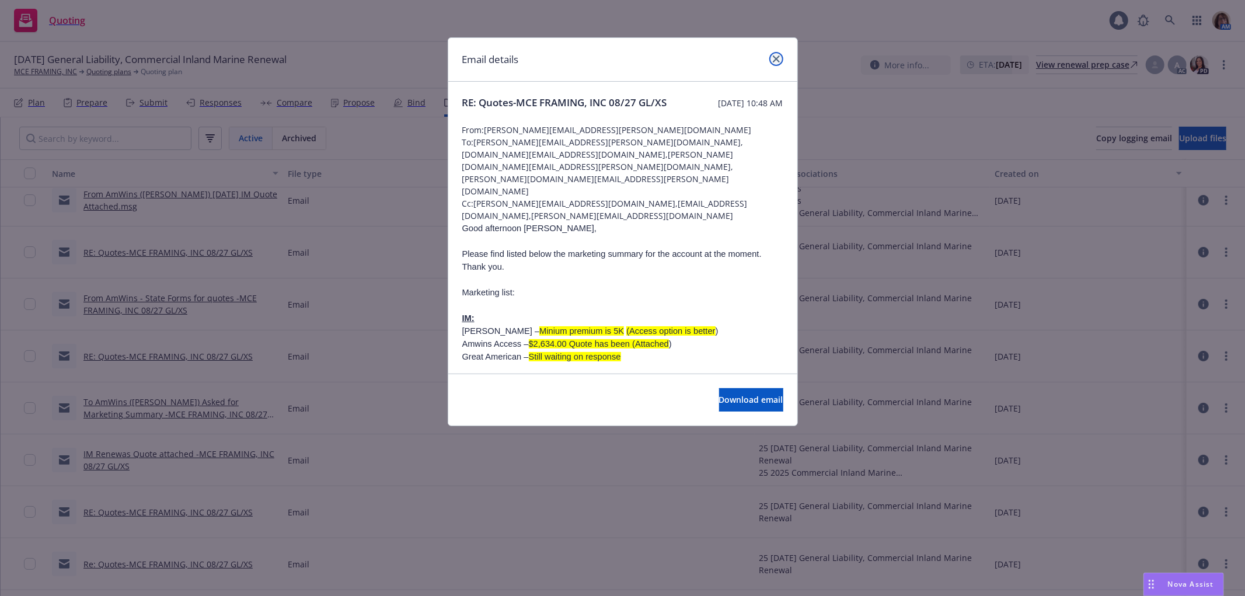
click at [778, 58] on icon "close" at bounding box center [776, 58] width 7 height 7
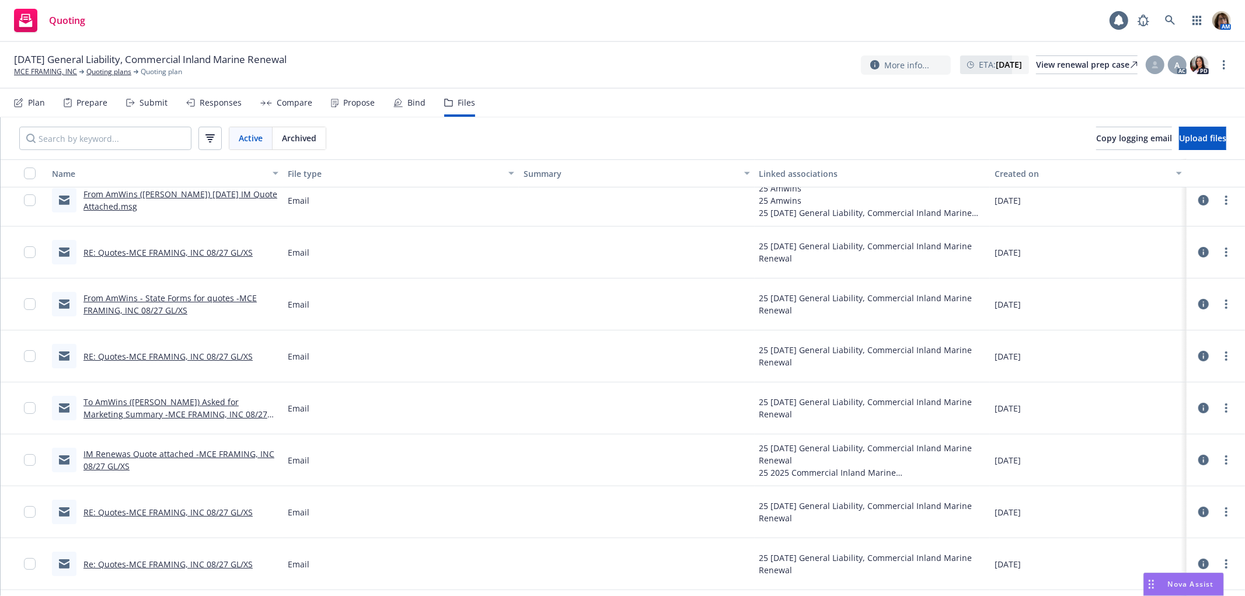
click at [1198, 252] on icon at bounding box center [1203, 252] width 11 height 11
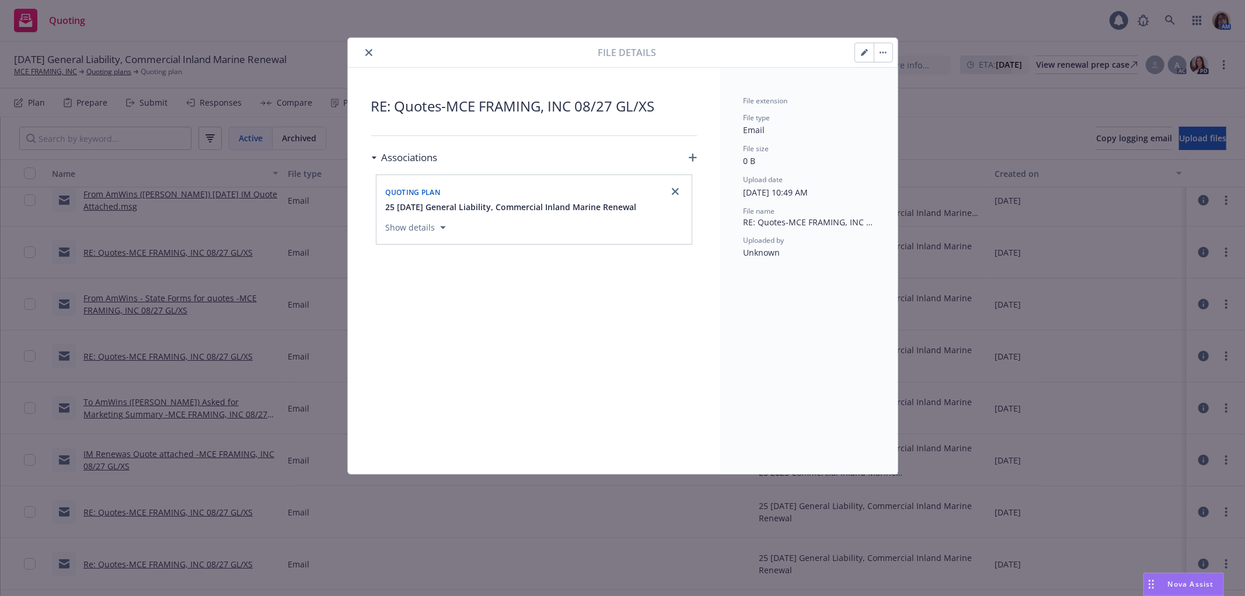
click at [861, 51] on icon "button" at bounding box center [864, 52] width 7 height 7
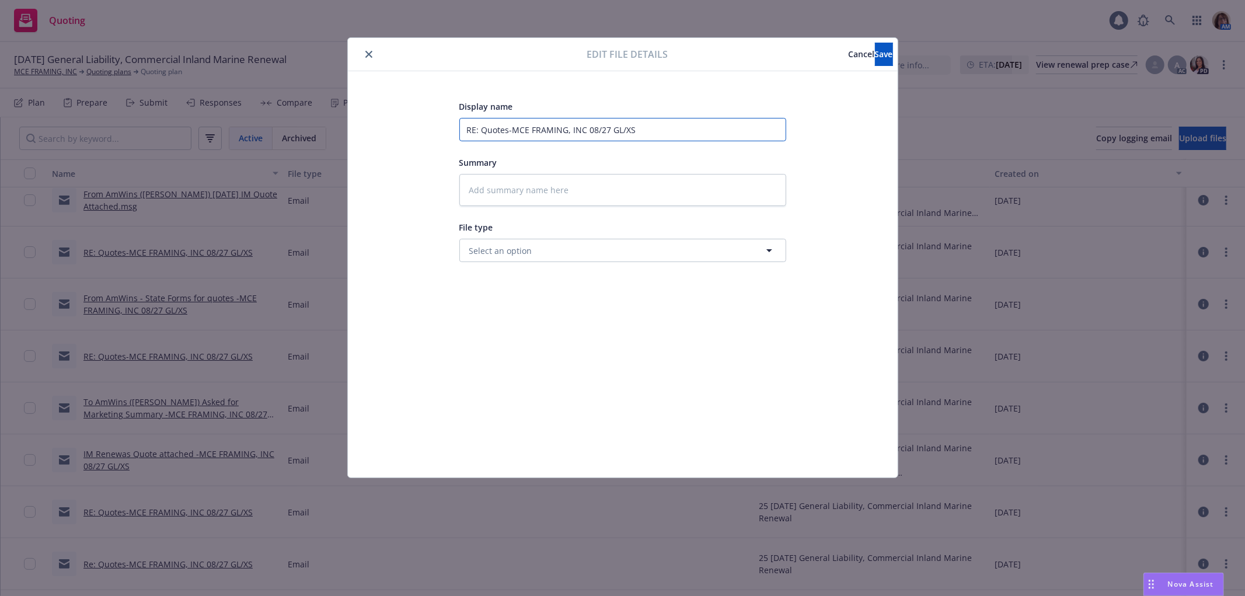
drag, startPoint x: 507, startPoint y: 130, endPoint x: 396, endPoint y: 137, distance: 111.1
click at [396, 137] on div "Display name RE: Quotes-MCE FRAMING, INC 08/27 GL/XS Summary File type Select a…" at bounding box center [622, 274] width 503 height 350
click at [521, 129] on input "From AmWins -MCE FRAMING, INC 08/27 GL/XS" at bounding box center [622, 129] width 327 height 23
click at [875, 51] on span "Save" at bounding box center [884, 53] width 18 height 11
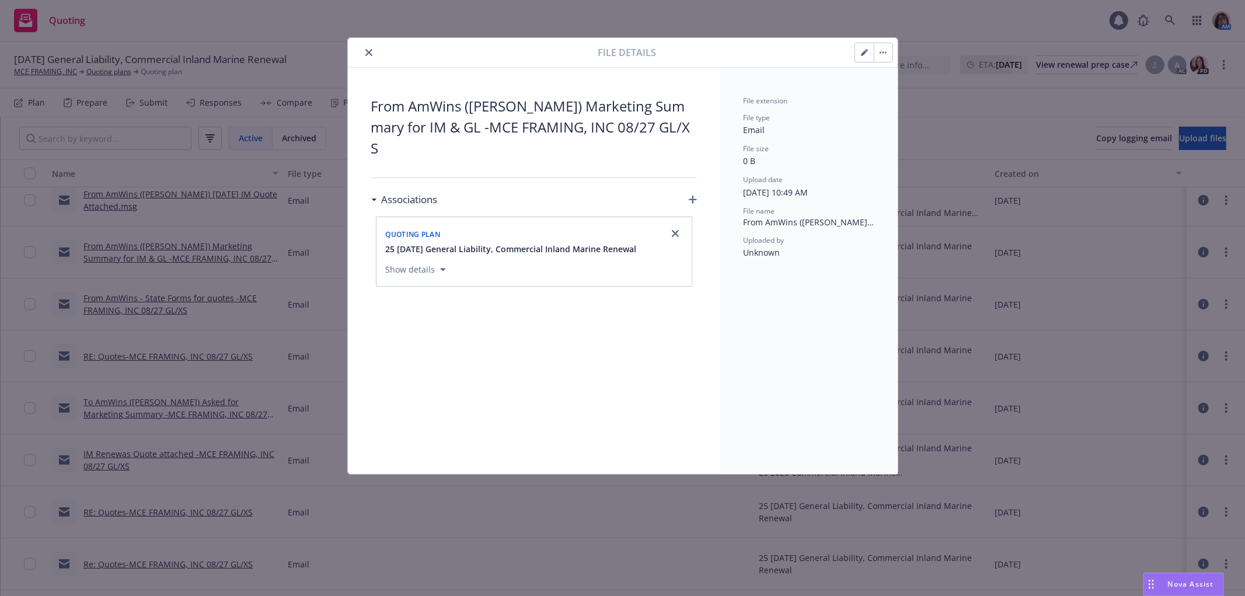
click at [691, 195] on icon "button" at bounding box center [693, 199] width 8 height 8
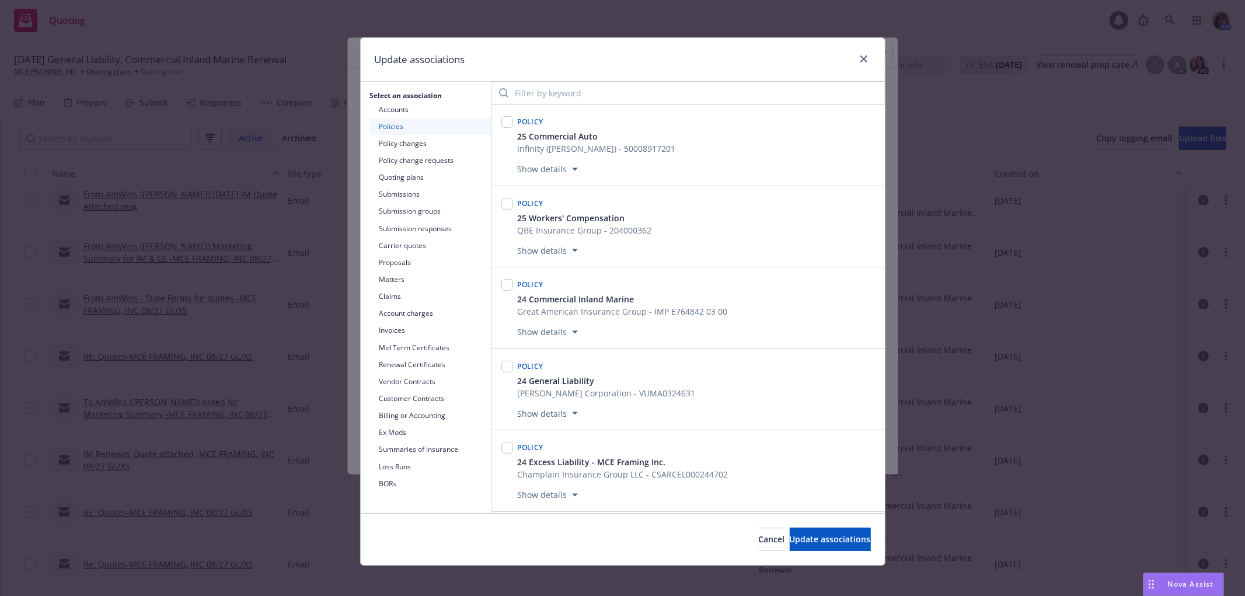
click at [388, 191] on button "Submissions" at bounding box center [430, 194] width 121 height 17
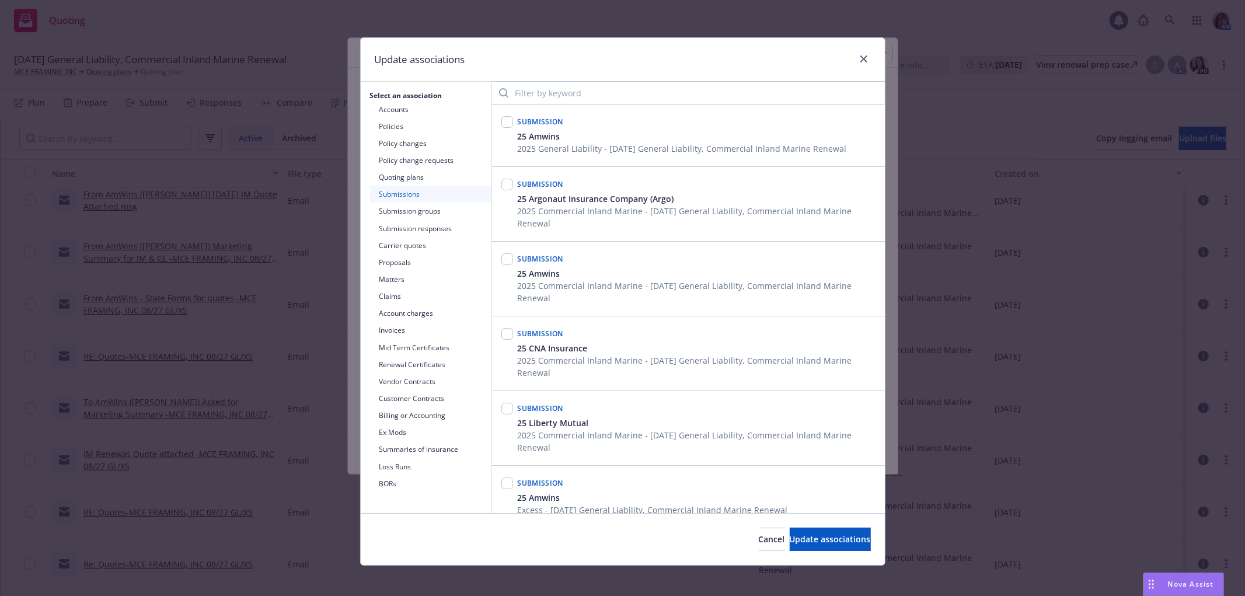
click at [396, 211] on button "Submission groups" at bounding box center [430, 210] width 121 height 17
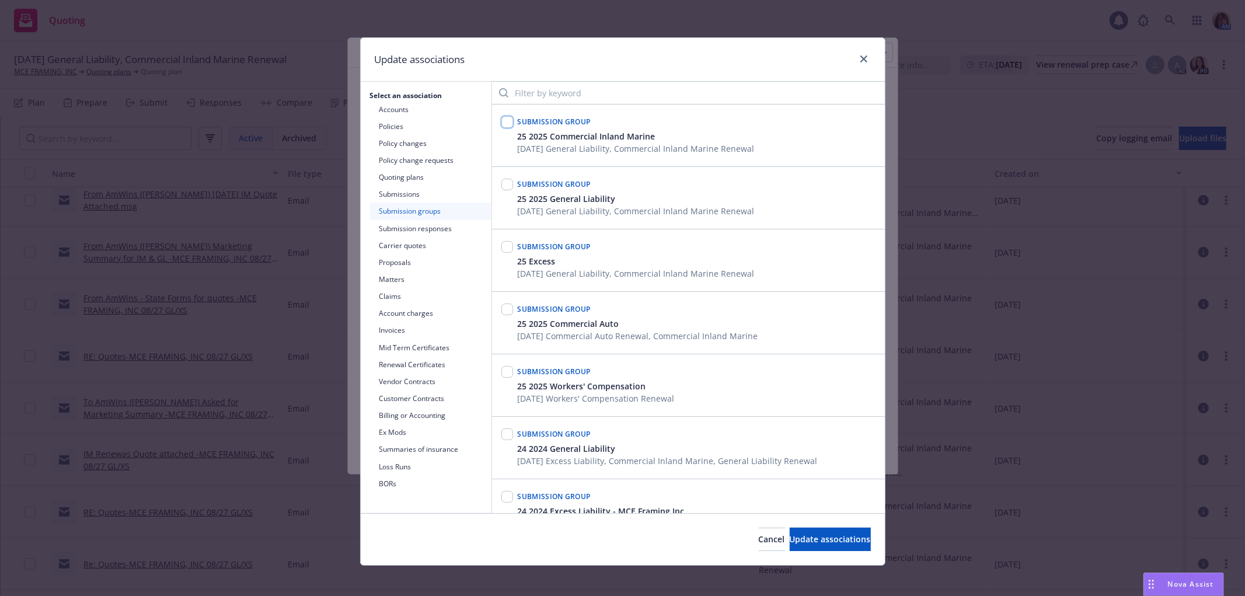
click at [504, 123] on input "checkbox" at bounding box center [507, 122] width 12 height 12
click at [502, 184] on input "checkbox" at bounding box center [507, 185] width 12 height 12
click at [412, 226] on button "Submission responses" at bounding box center [430, 228] width 121 height 17
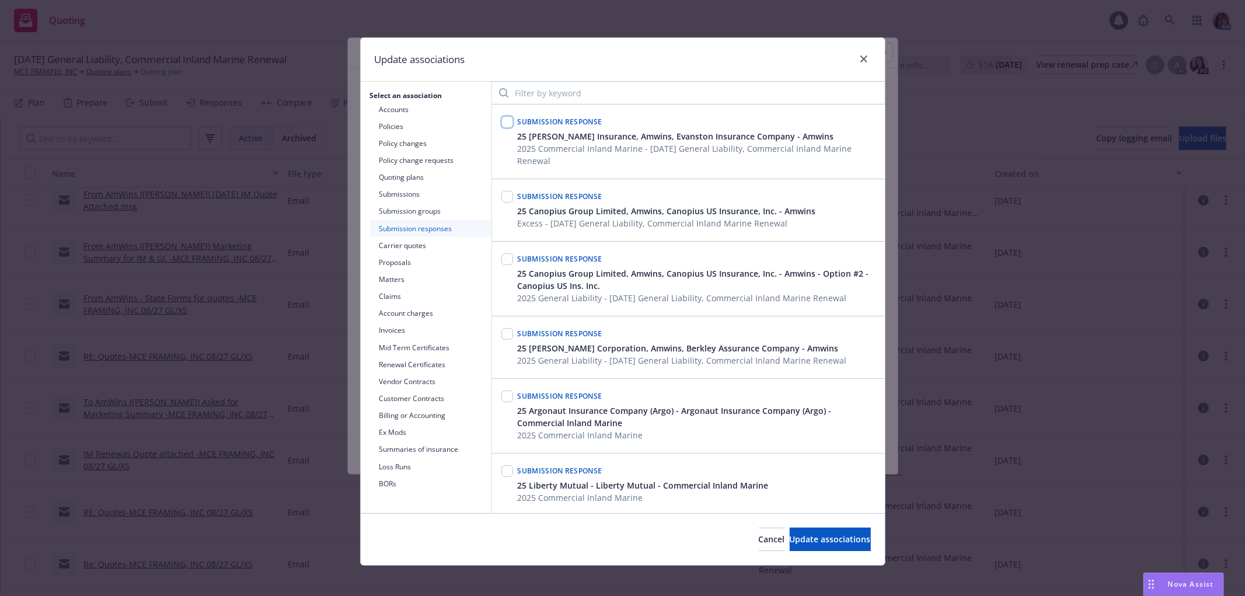
click at [503, 123] on input "checkbox" at bounding box center [507, 122] width 12 height 12
click at [501, 259] on input "checkbox" at bounding box center [507, 259] width 12 height 12
click at [506, 334] on input "checkbox" at bounding box center [507, 334] width 12 height 12
click at [804, 535] on span "Update associations" at bounding box center [830, 538] width 81 height 11
click at [803, 541] on span "Update associations" at bounding box center [830, 538] width 81 height 11
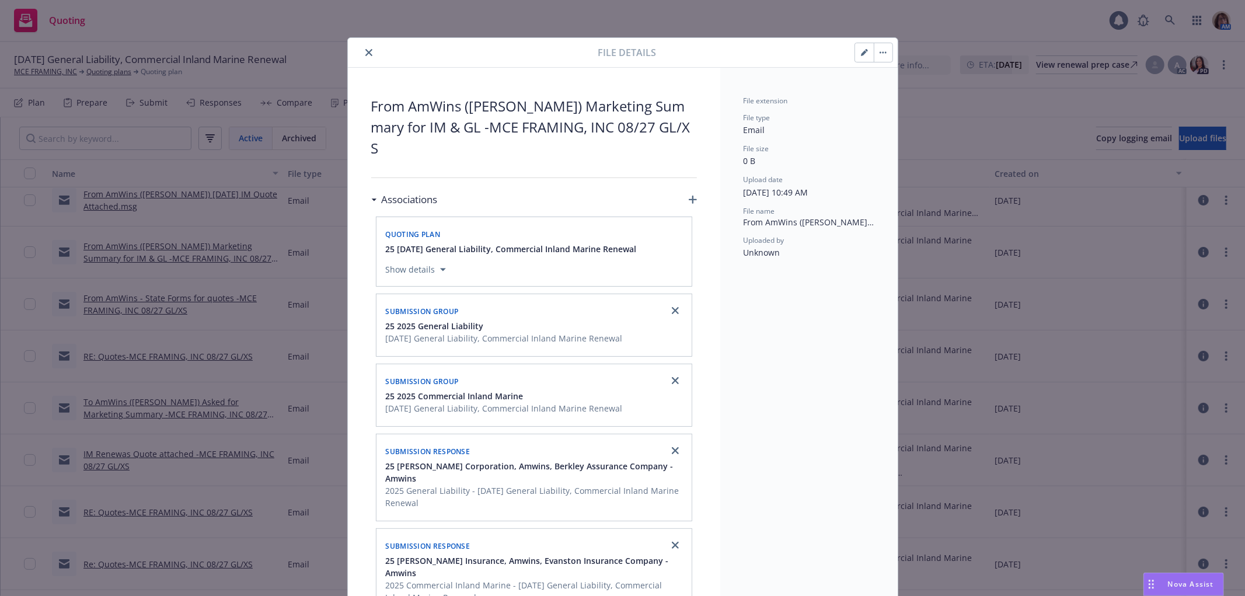
click at [365, 51] on icon "close" at bounding box center [368, 52] width 7 height 7
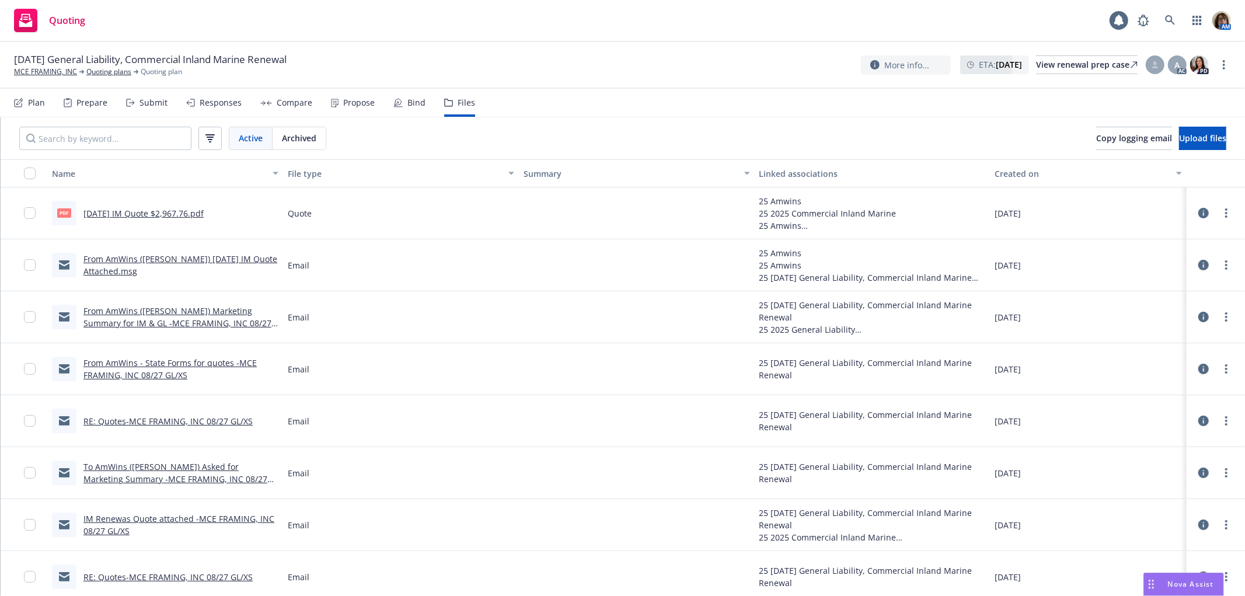
click at [355, 103] on div "Propose" at bounding box center [359, 102] width 32 height 9
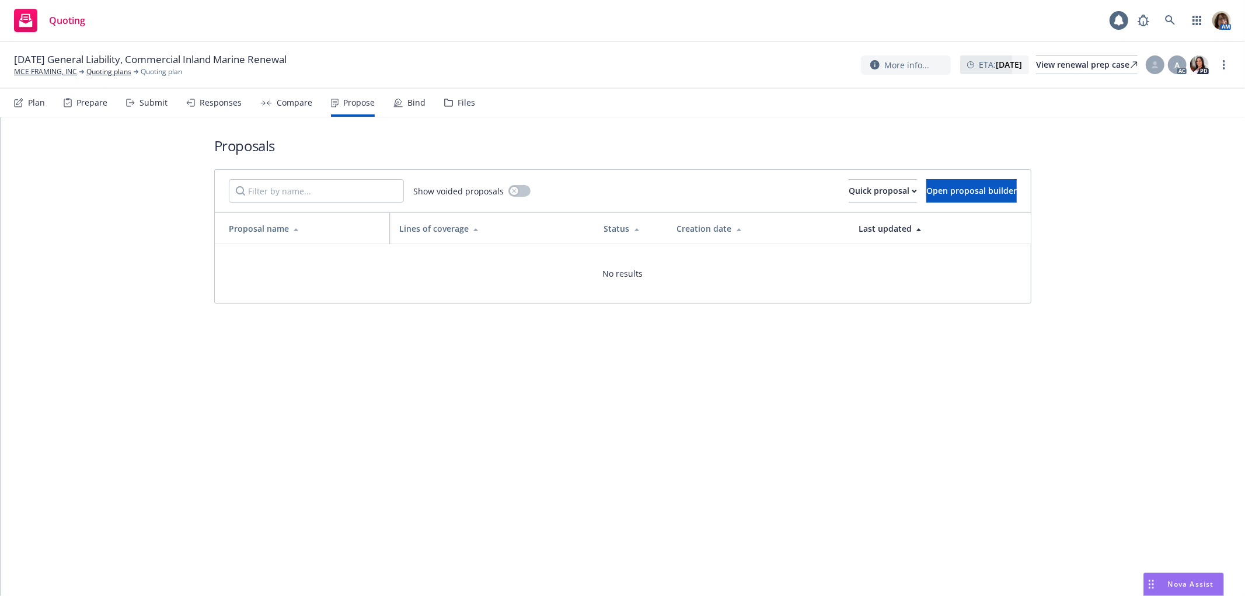
click at [284, 103] on div "Compare" at bounding box center [295, 102] width 36 height 9
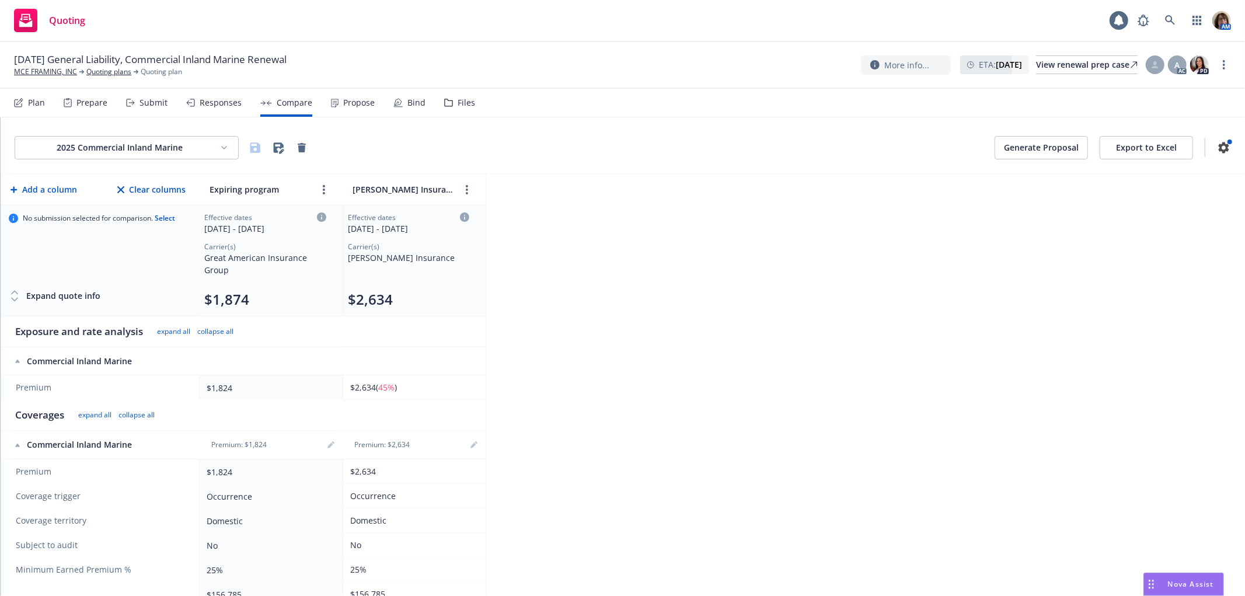
click at [36, 103] on div "Plan" at bounding box center [36, 102] width 17 height 9
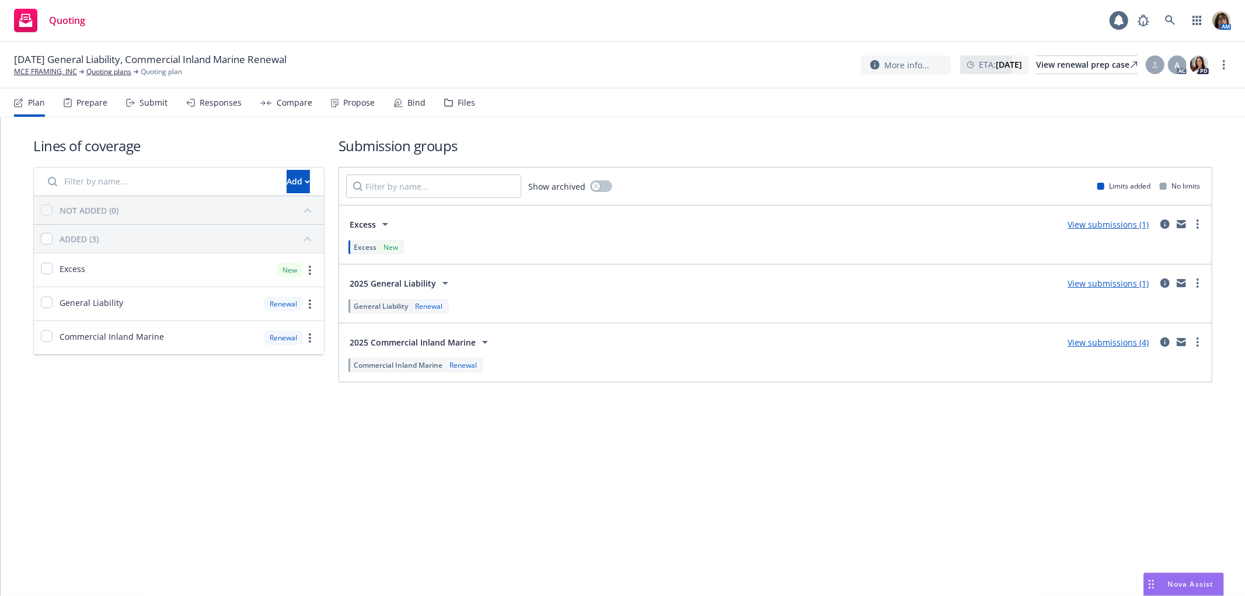
click at [291, 465] on div "Lines of coverage Add NOT ADDED (0) ADDED (3) Excess New General Liability Rene…" at bounding box center [623, 356] width 1244 height 478
click at [137, 103] on div "Submit" at bounding box center [146, 103] width 41 height 28
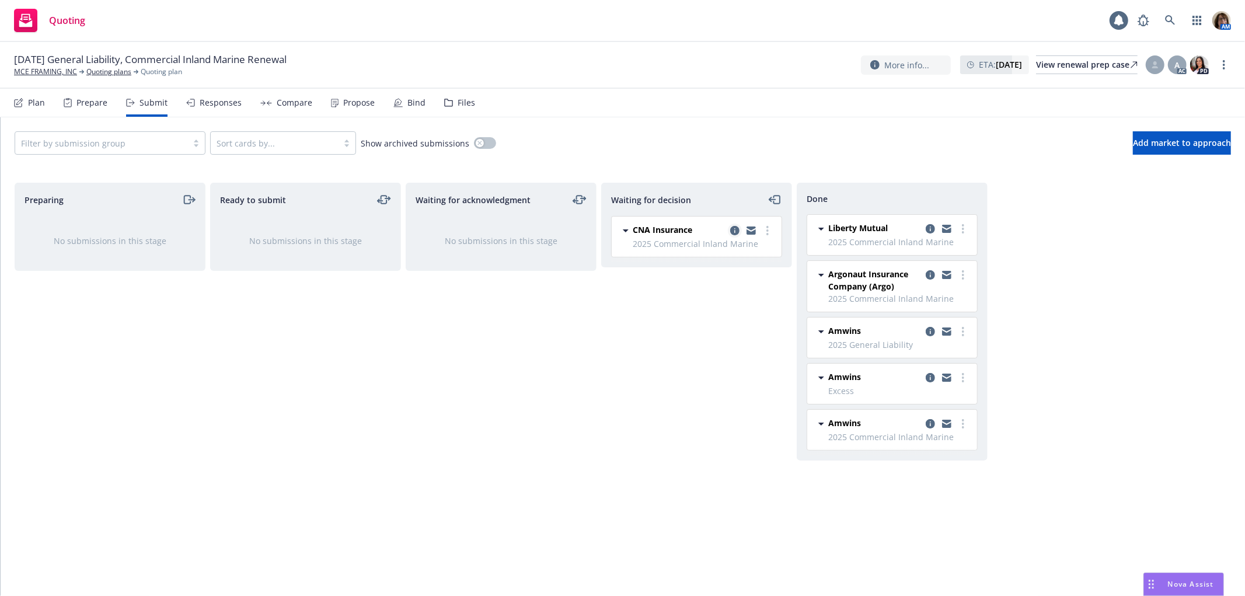
click at [735, 229] on icon "copy logging email" at bounding box center [734, 230] width 9 height 9
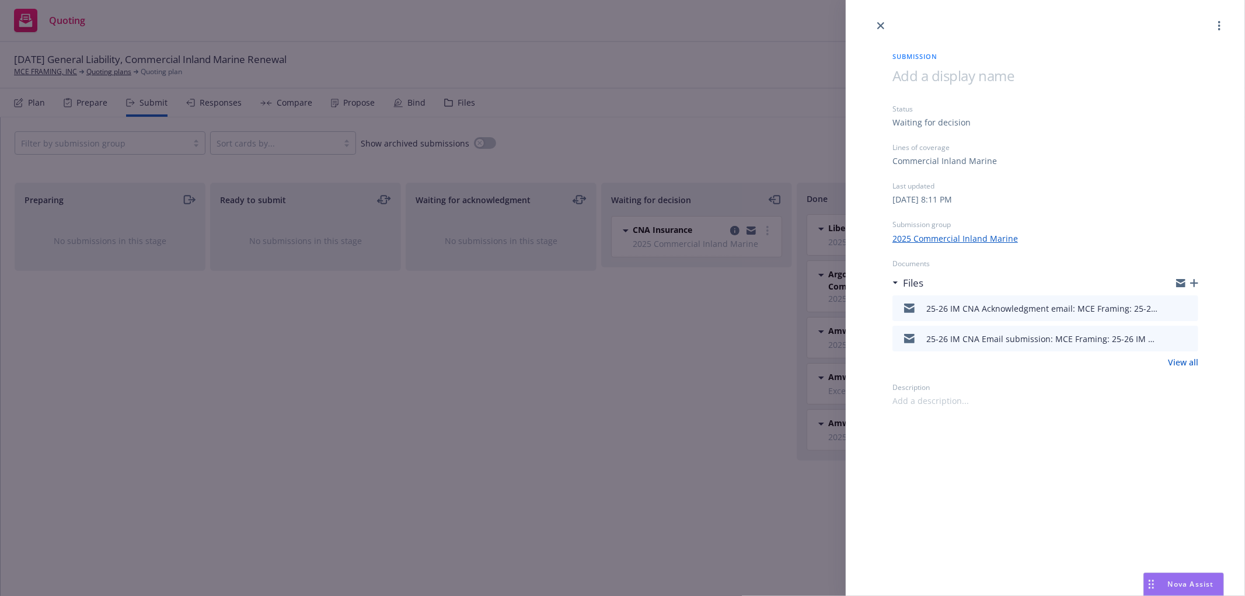
click at [1188, 305] on icon "preview file" at bounding box center [1187, 307] width 11 height 8
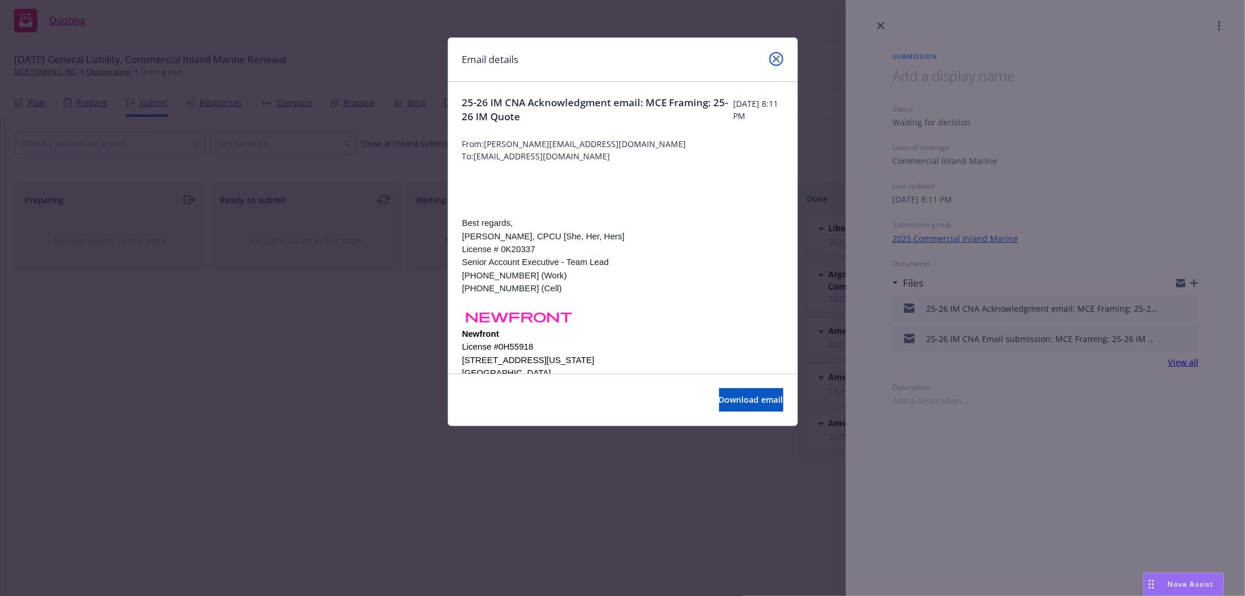
click at [776, 58] on icon "close" at bounding box center [776, 58] width 7 height 7
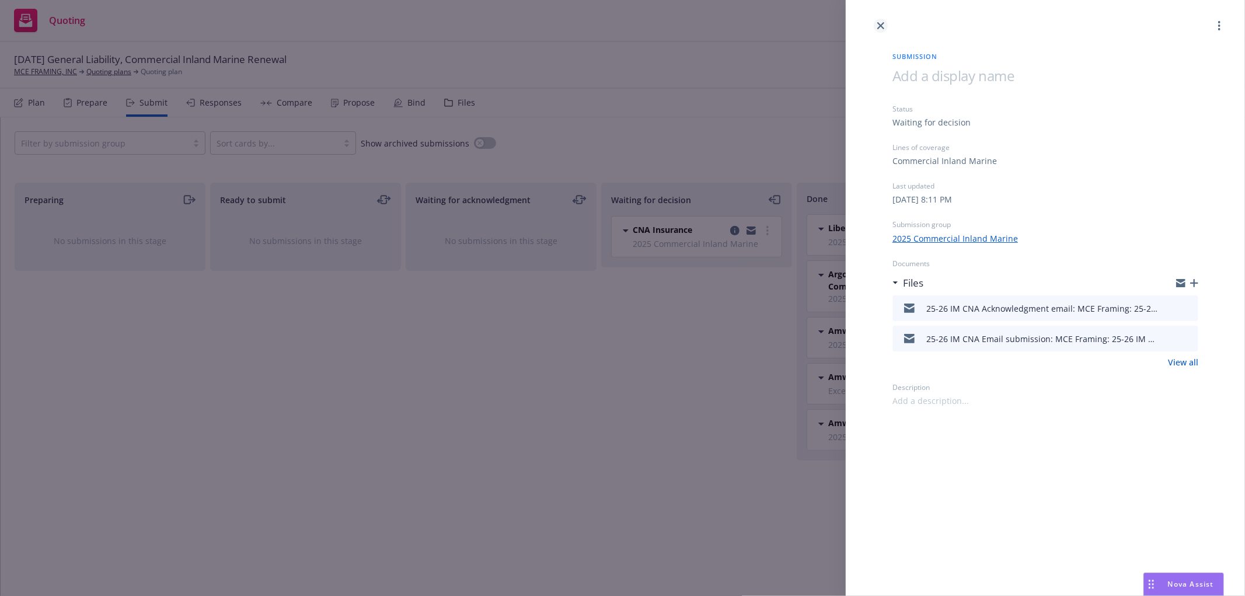
click at [883, 22] on icon "close" at bounding box center [880, 25] width 7 height 7
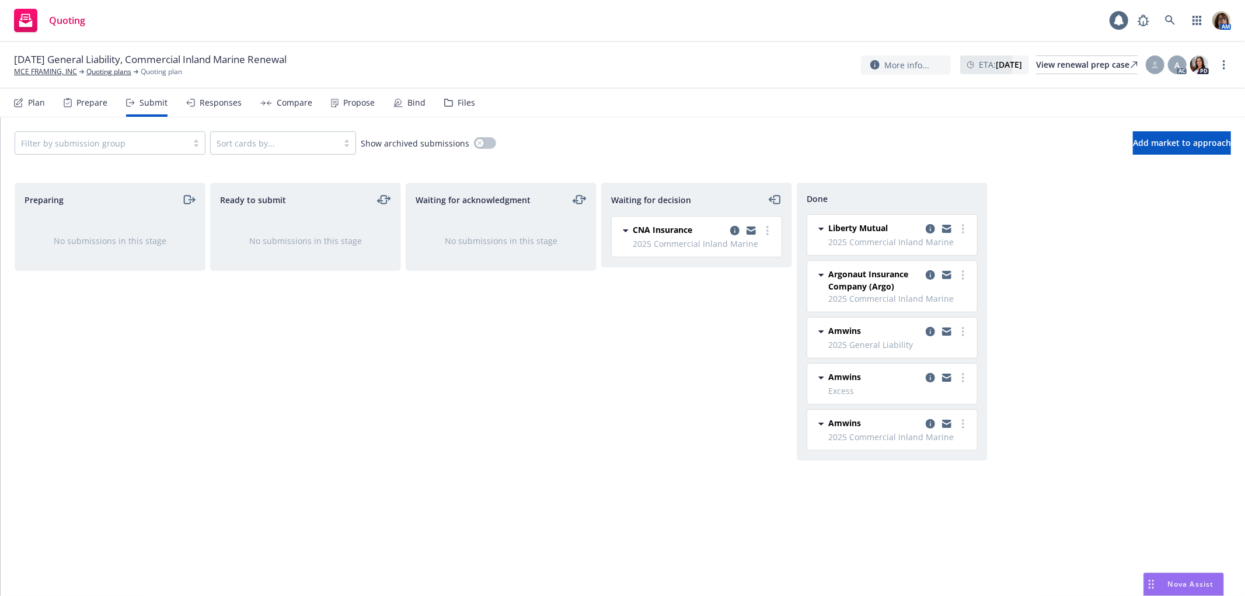
click at [211, 106] on div "Responses" at bounding box center [221, 102] width 42 height 9
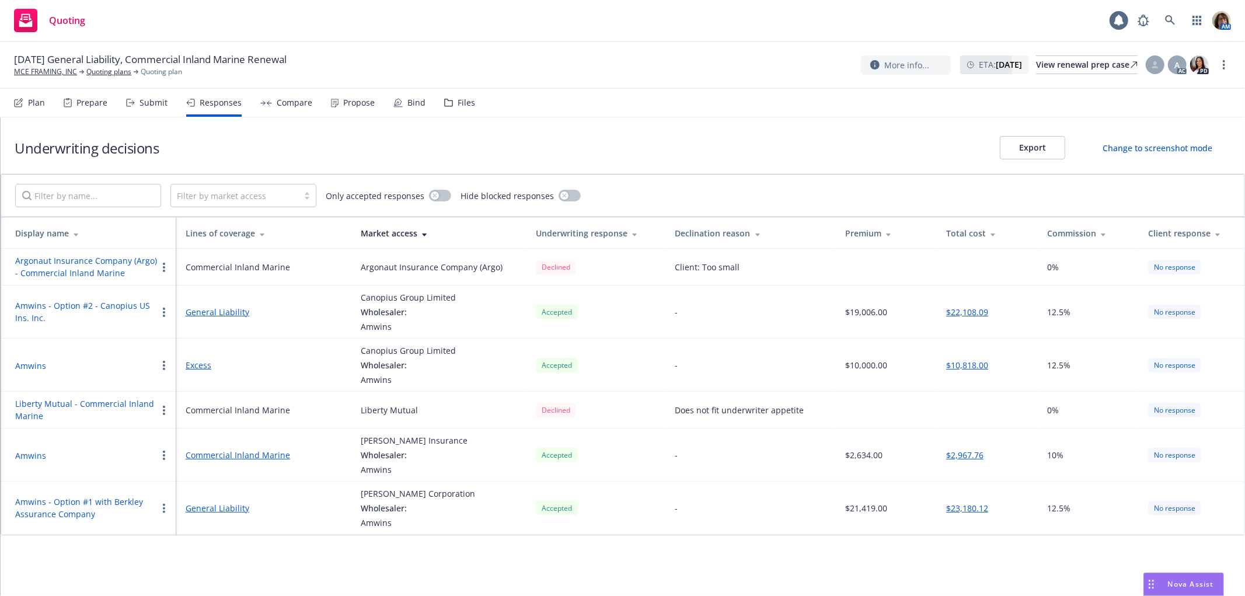
click at [1134, 144] on div "Change to screenshot mode" at bounding box center [1157, 148] width 110 height 12
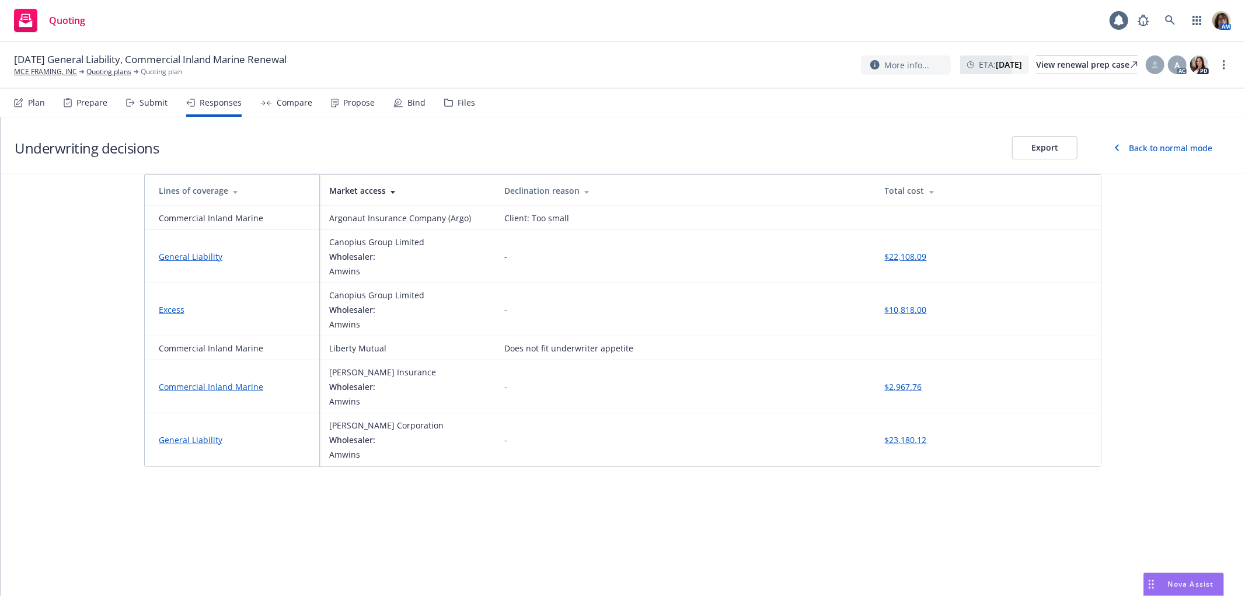
click at [1116, 145] on icon at bounding box center [1117, 147] width 5 height 7
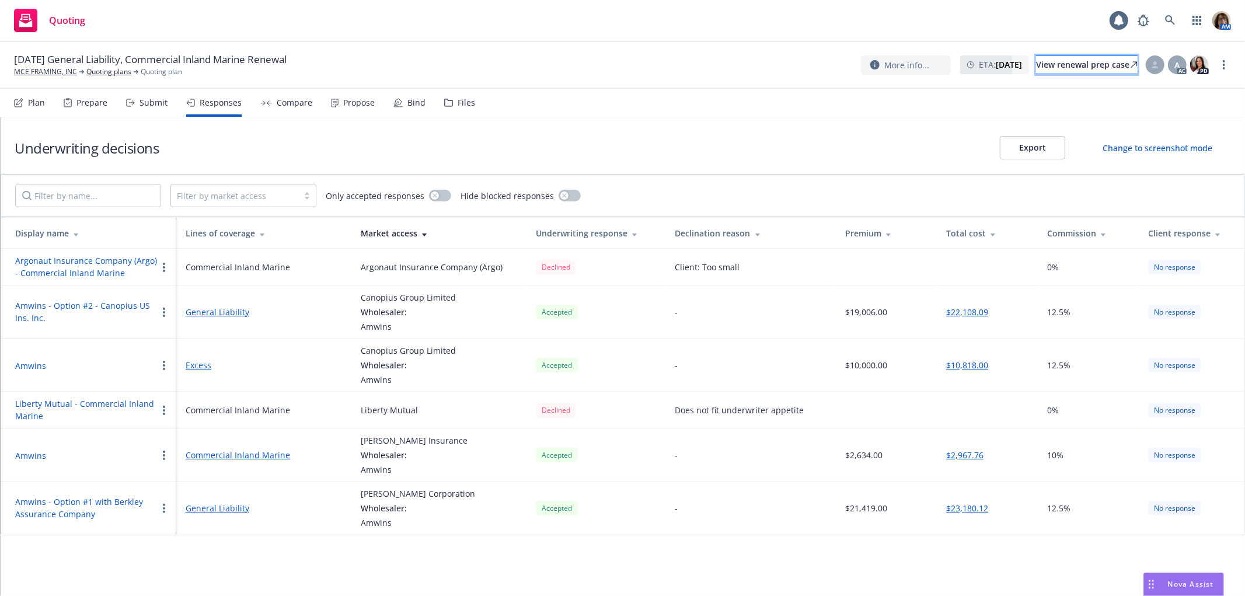
click at [1046, 61] on div "View renewal prep case" at bounding box center [1087, 65] width 102 height 18
click at [292, 105] on div "Compare" at bounding box center [295, 102] width 36 height 9
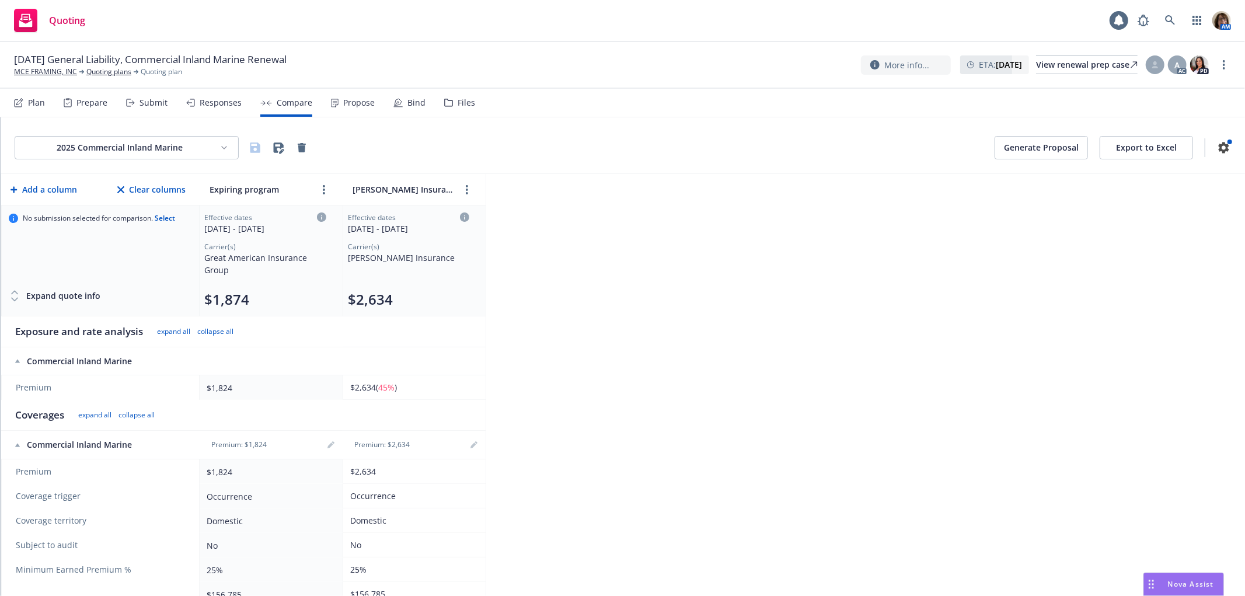
click at [12, 296] on icon at bounding box center [15, 300] width 12 height 12
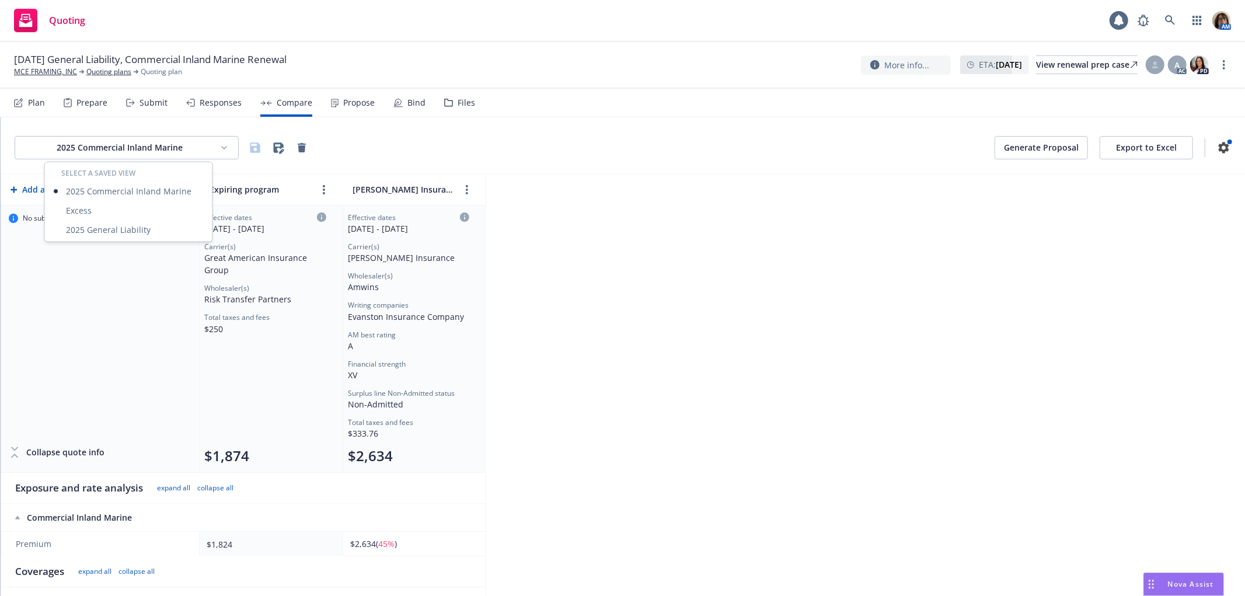
click at [222, 146] on html "Quoting 1 AM 08/27/25 General Liability, Commercial Inland Marine Renewal MCE F…" at bounding box center [622, 298] width 1245 height 596
click at [102, 228] on div "2025 General Liability" at bounding box center [128, 229] width 163 height 19
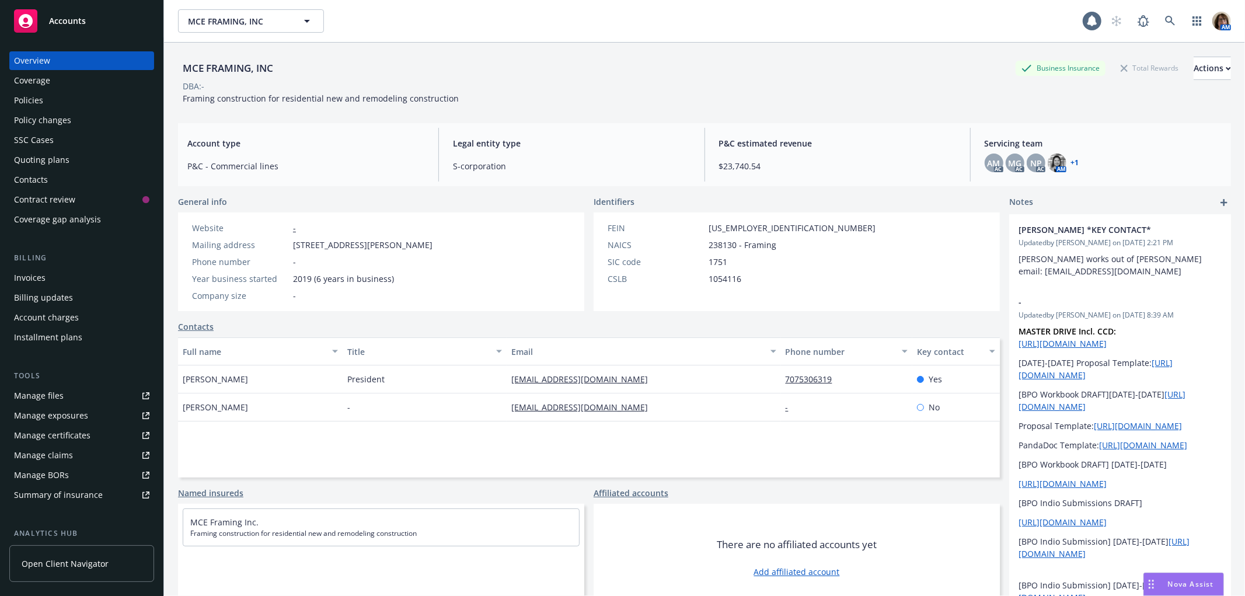
click at [30, 97] on div "Policies" at bounding box center [28, 100] width 29 height 19
